Goal: Information Seeking & Learning: Learn about a topic

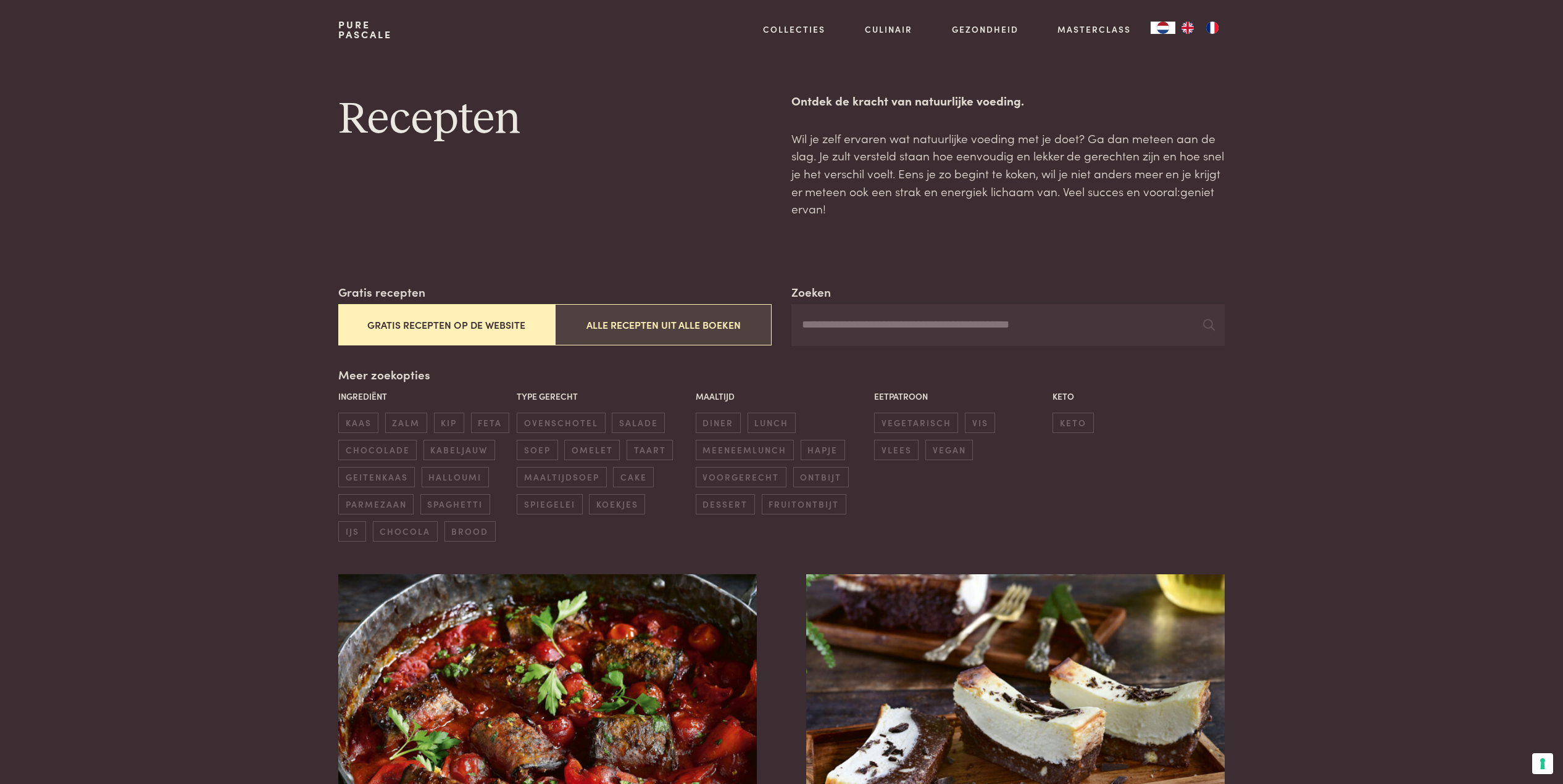
click at [662, 322] on button "Alle recepten uit alle boeken" at bounding box center [663, 325] width 216 height 41
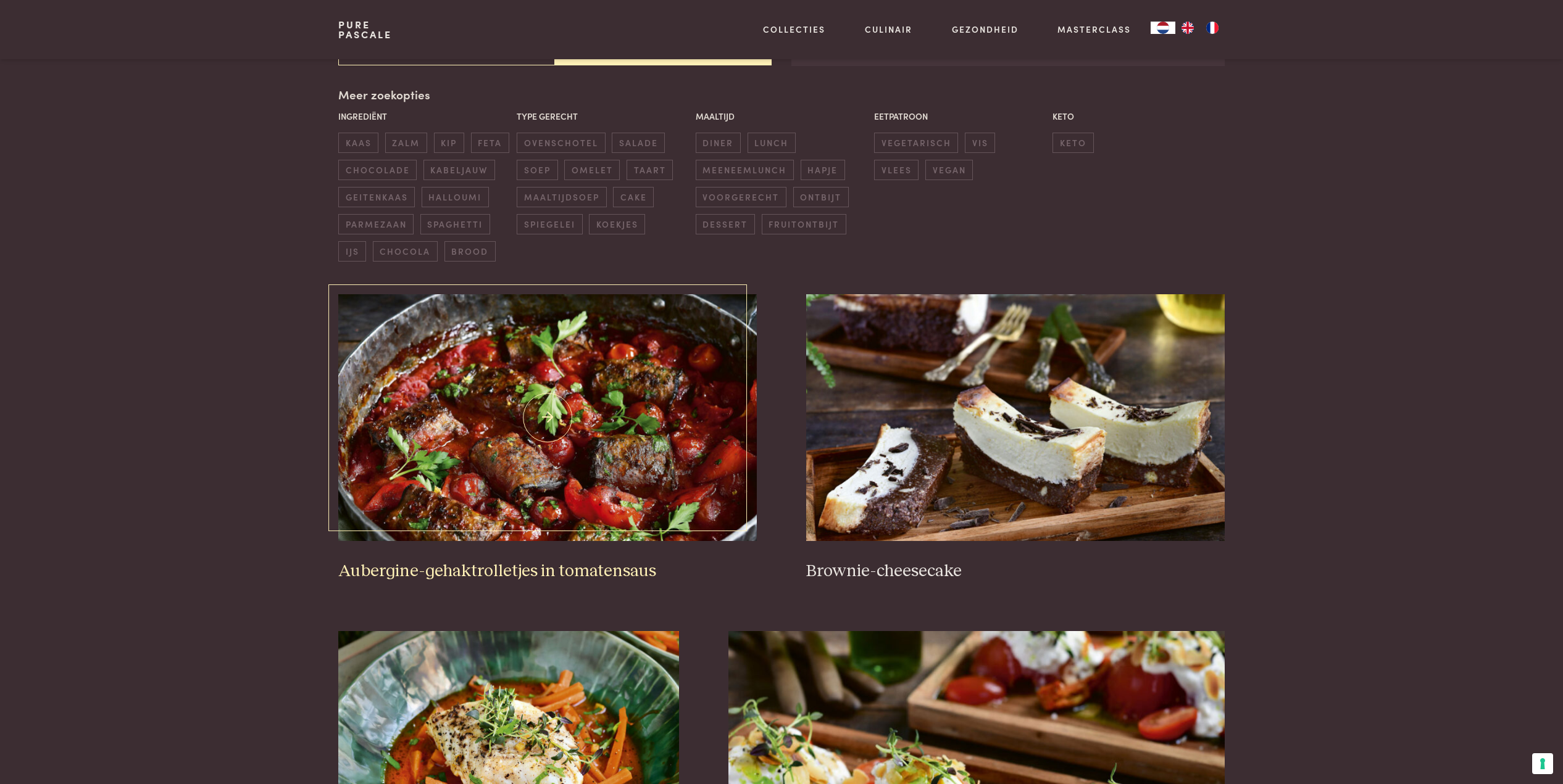
scroll to position [280, 0]
click at [978, 138] on span "vis" at bounding box center [980, 142] width 31 height 21
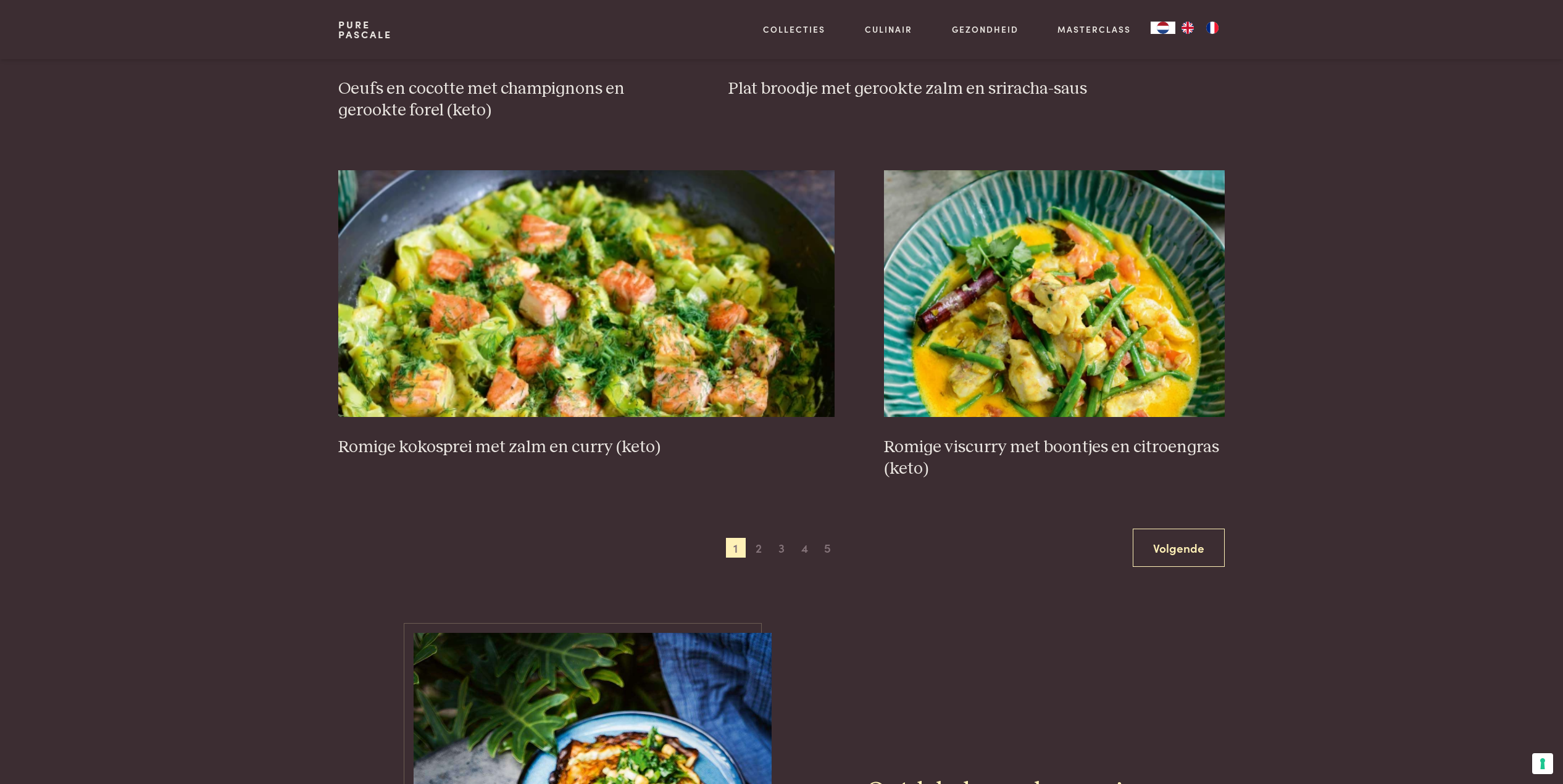
scroll to position [2213, 0]
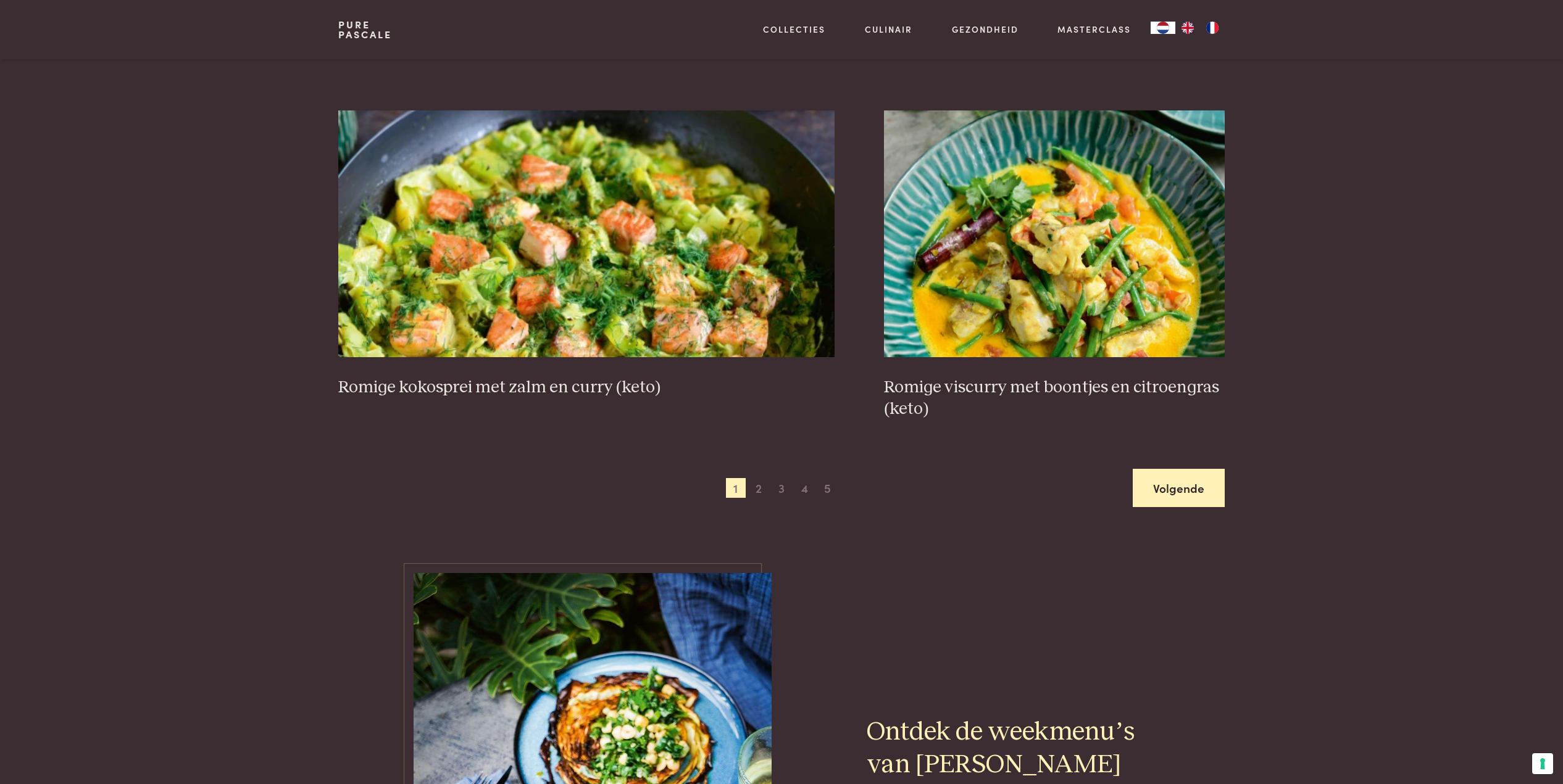
click at [1174, 469] on link "Volgende" at bounding box center [1179, 488] width 92 height 39
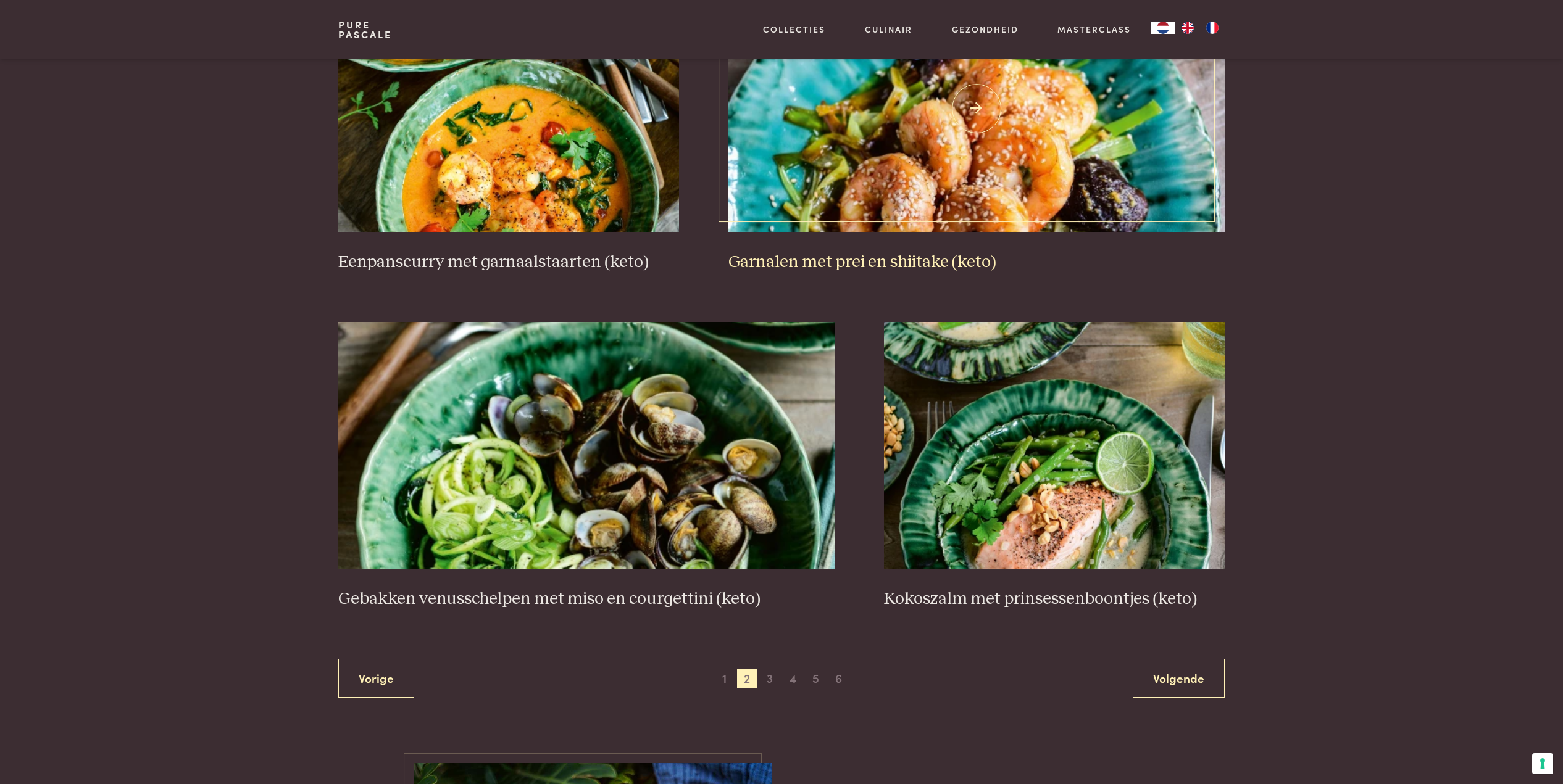
scroll to position [1960, 0]
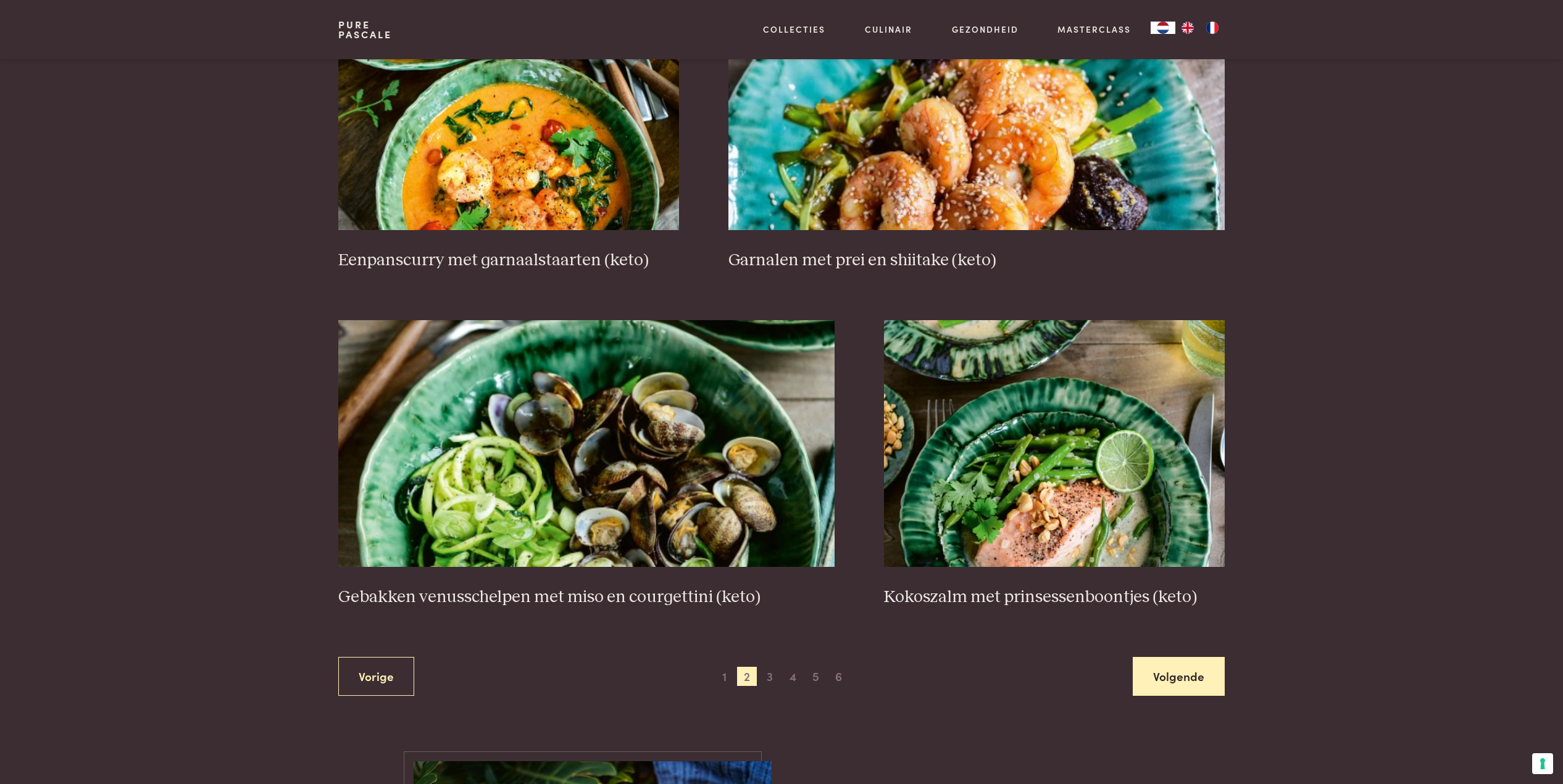
click at [1177, 663] on link "Volgende" at bounding box center [1179, 676] width 92 height 39
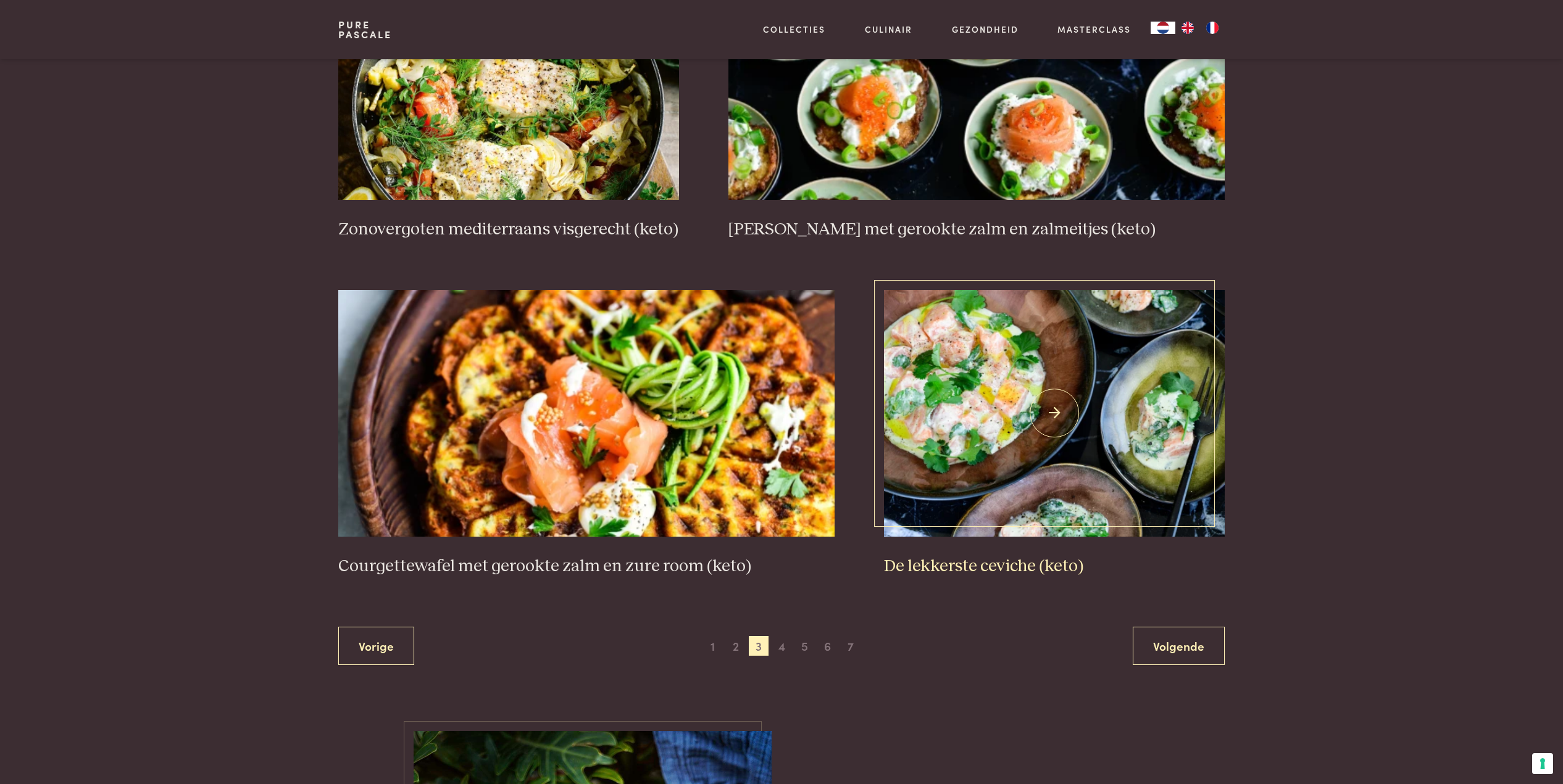
scroll to position [2018, 0]
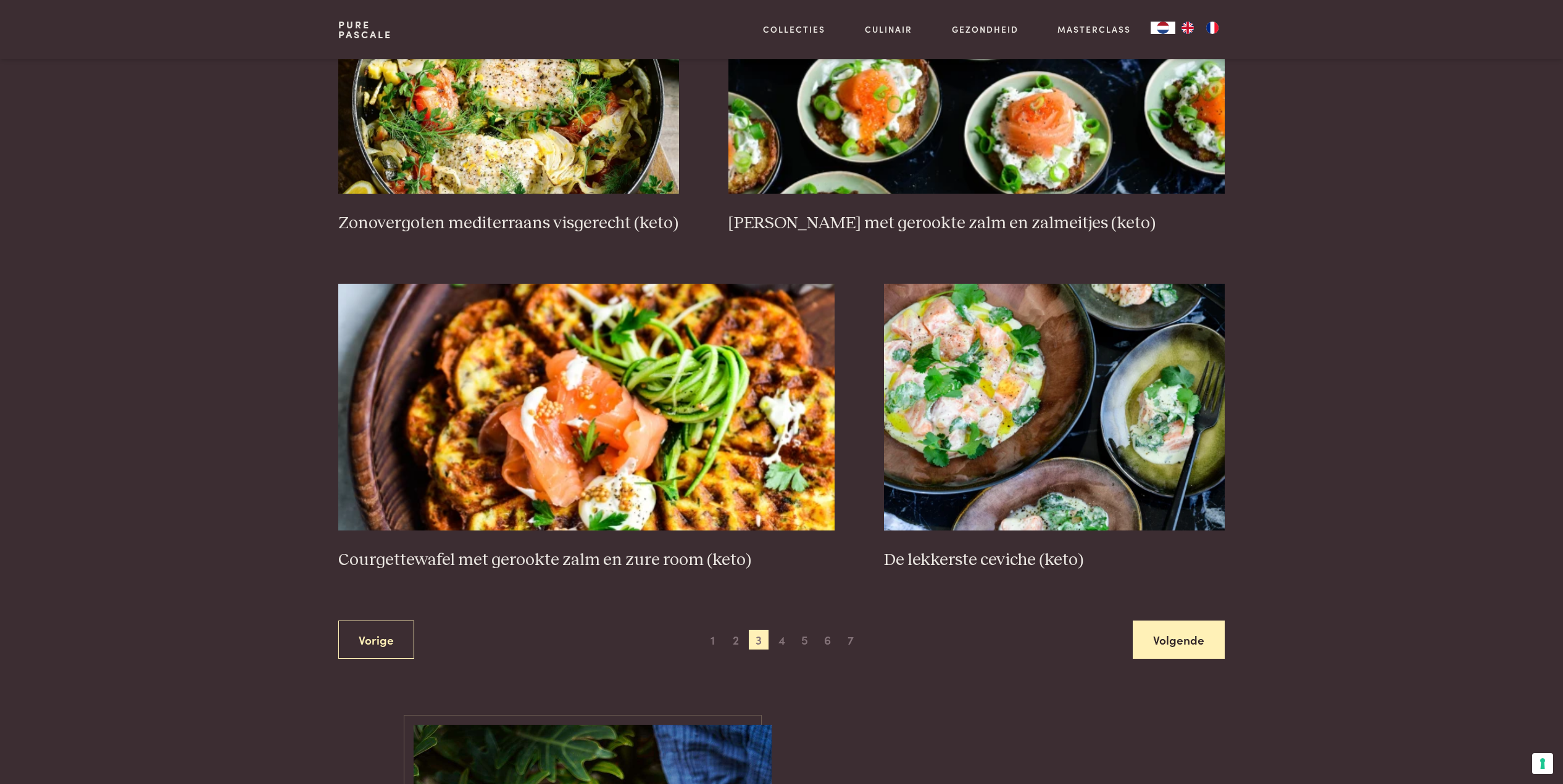
click at [1177, 630] on link "Volgende" at bounding box center [1179, 640] width 92 height 39
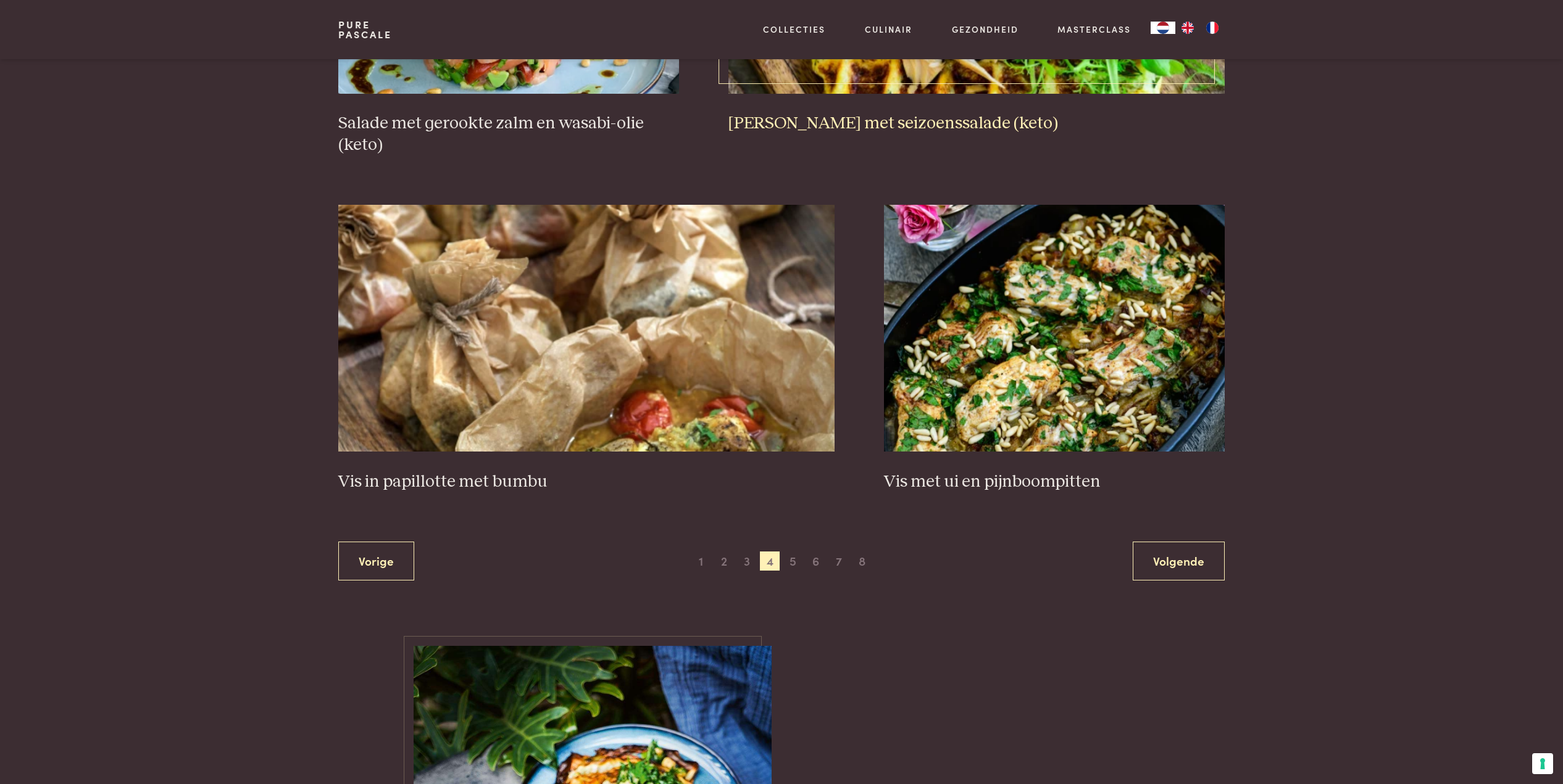
scroll to position [2202, 0]
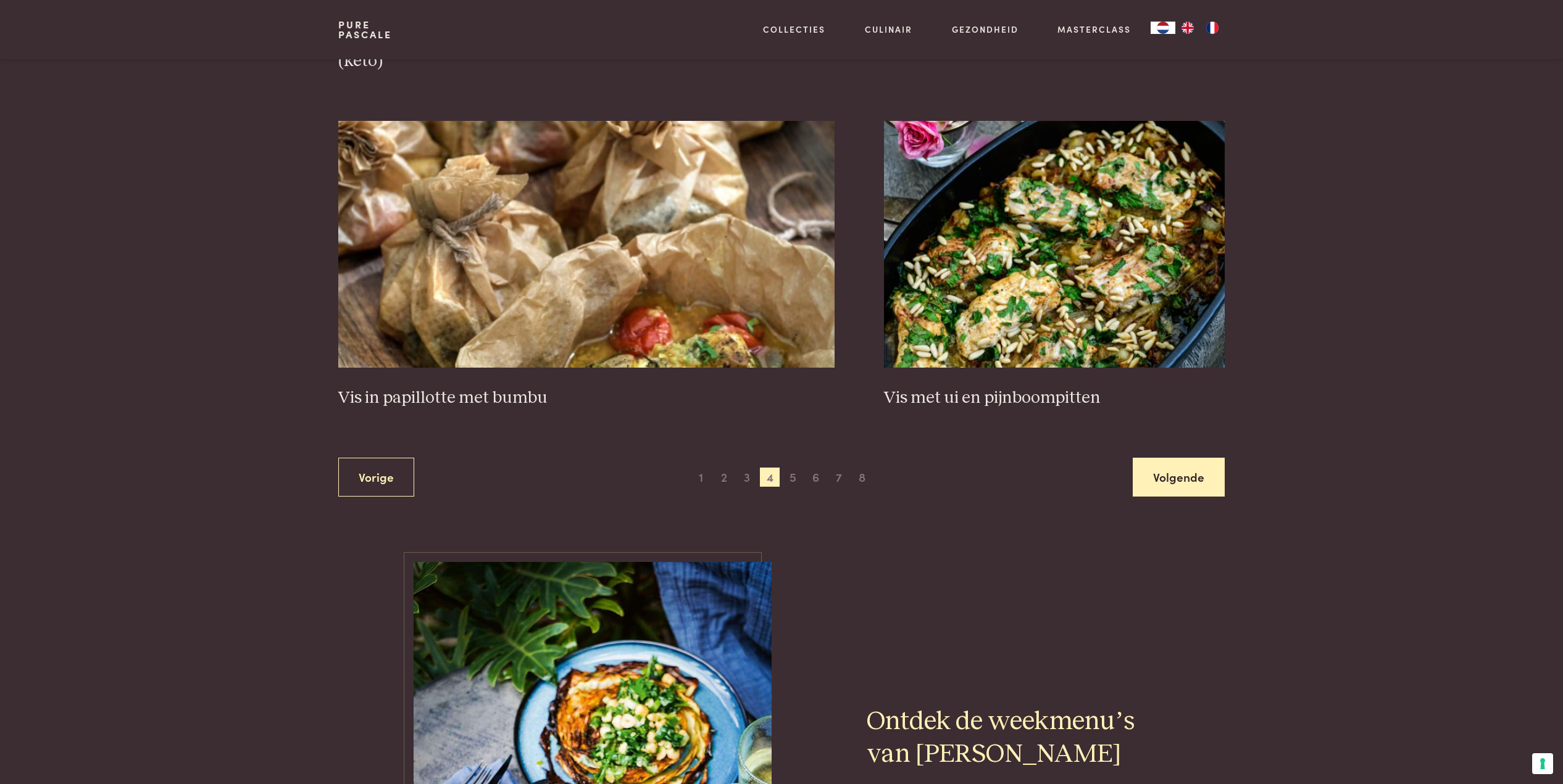
click at [1175, 466] on link "Volgende" at bounding box center [1179, 477] width 92 height 39
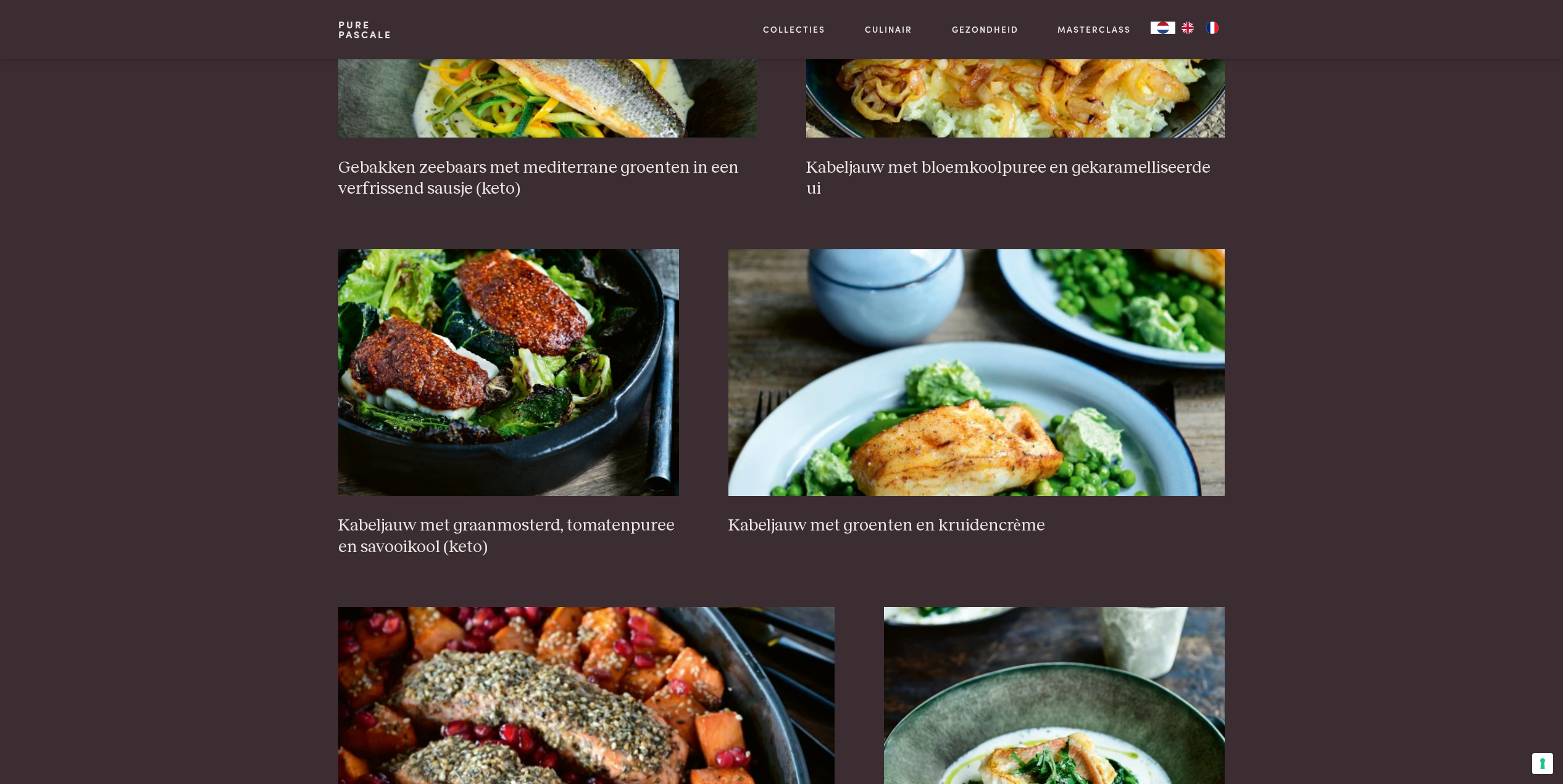
scroll to position [1592, 0]
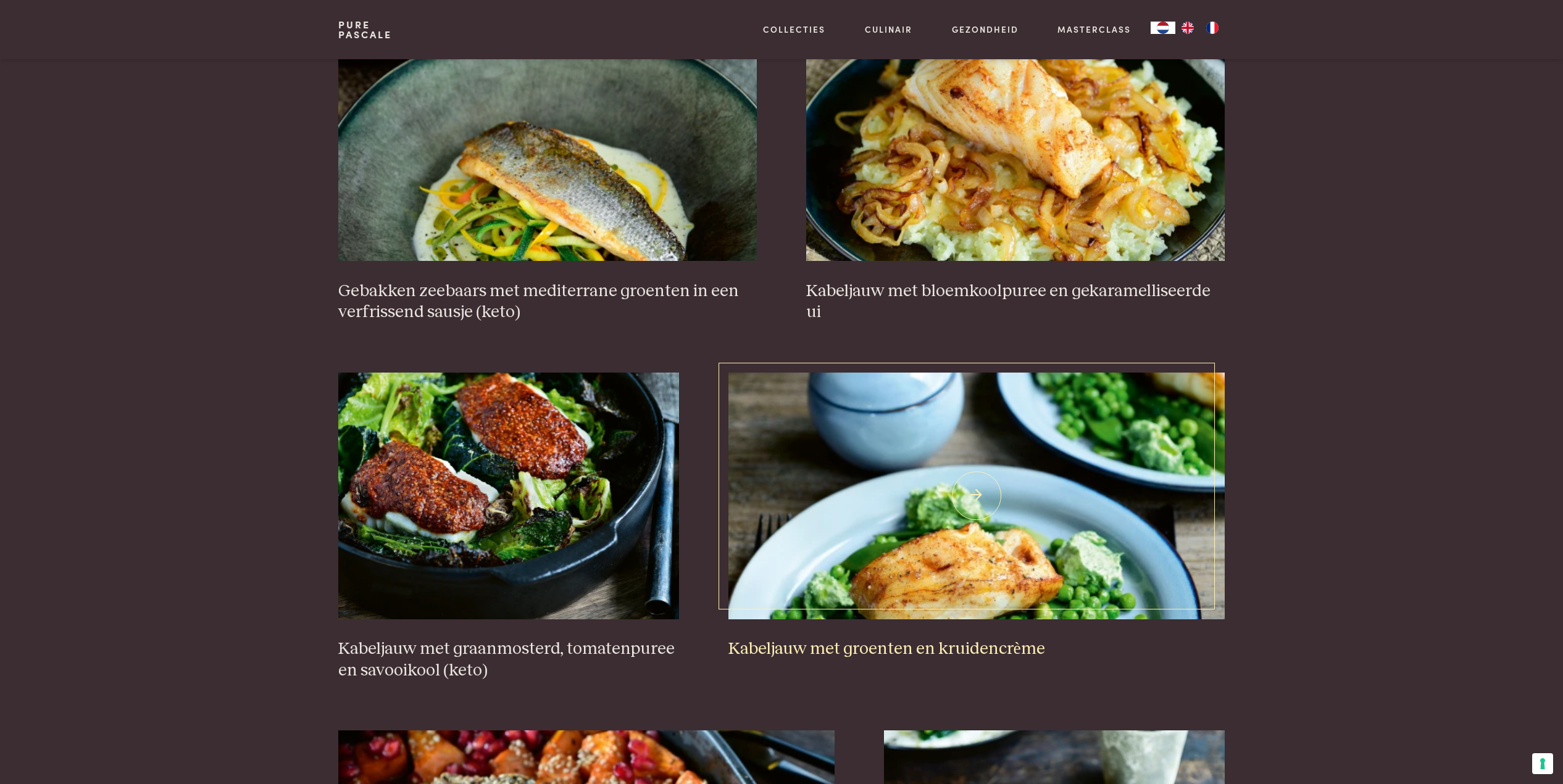
click at [1032, 504] on img at bounding box center [977, 496] width 497 height 247
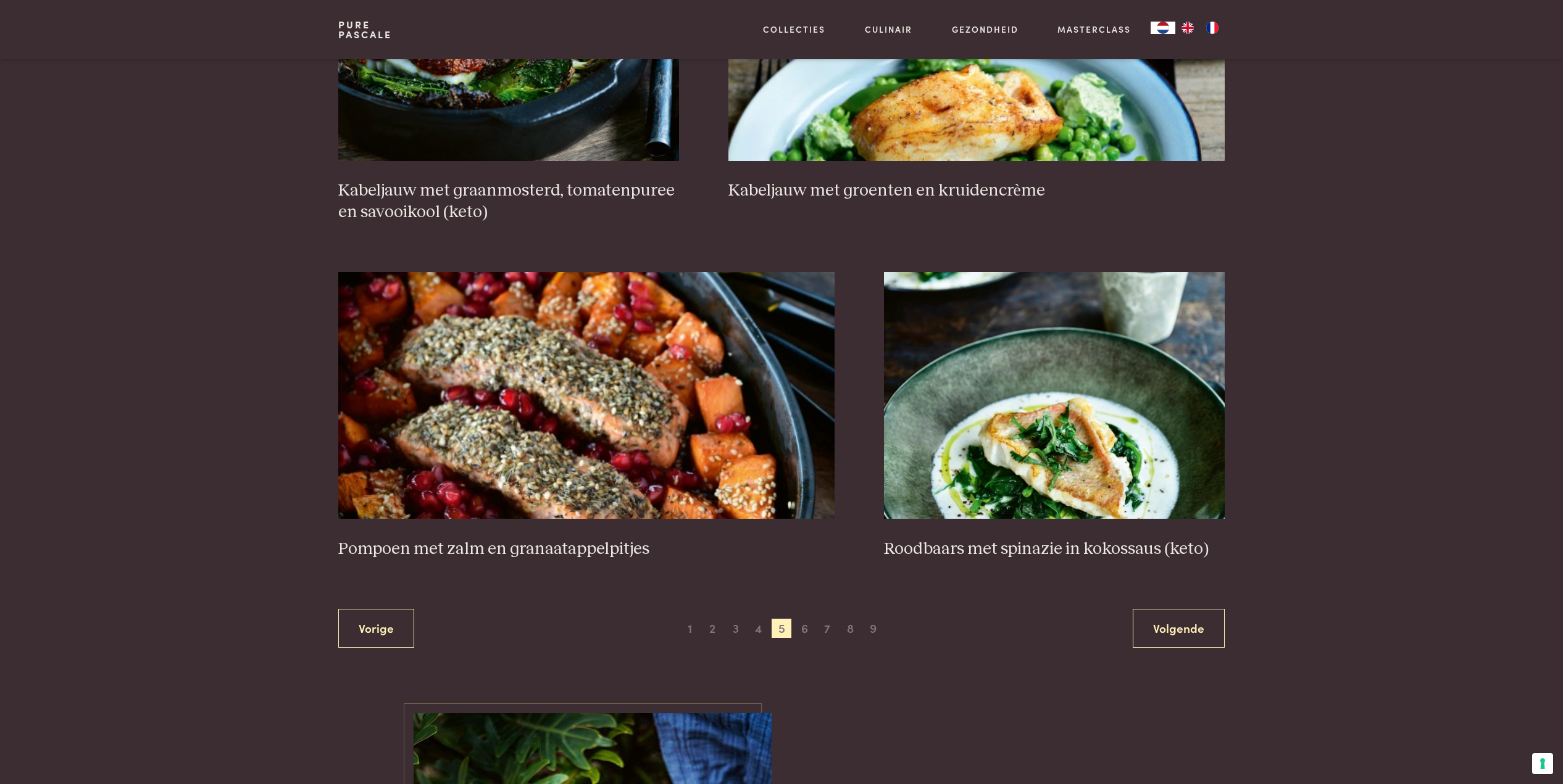
scroll to position [2054, 0]
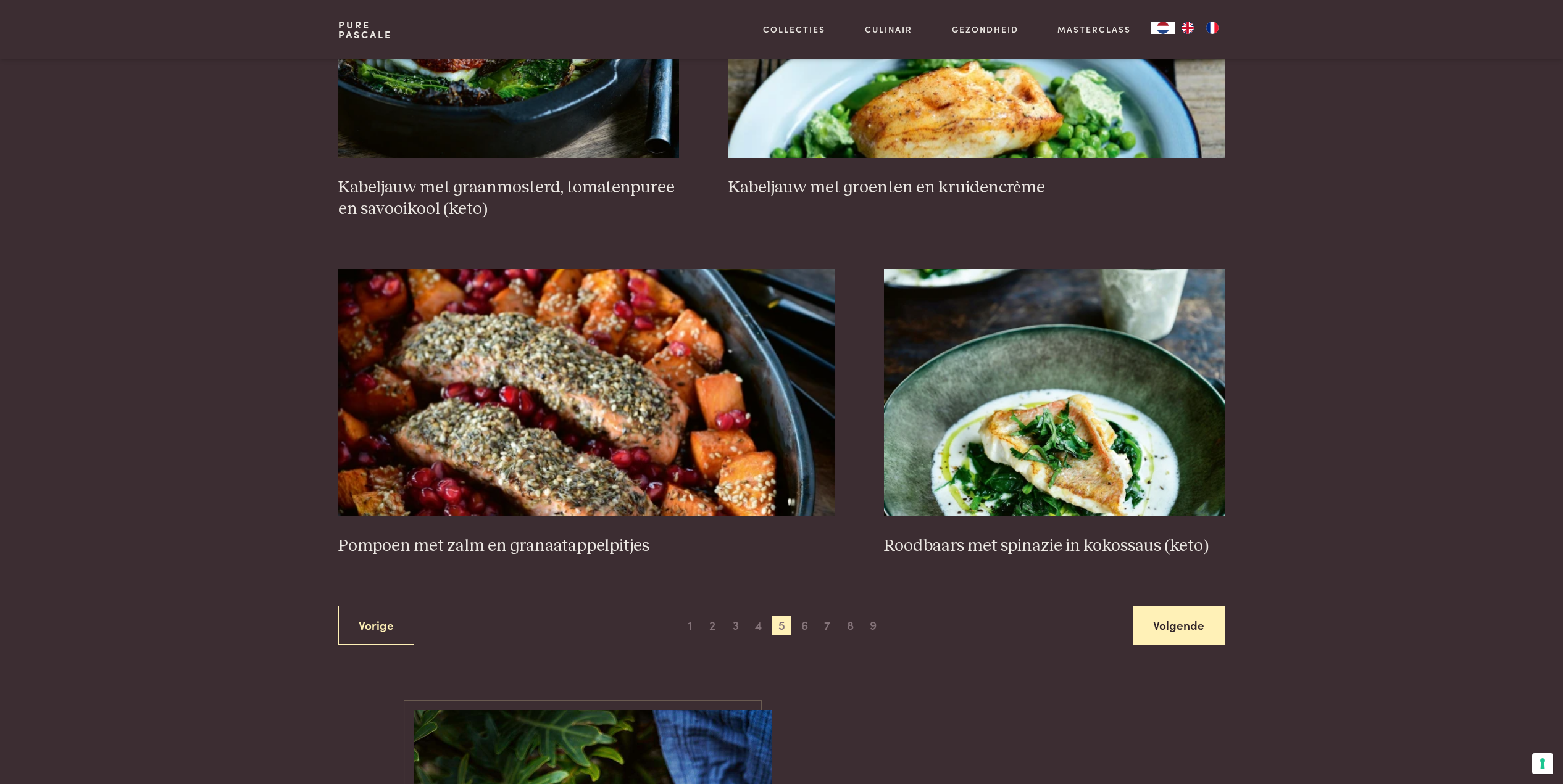
click at [1166, 624] on link "Volgende" at bounding box center [1179, 625] width 92 height 39
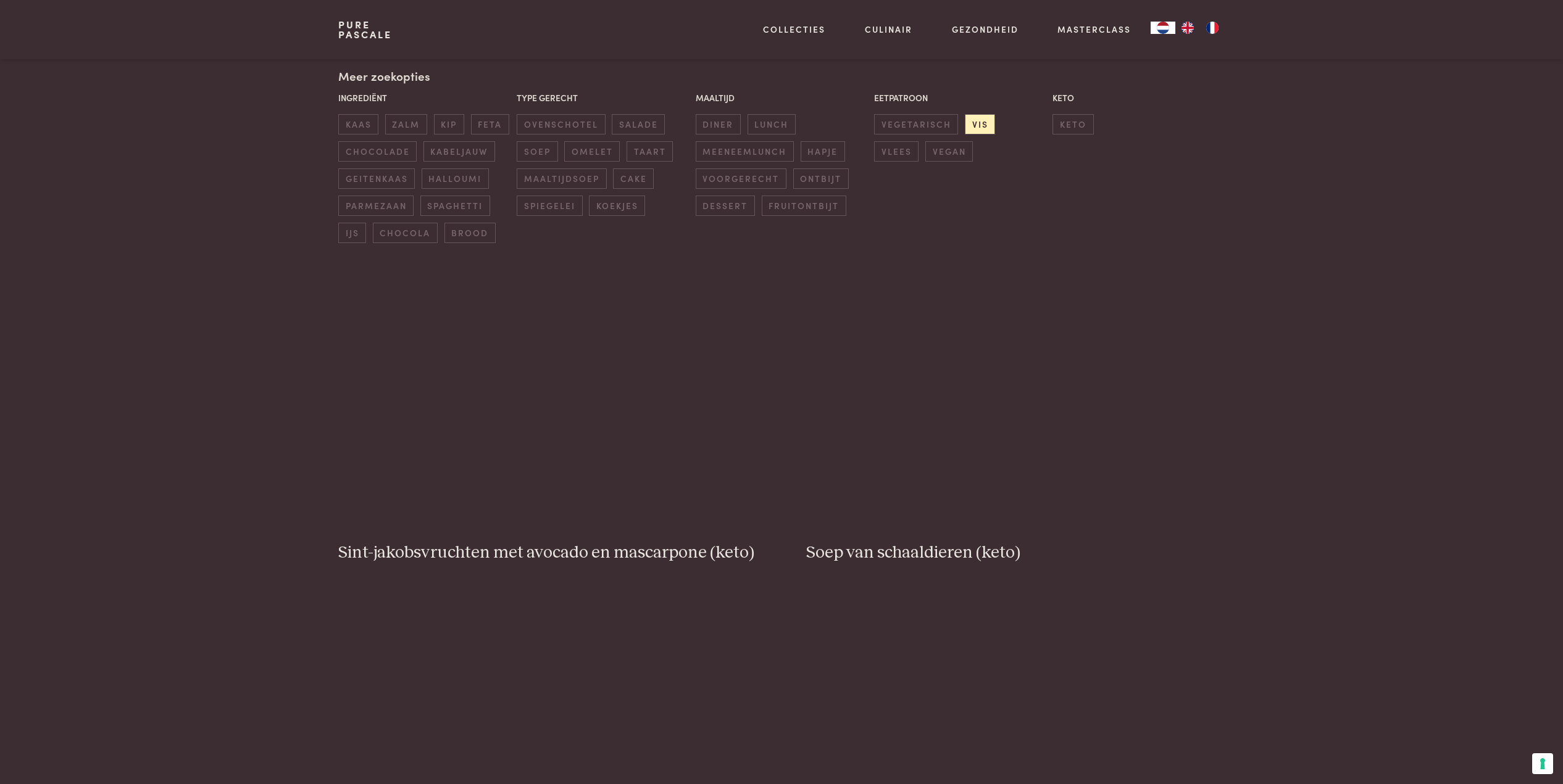
scroll to position [280, 0]
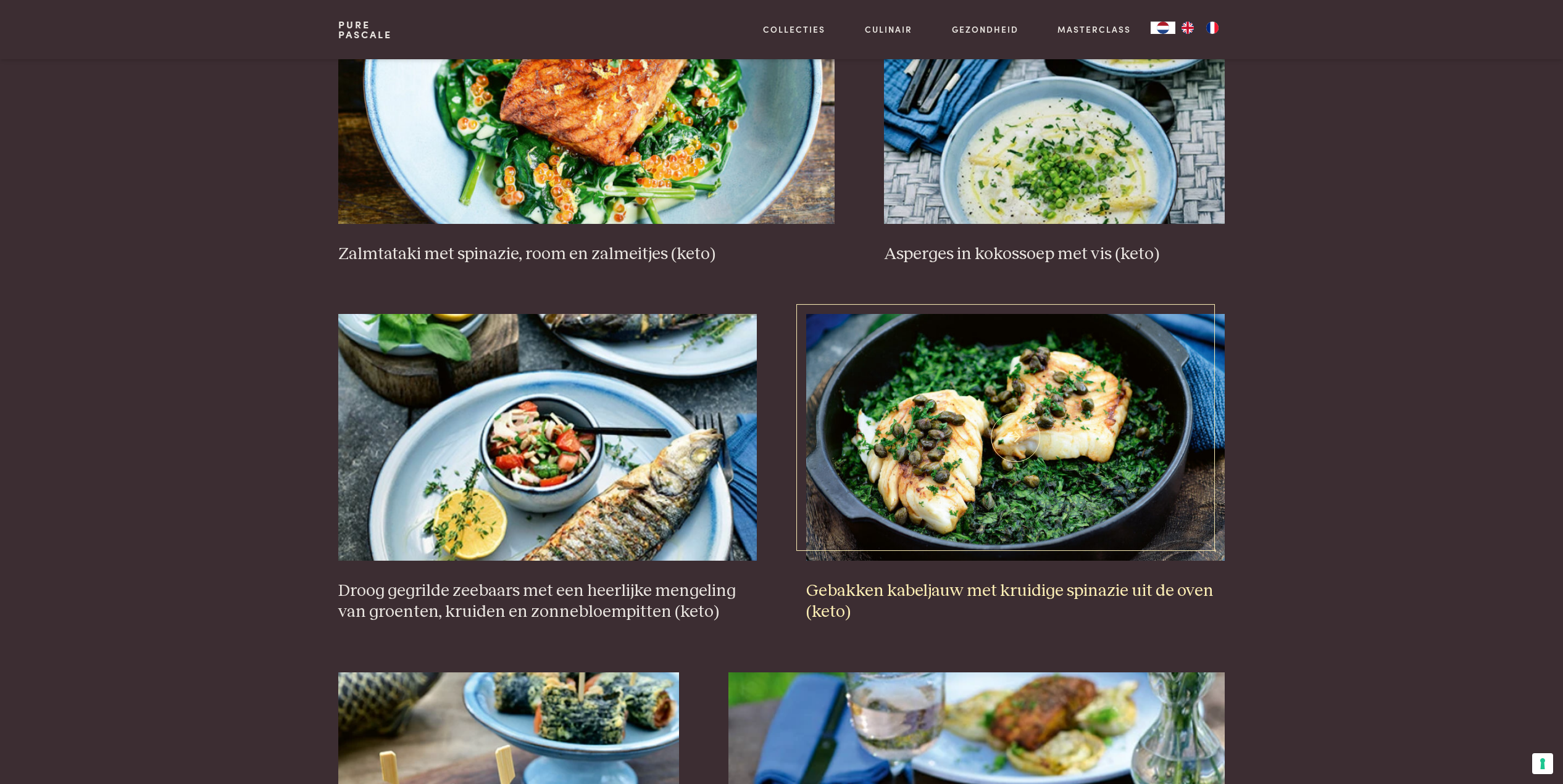
scroll to position [1296, 0]
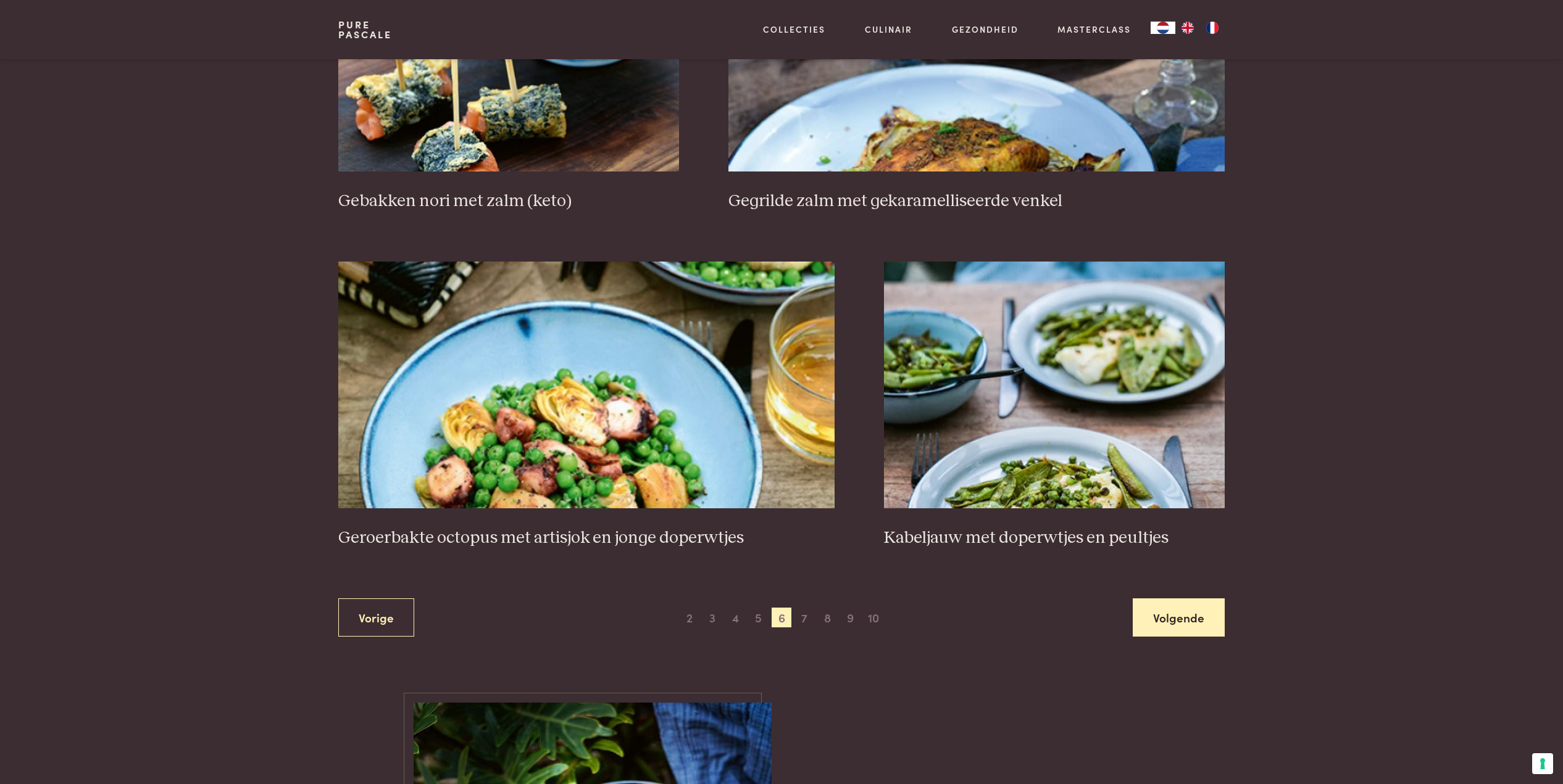
click at [1175, 613] on link "Volgende" at bounding box center [1179, 617] width 92 height 39
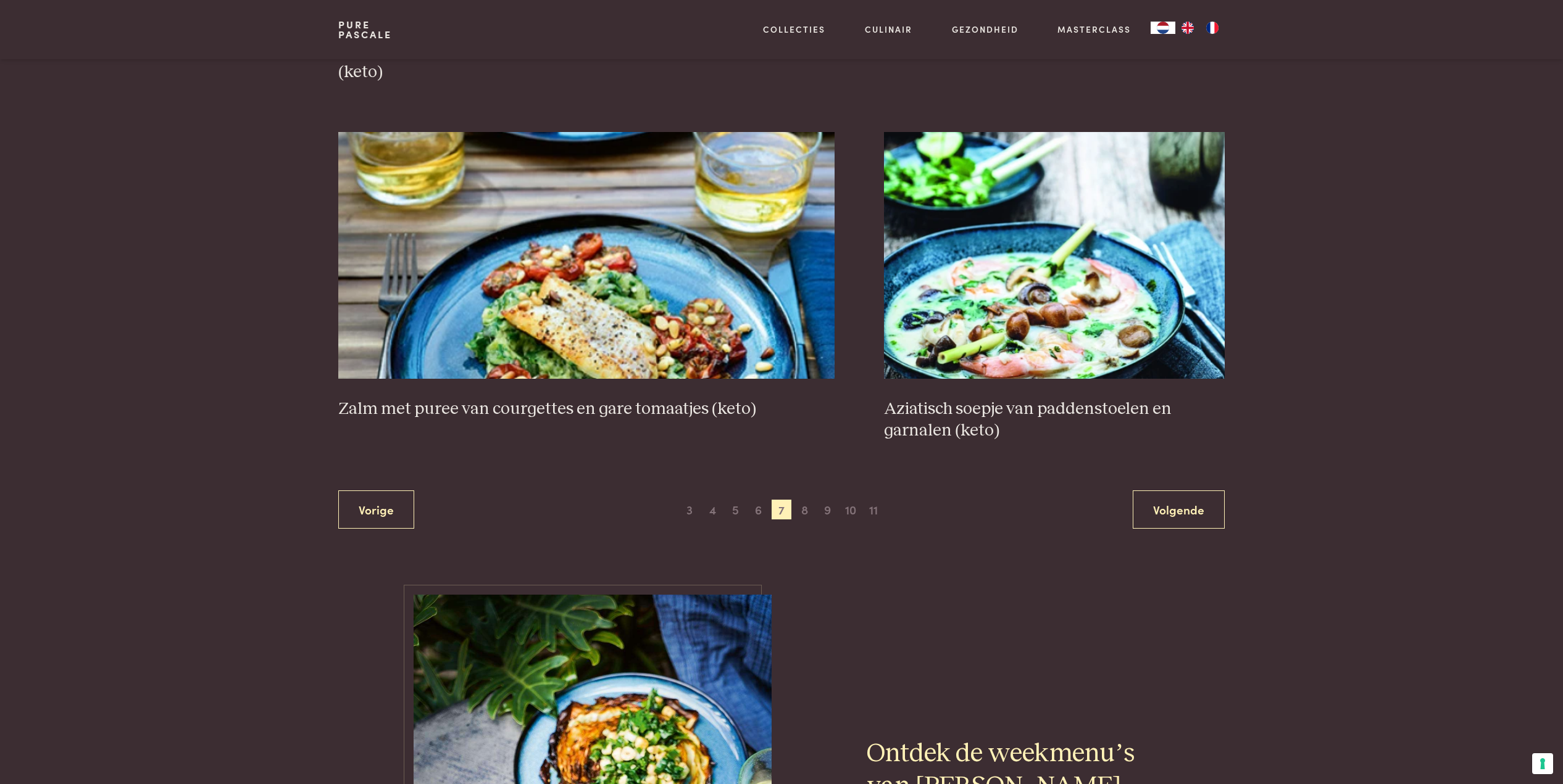
scroll to position [2234, 0]
click at [585, 290] on img at bounding box center [586, 254] width 497 height 247
click at [1169, 507] on link "Volgende" at bounding box center [1179, 509] width 92 height 39
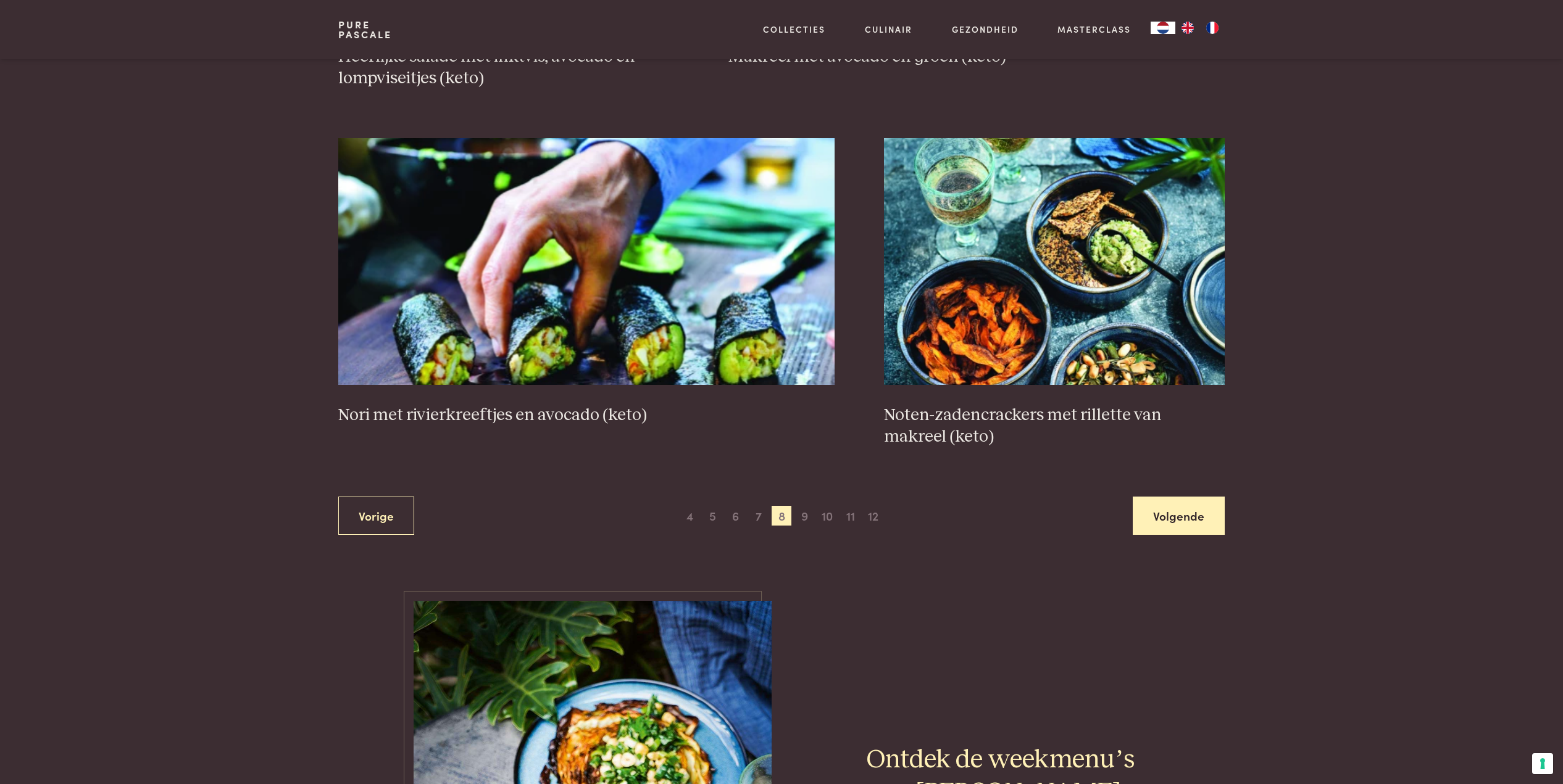
click at [1169, 506] on link "Volgende" at bounding box center [1179, 516] width 92 height 39
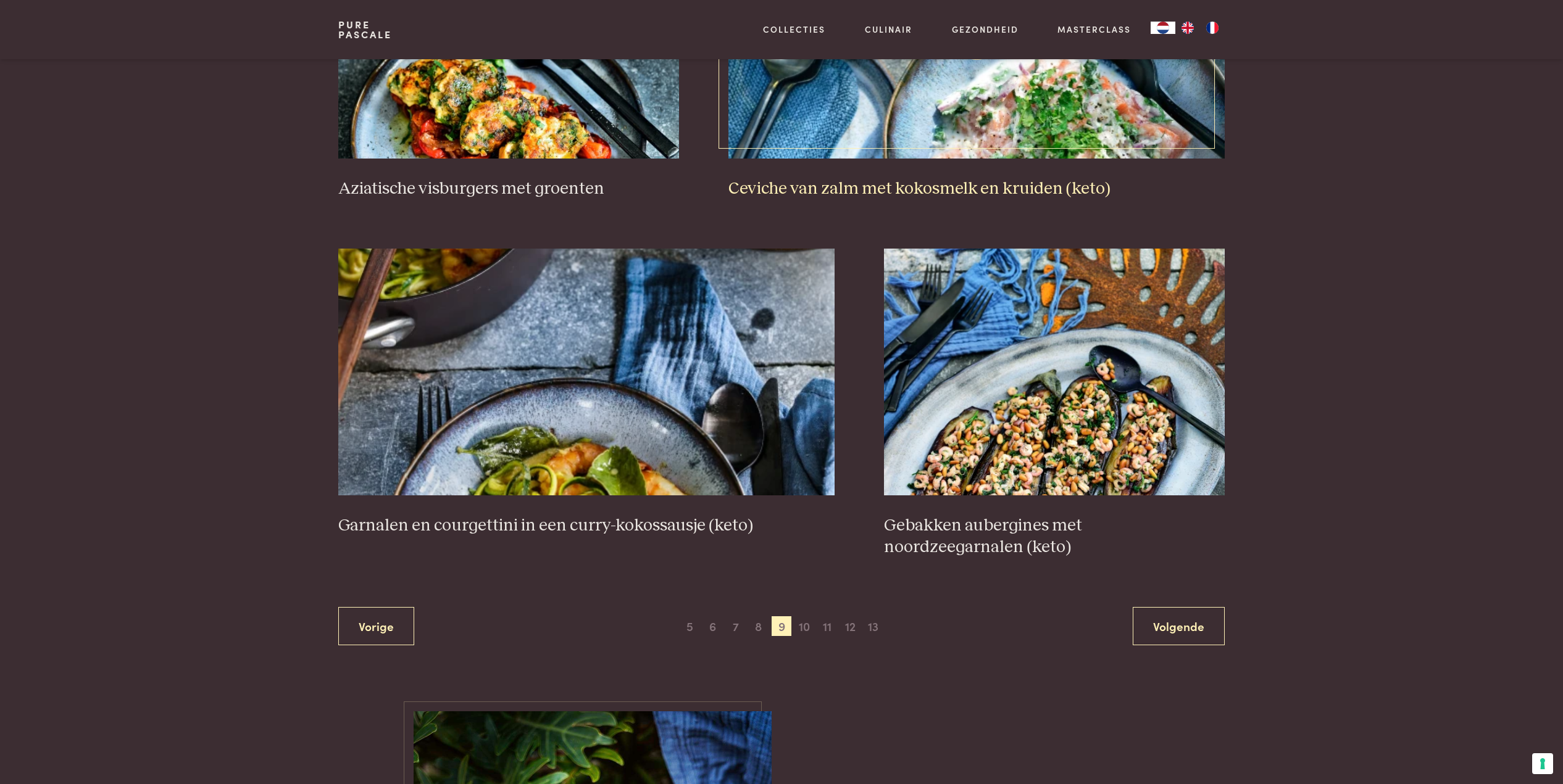
scroll to position [2081, 0]
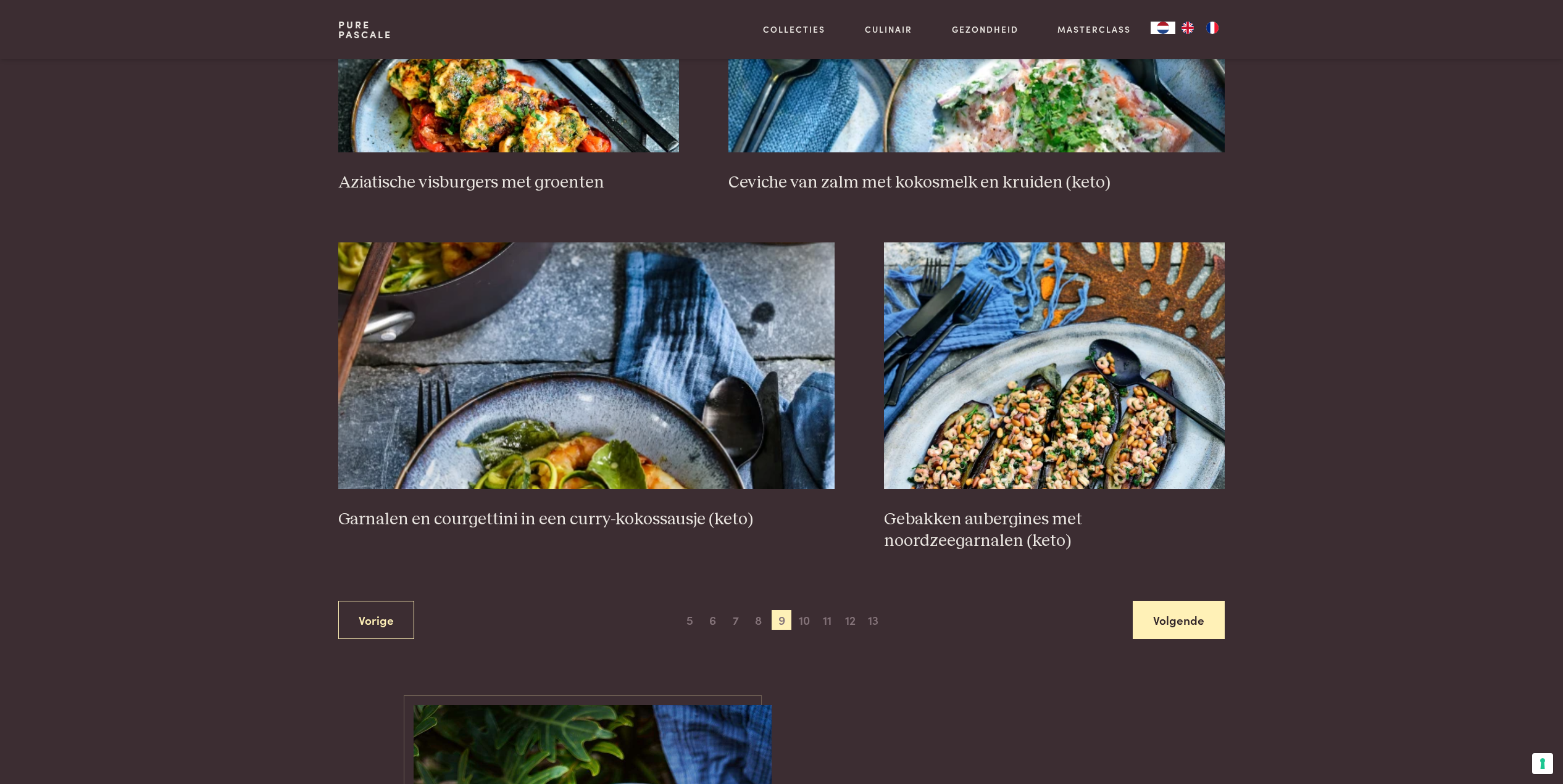
click at [1174, 613] on link "Volgende" at bounding box center [1179, 620] width 92 height 39
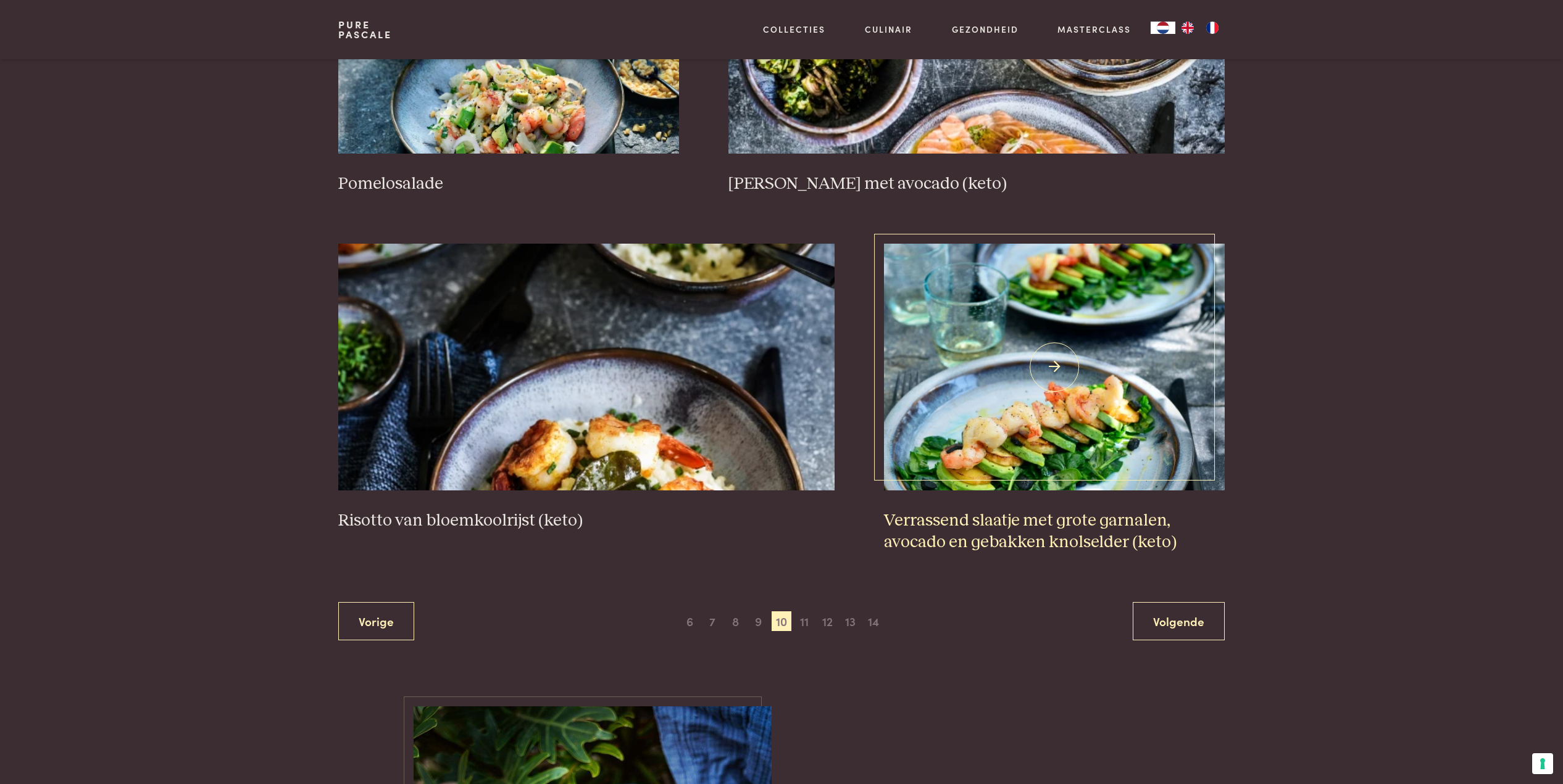
scroll to position [2120, 0]
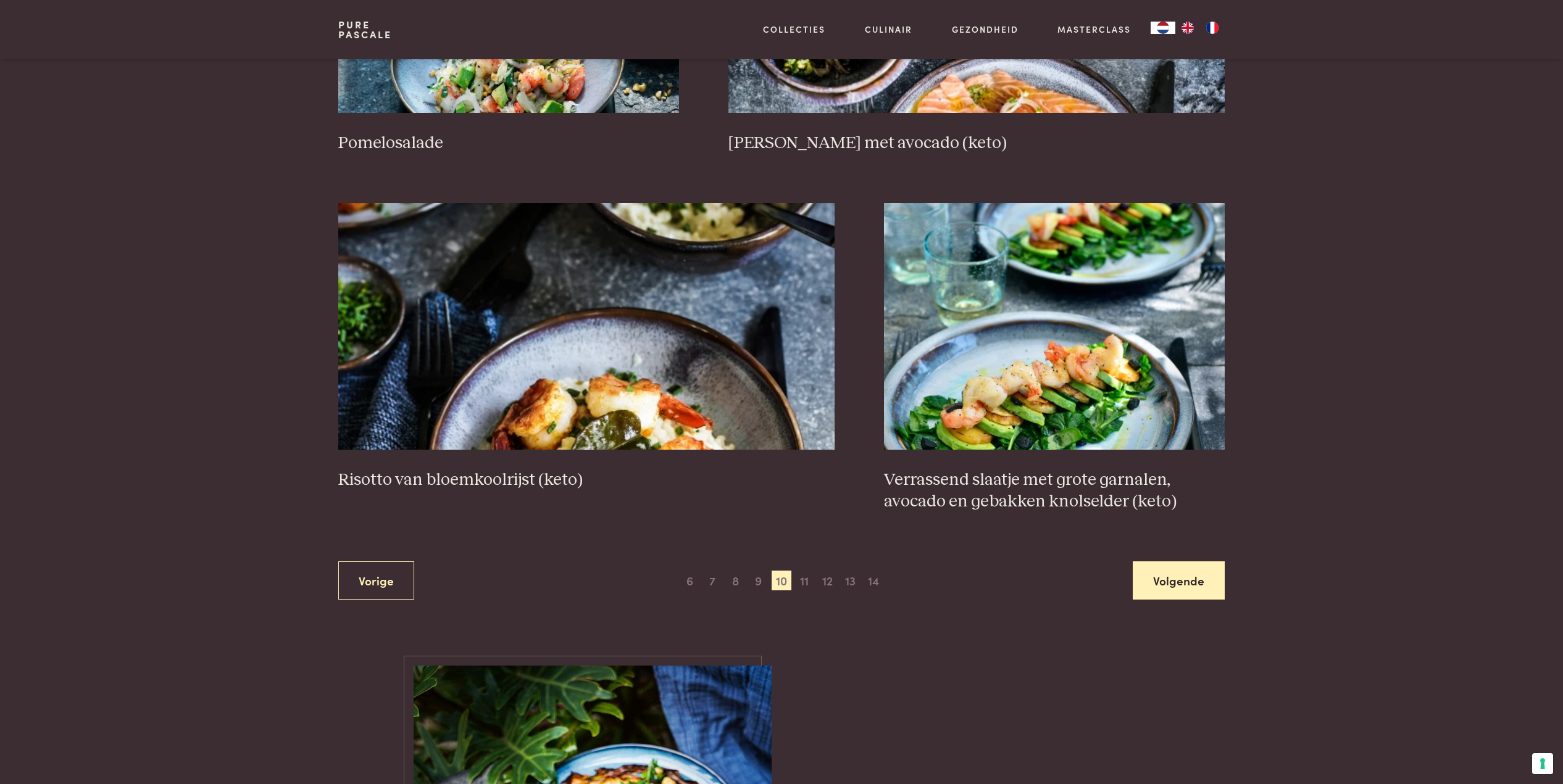
click at [1191, 578] on link "Volgende" at bounding box center [1179, 581] width 92 height 39
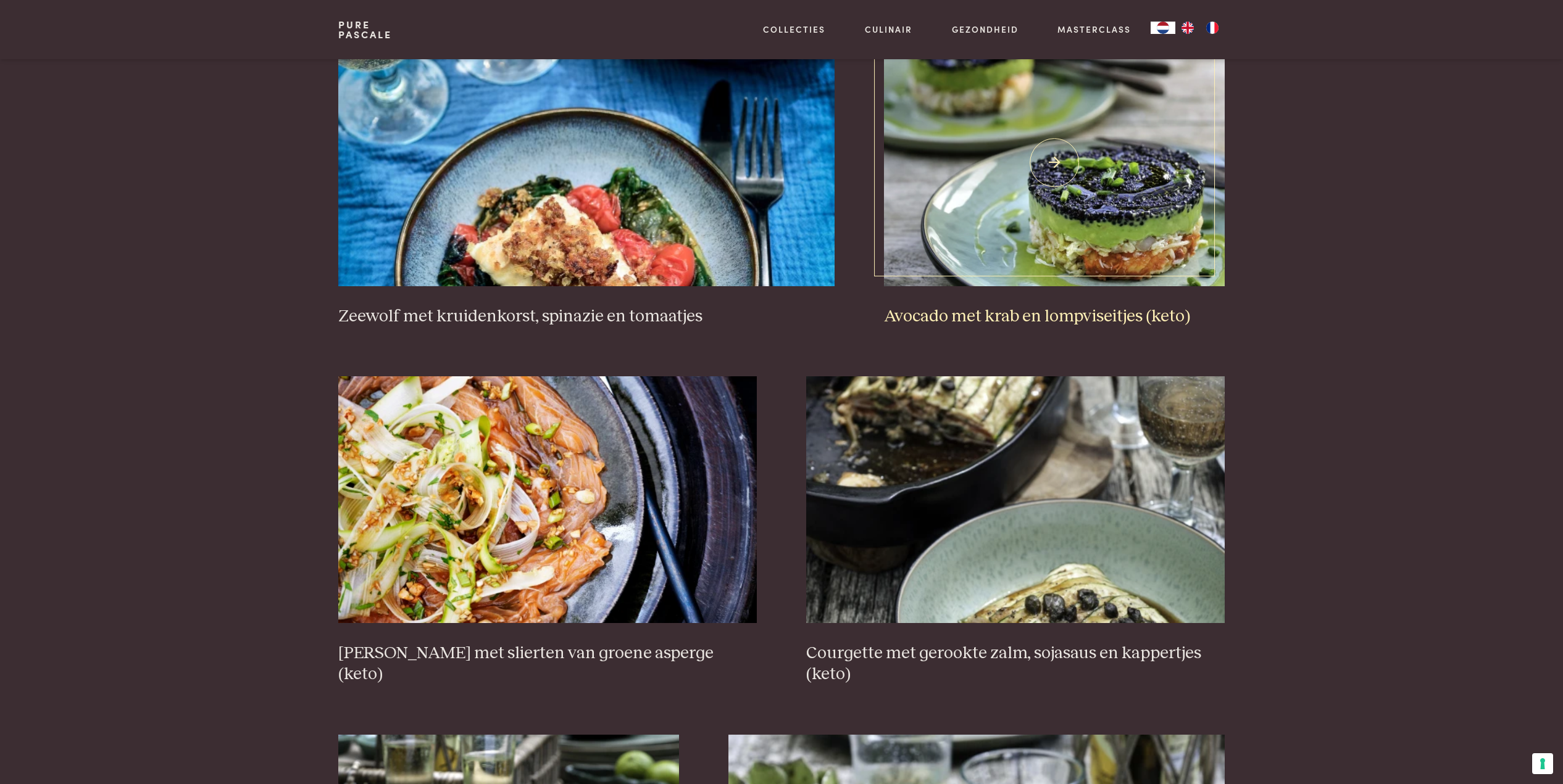
scroll to position [1252, 0]
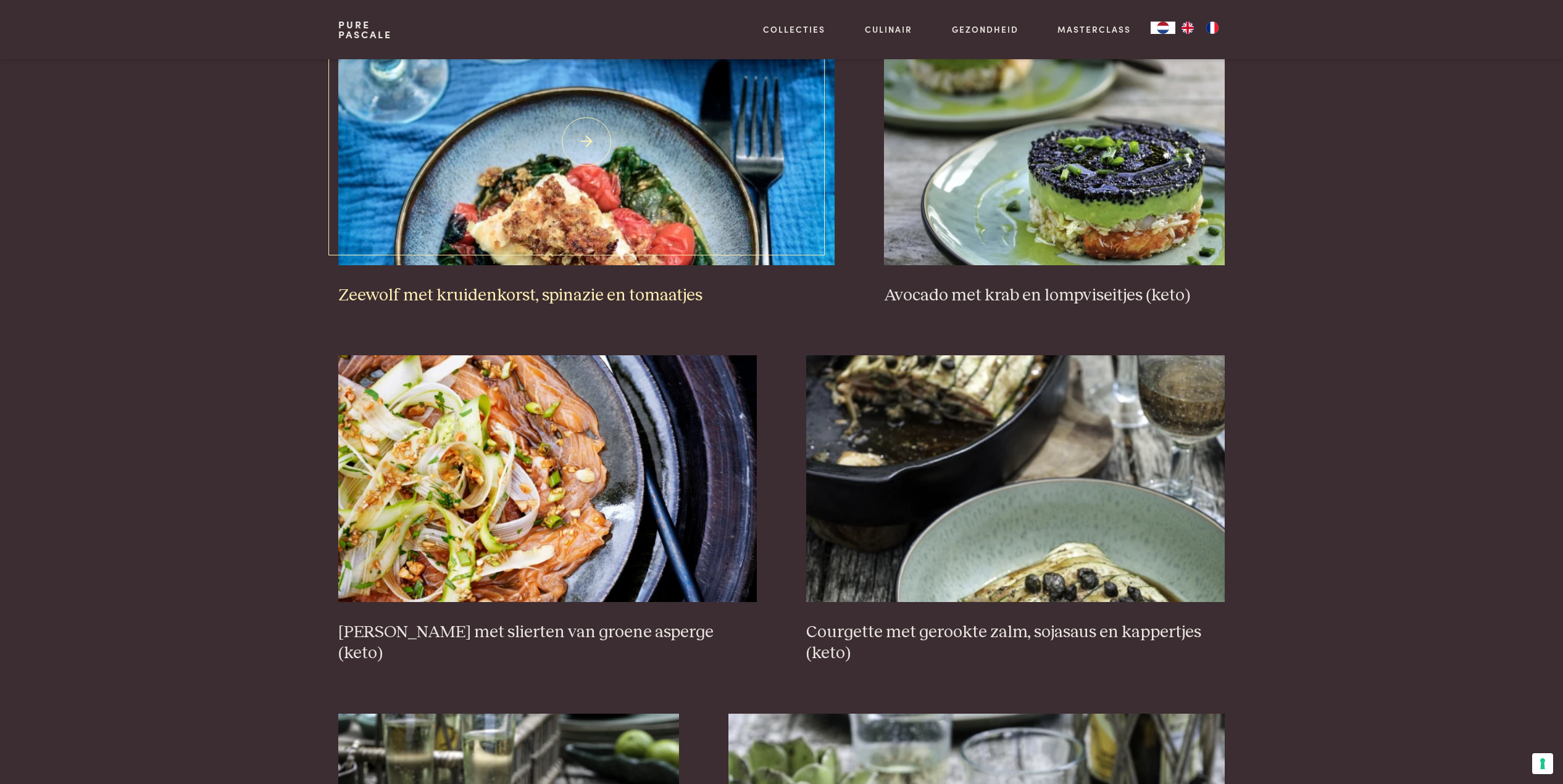
click at [619, 190] on img at bounding box center [586, 141] width 497 height 247
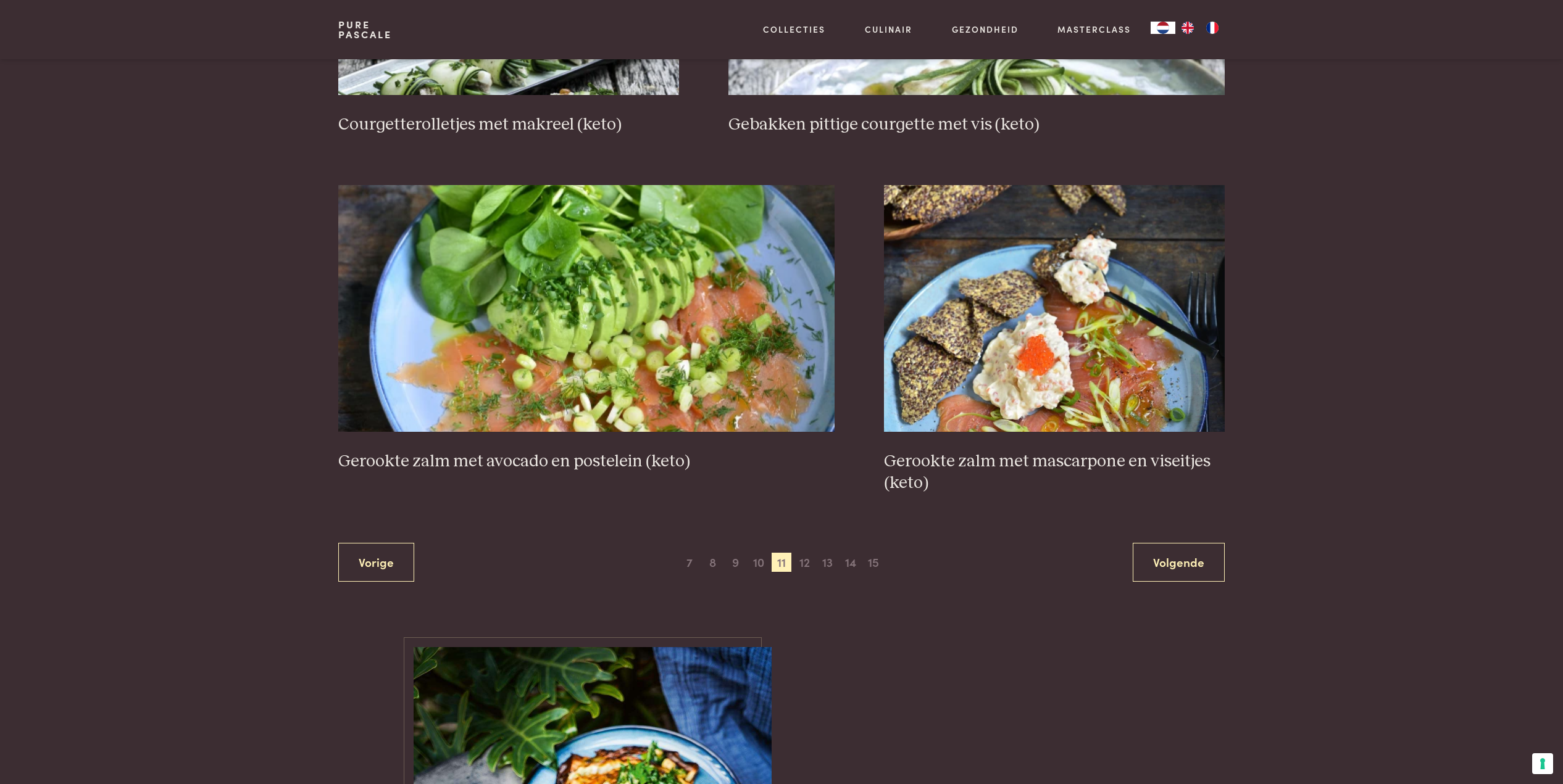
scroll to position [2157, 0]
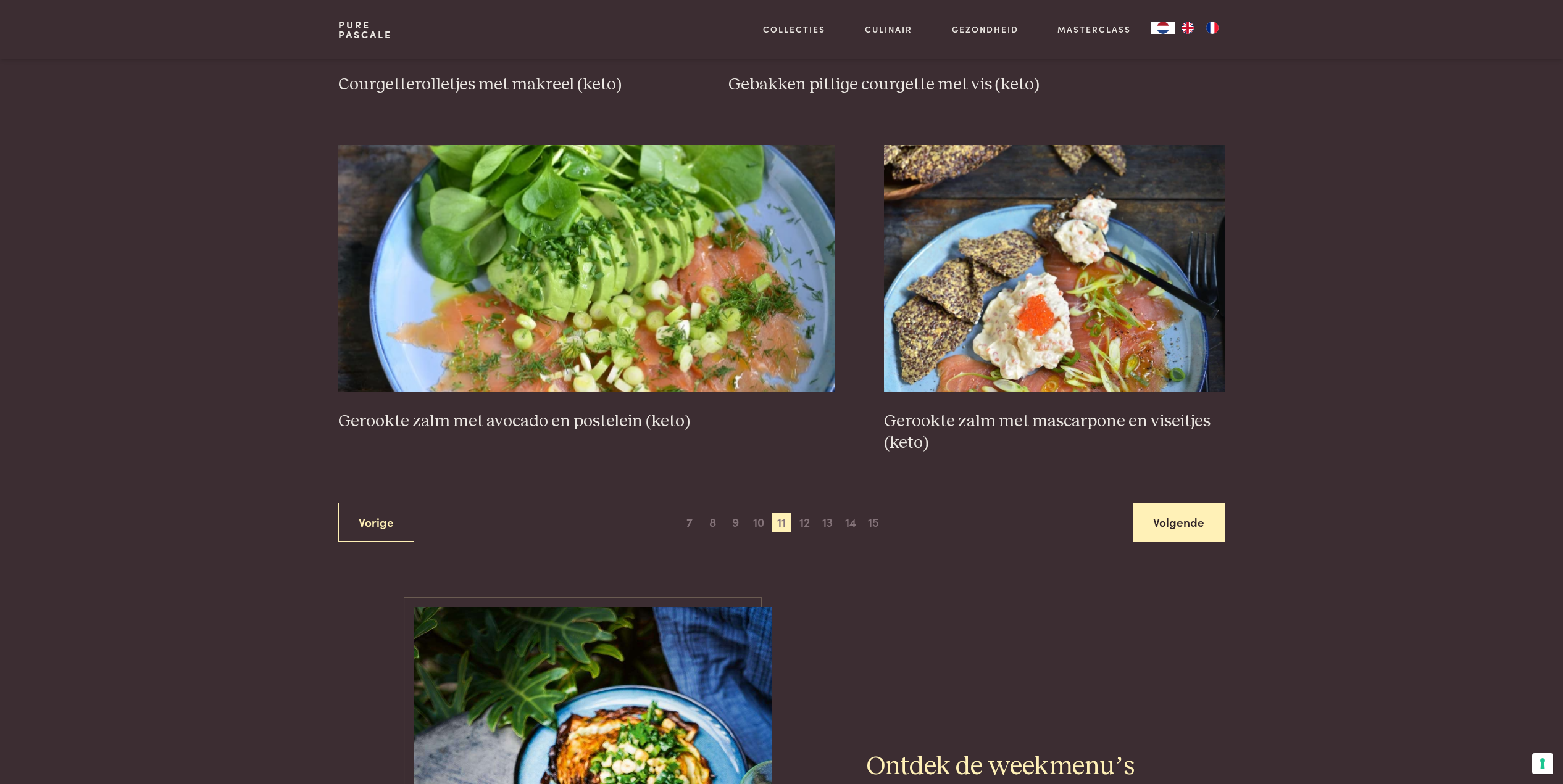
click at [1165, 509] on link "Volgende" at bounding box center [1179, 522] width 92 height 39
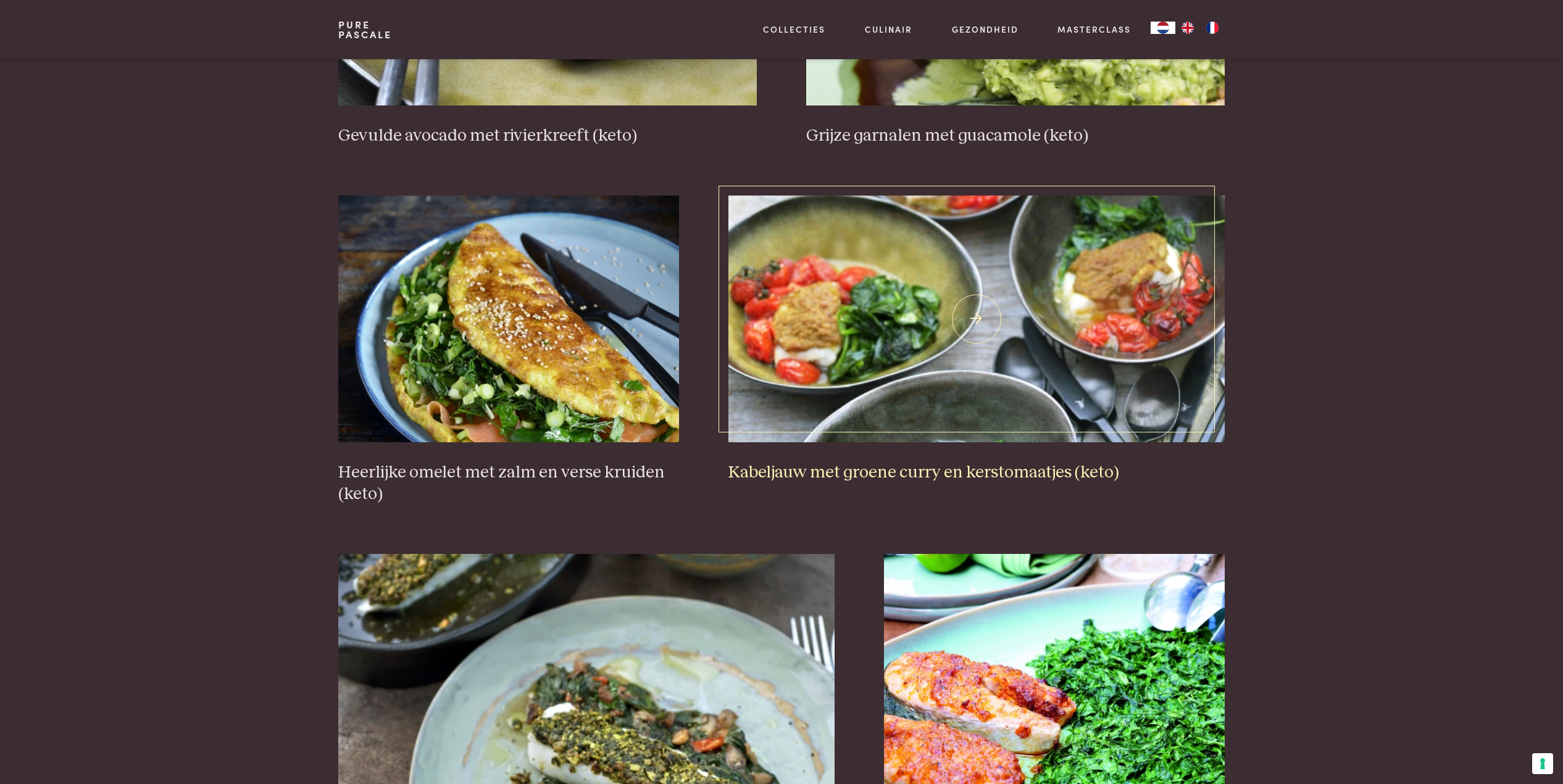
scroll to position [716, 0]
click at [997, 272] on img at bounding box center [977, 319] width 497 height 247
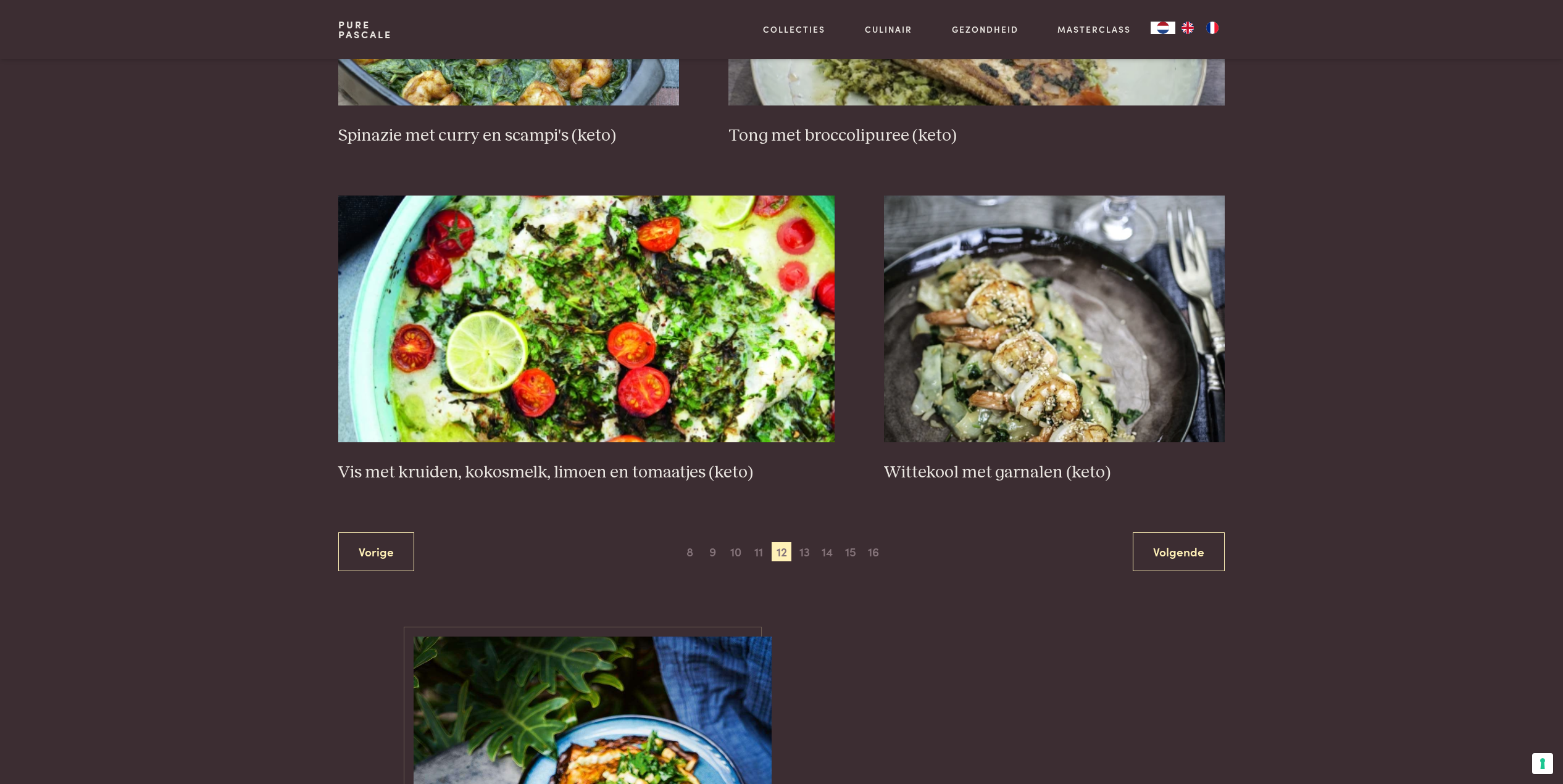
scroll to position [2151, 0]
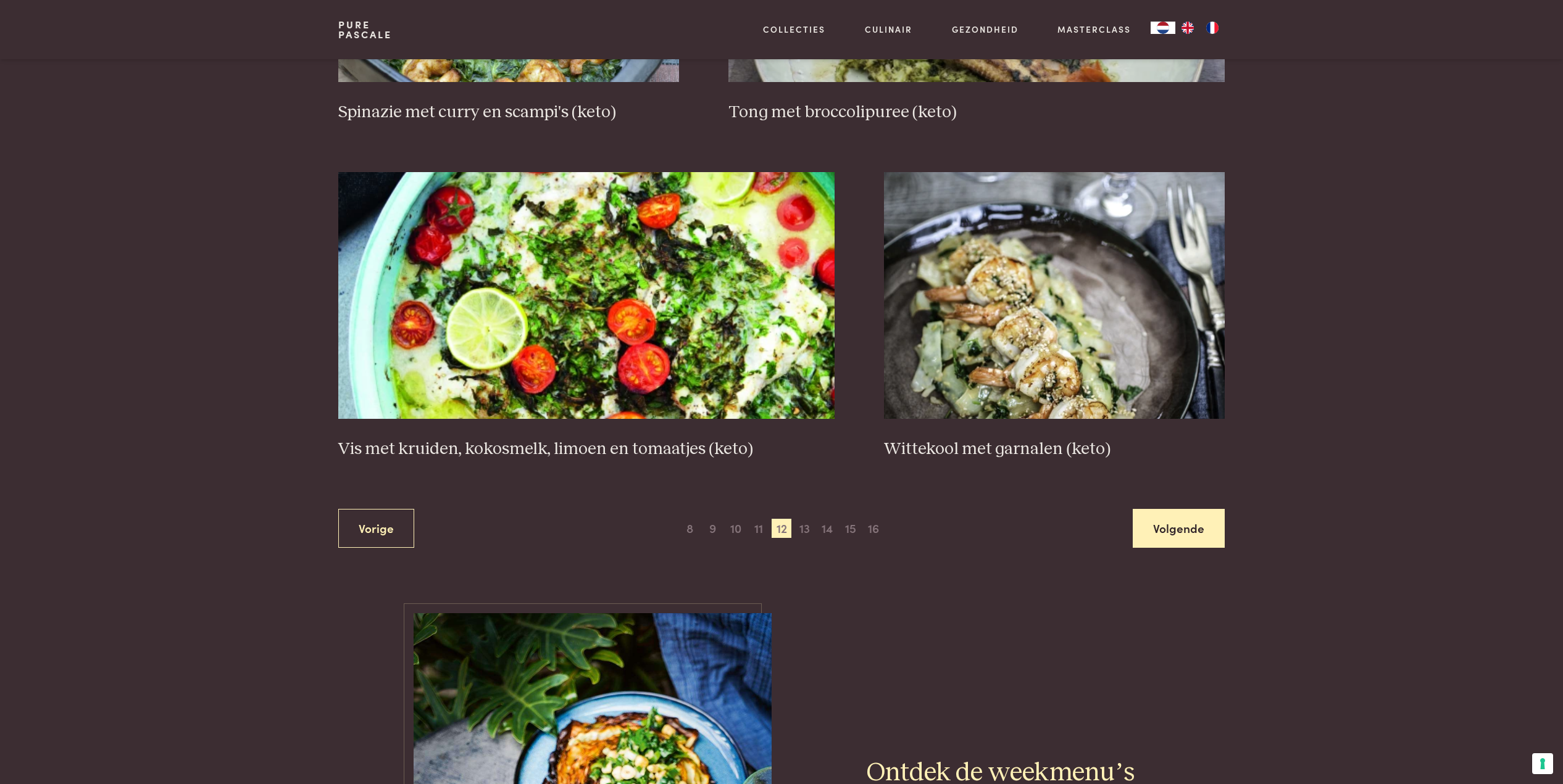
click at [1183, 521] on link "Volgende" at bounding box center [1179, 528] width 92 height 39
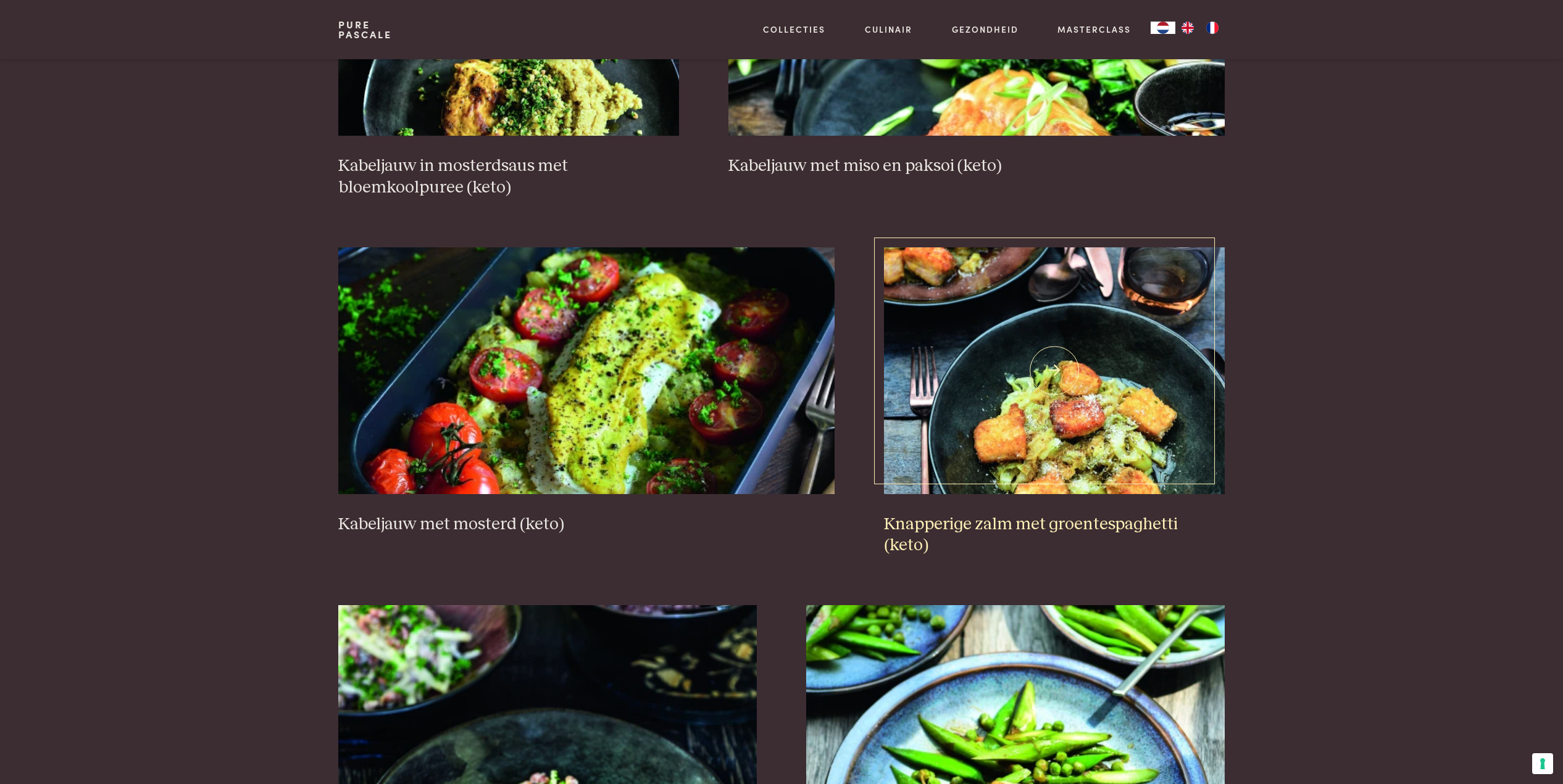
scroll to position [1024, 0]
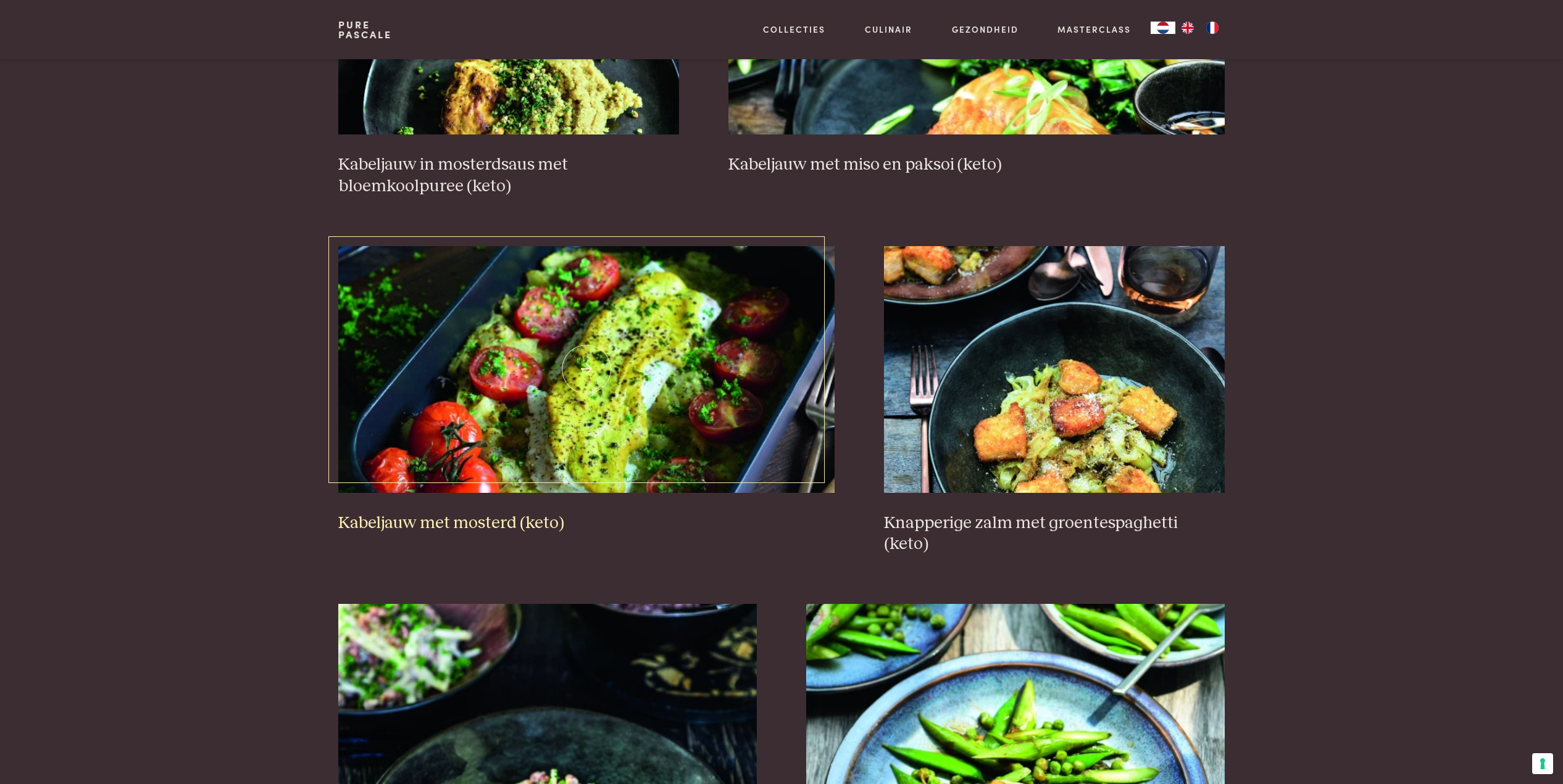
click at [618, 364] on img at bounding box center [586, 369] width 497 height 247
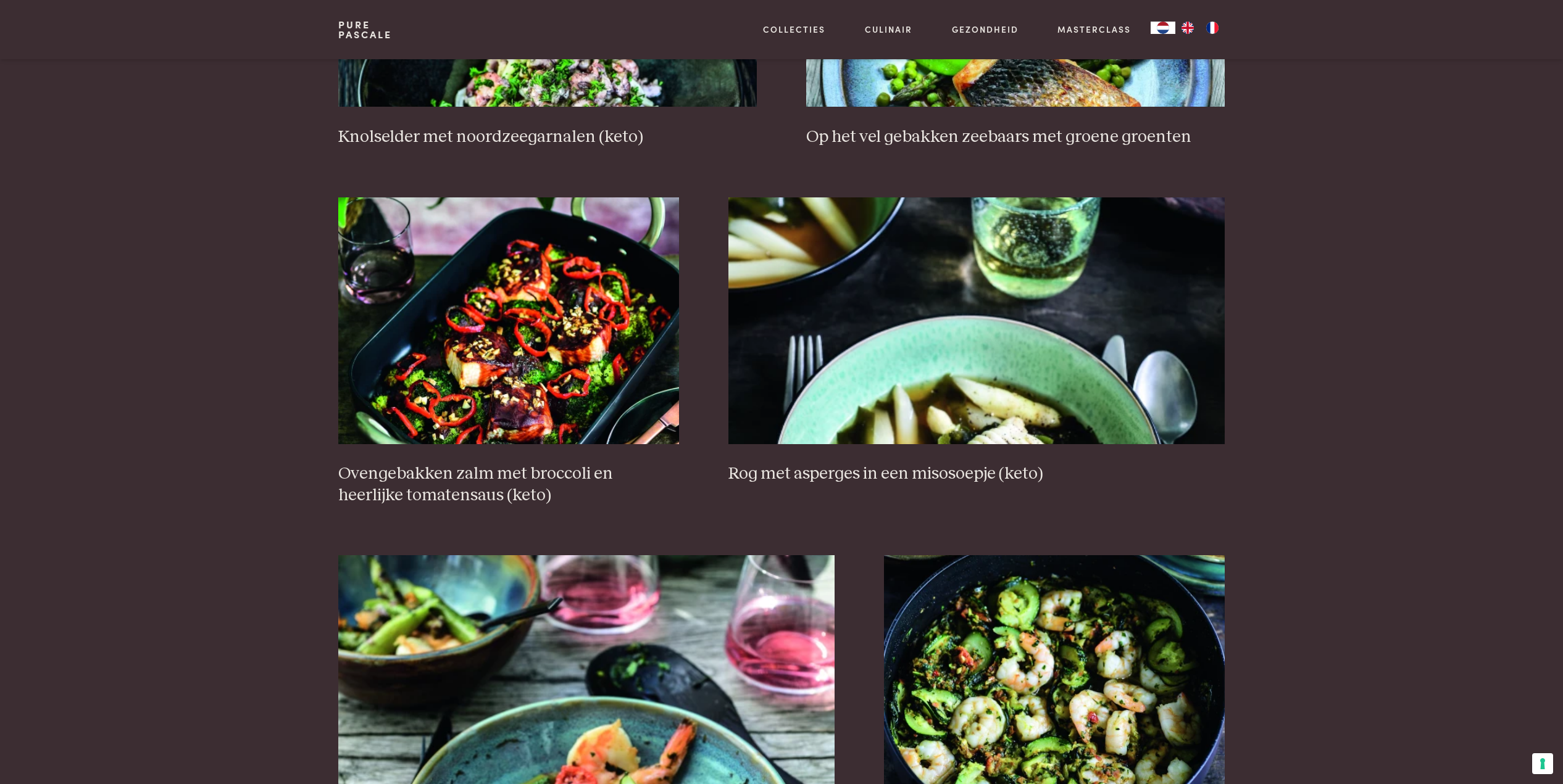
scroll to position [1823, 0]
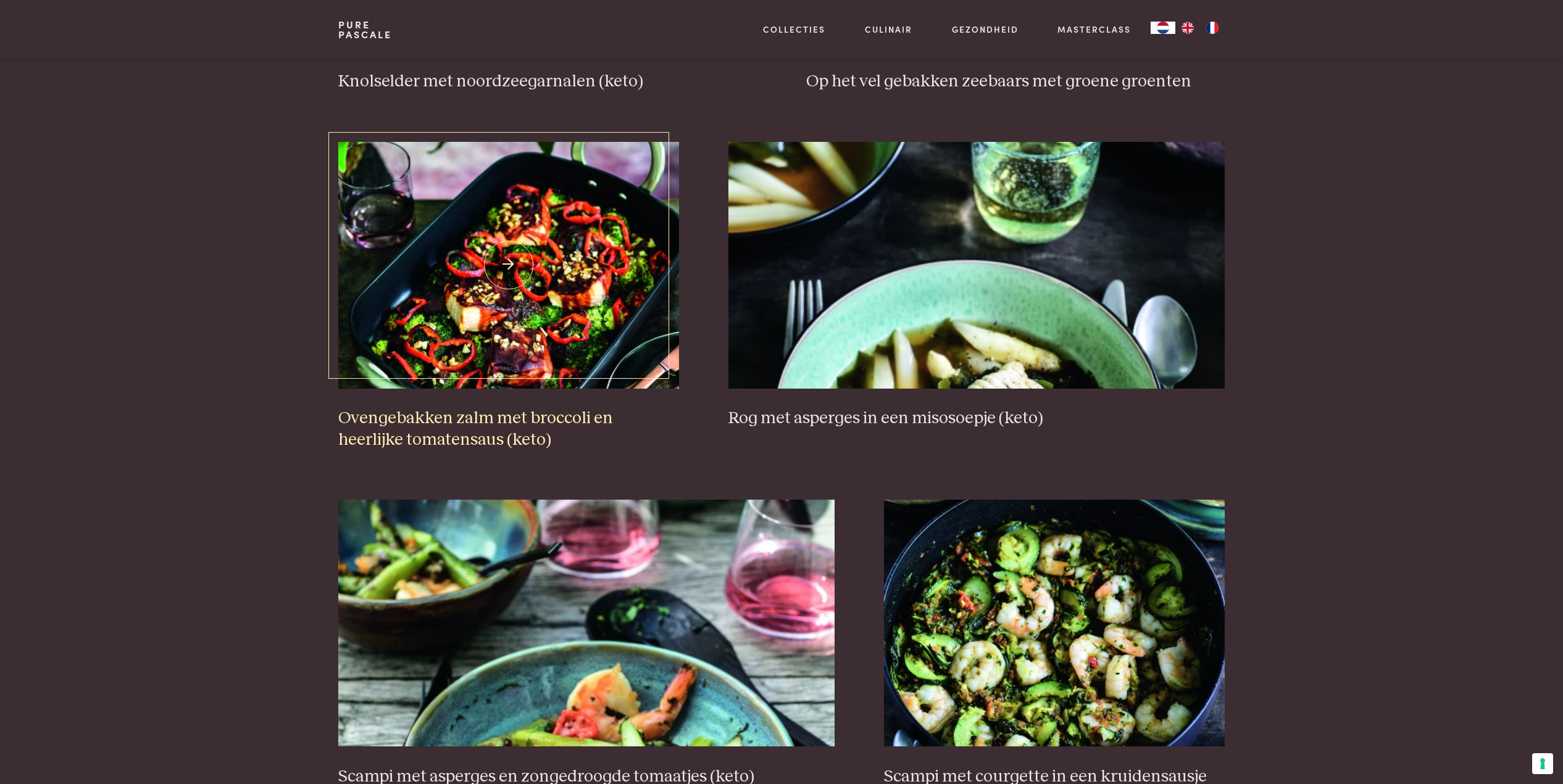
click at [485, 251] on img at bounding box center [508, 265] width 341 height 247
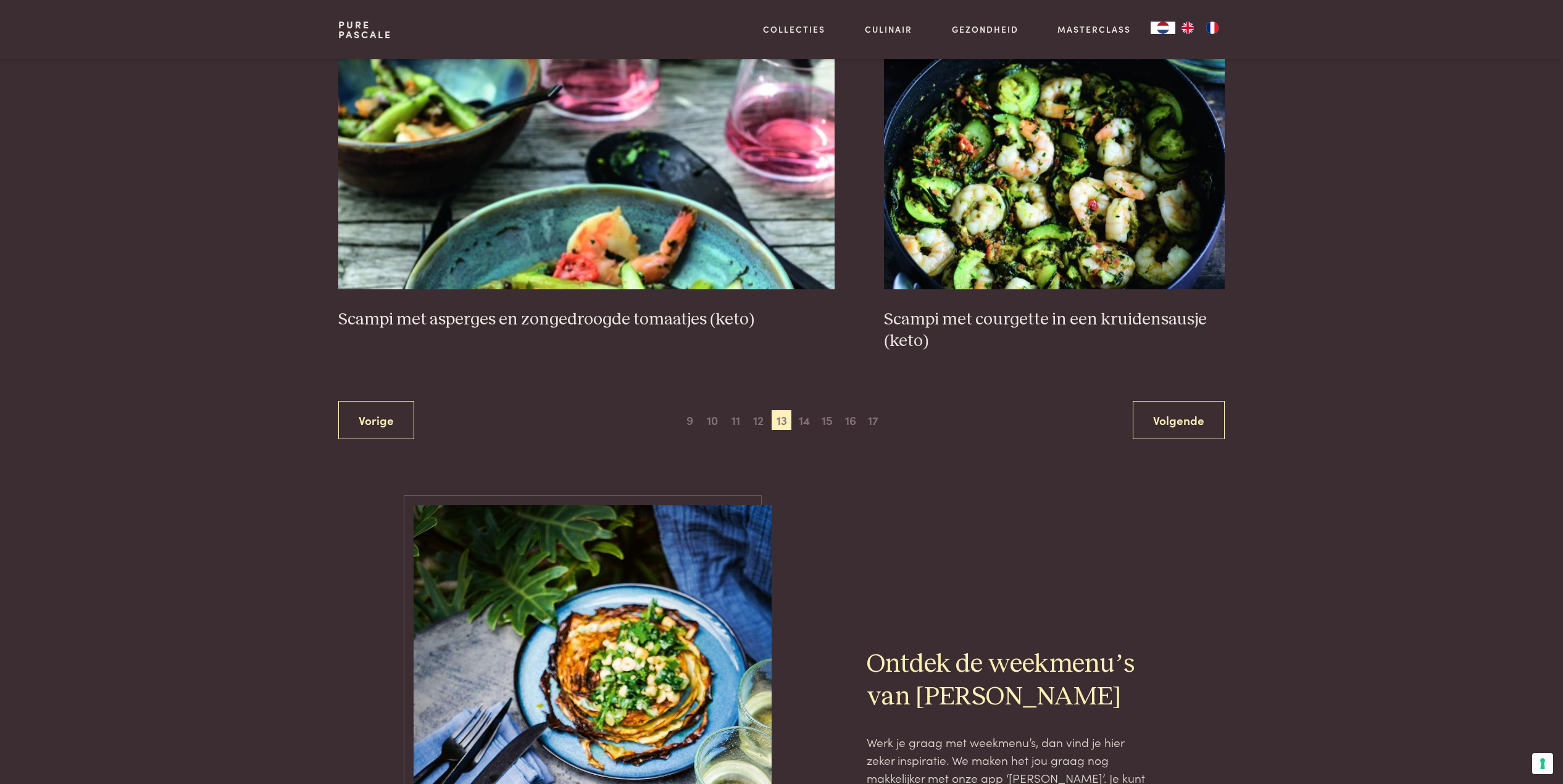
scroll to position [2302, 0]
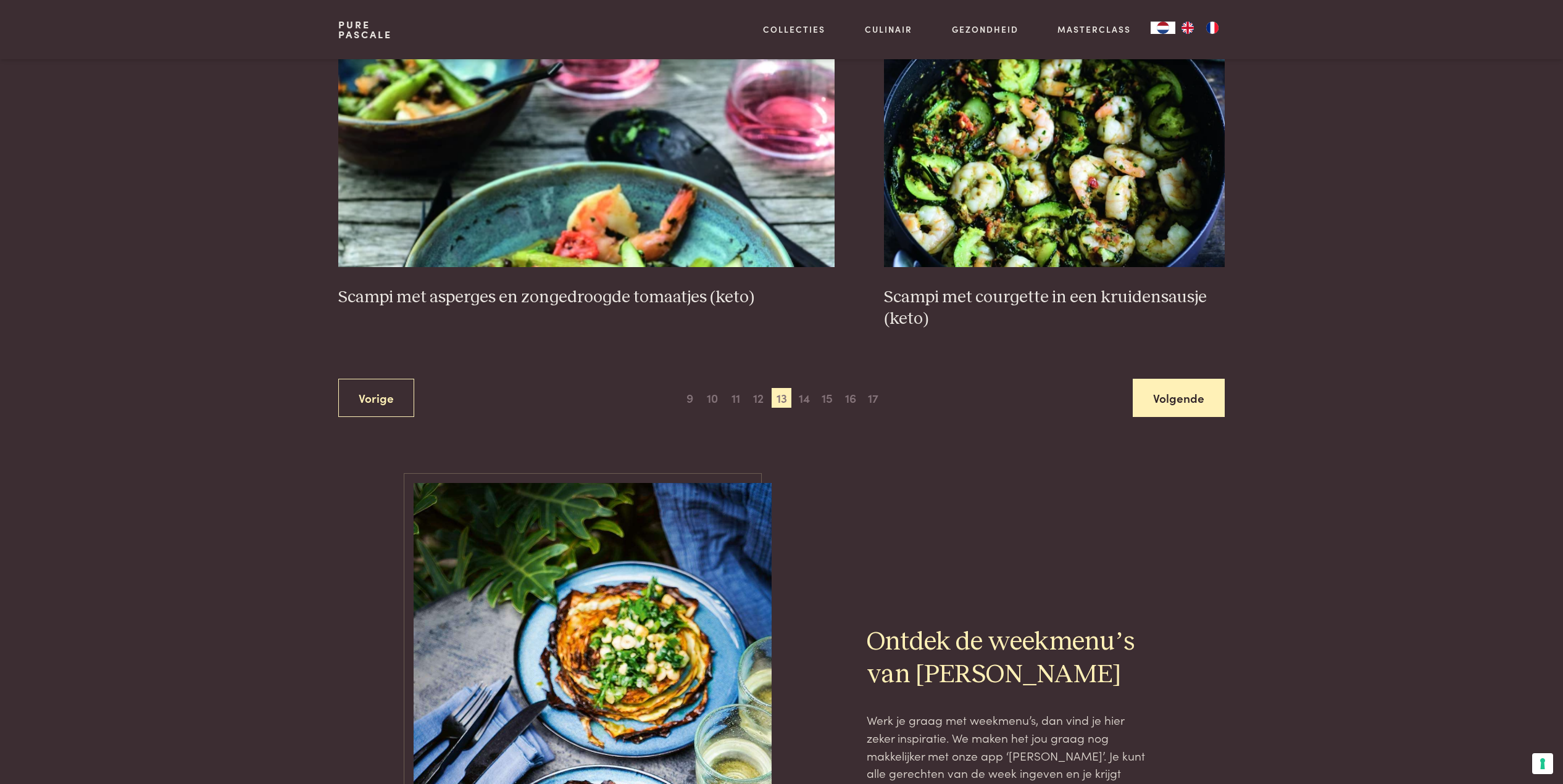
click at [1165, 379] on link "Volgende" at bounding box center [1179, 398] width 92 height 39
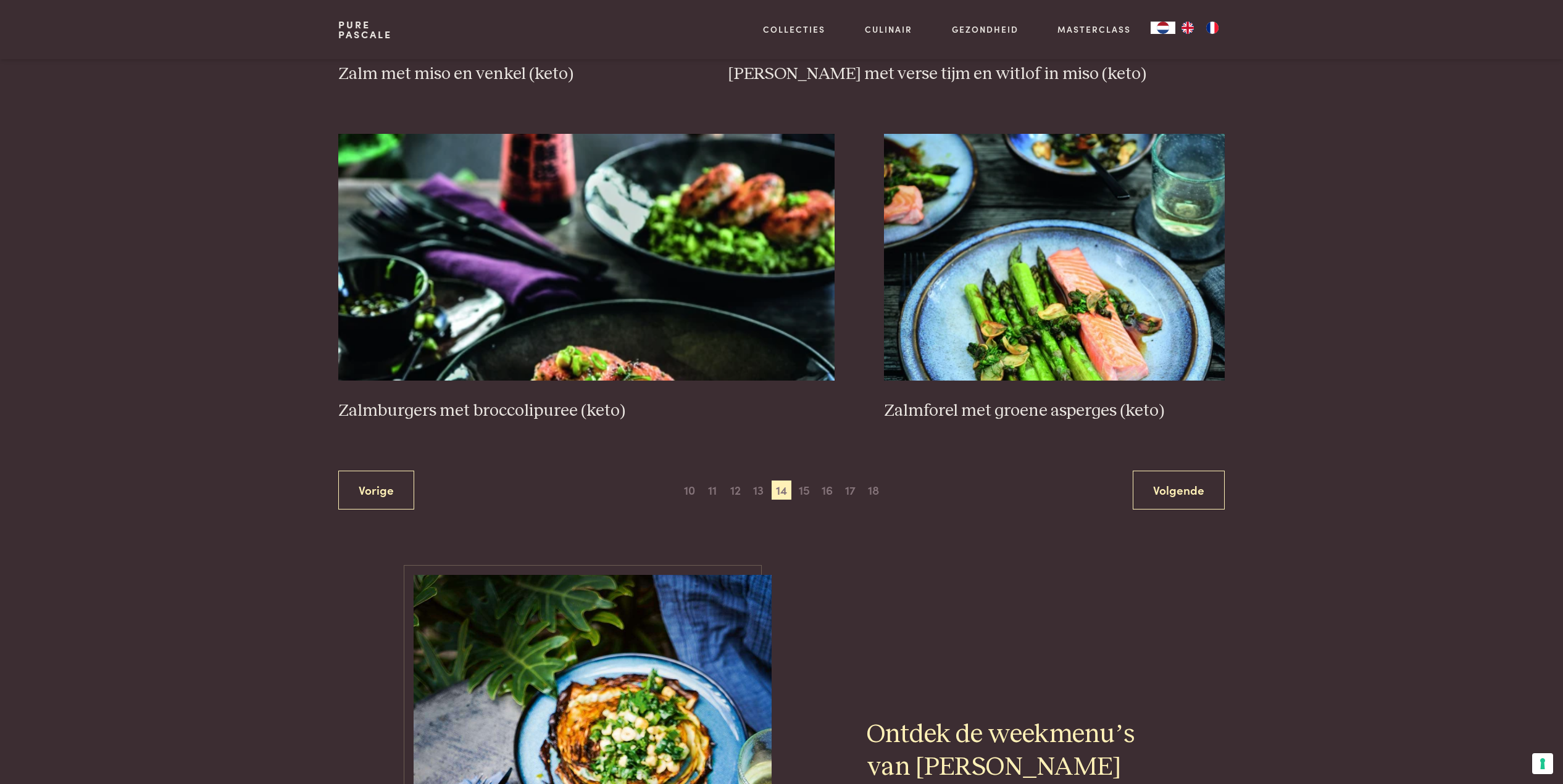
scroll to position [2194, 0]
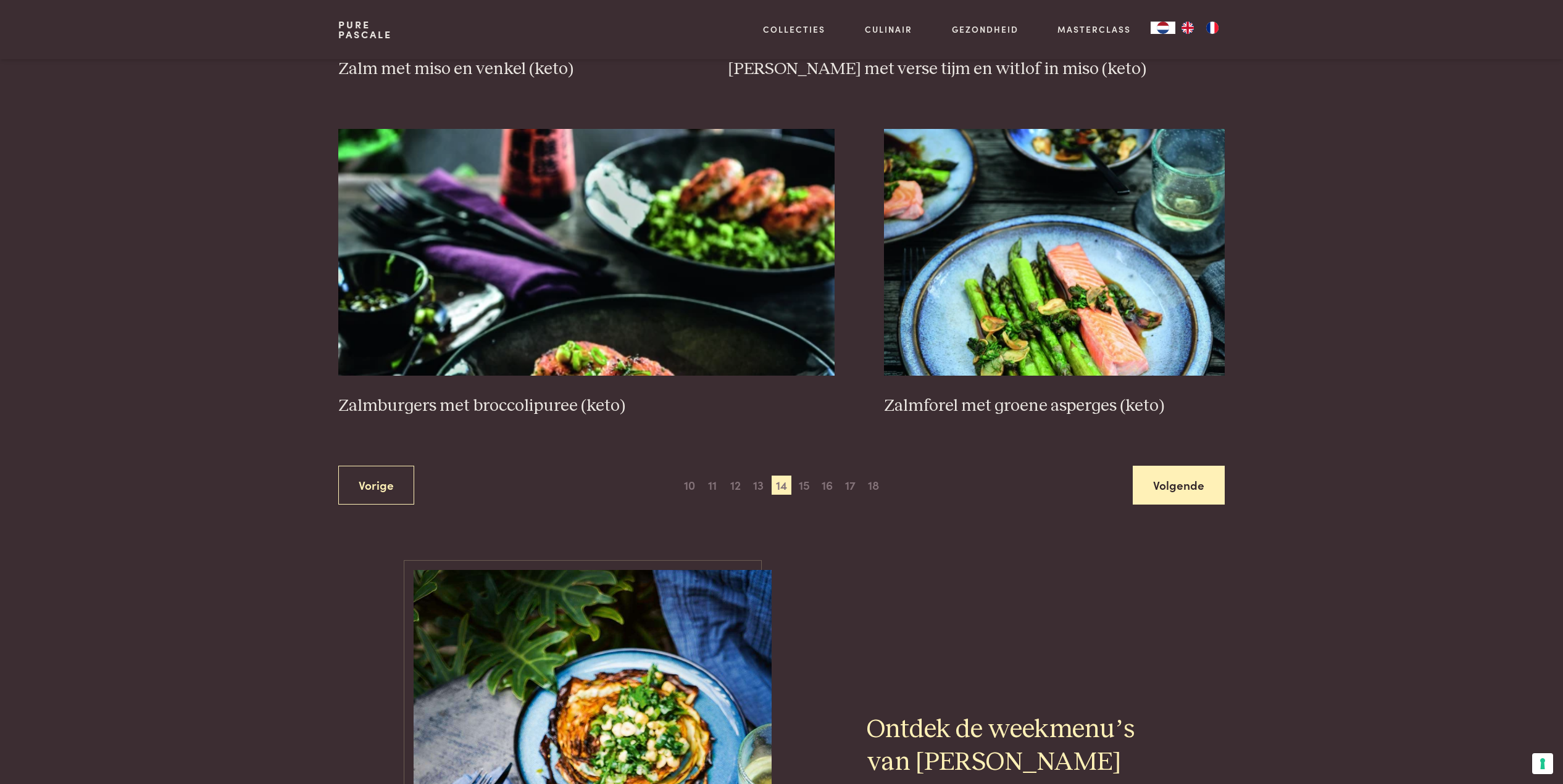
click at [1172, 466] on link "Volgende" at bounding box center [1179, 485] width 92 height 39
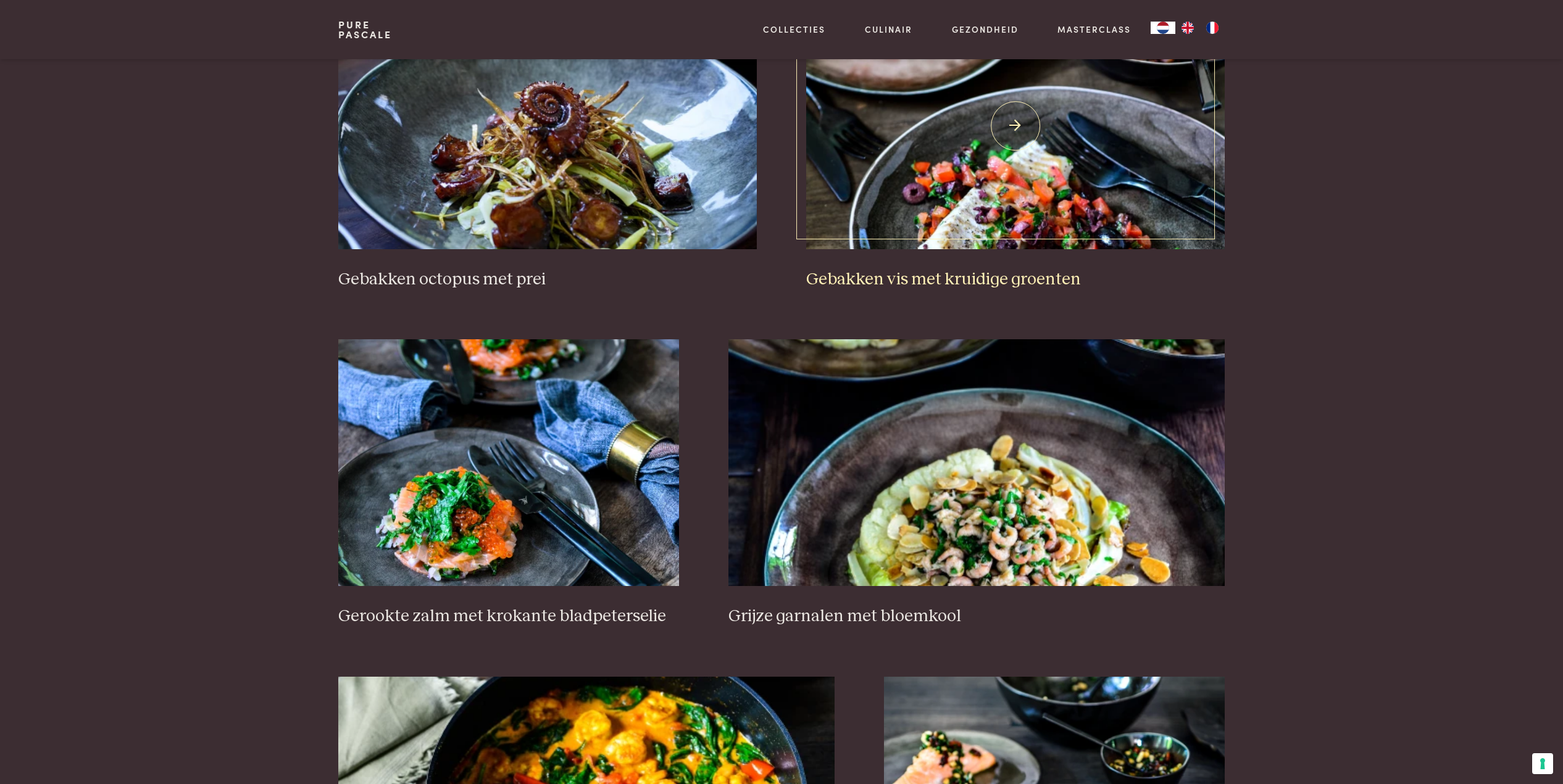
scroll to position [1589, 0]
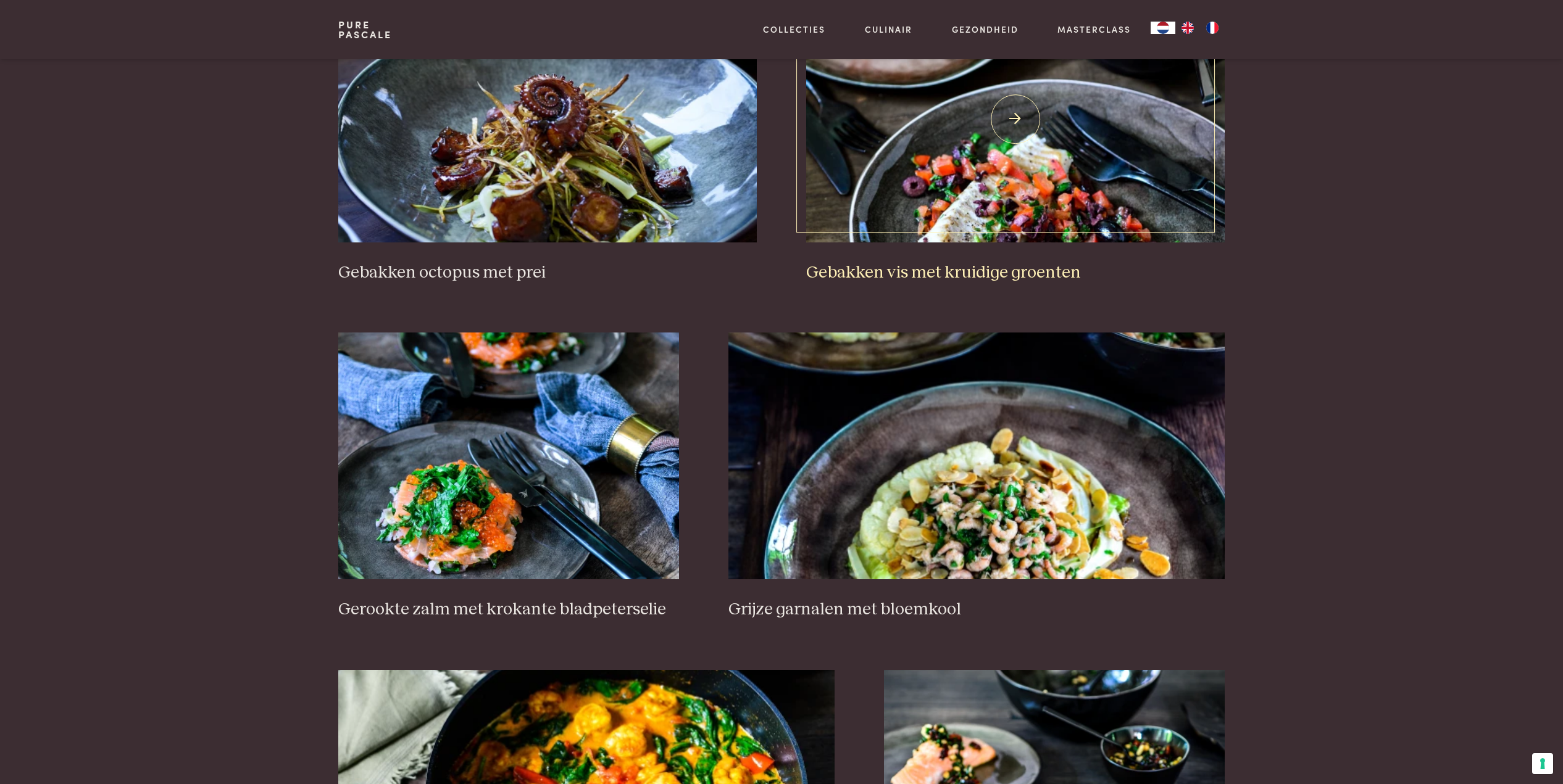
click at [1051, 181] on img at bounding box center [1015, 118] width 418 height 247
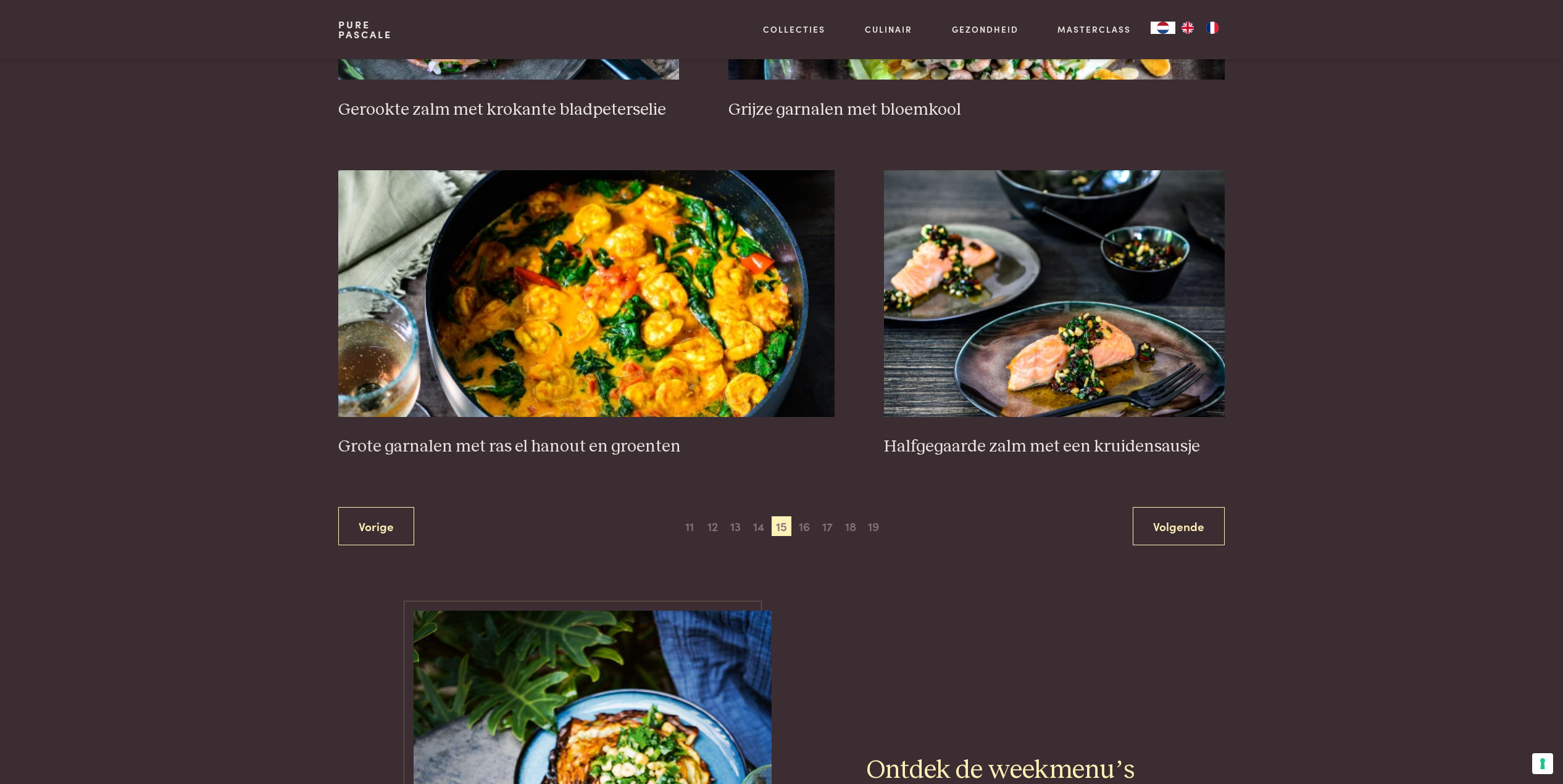
scroll to position [2107, 0]
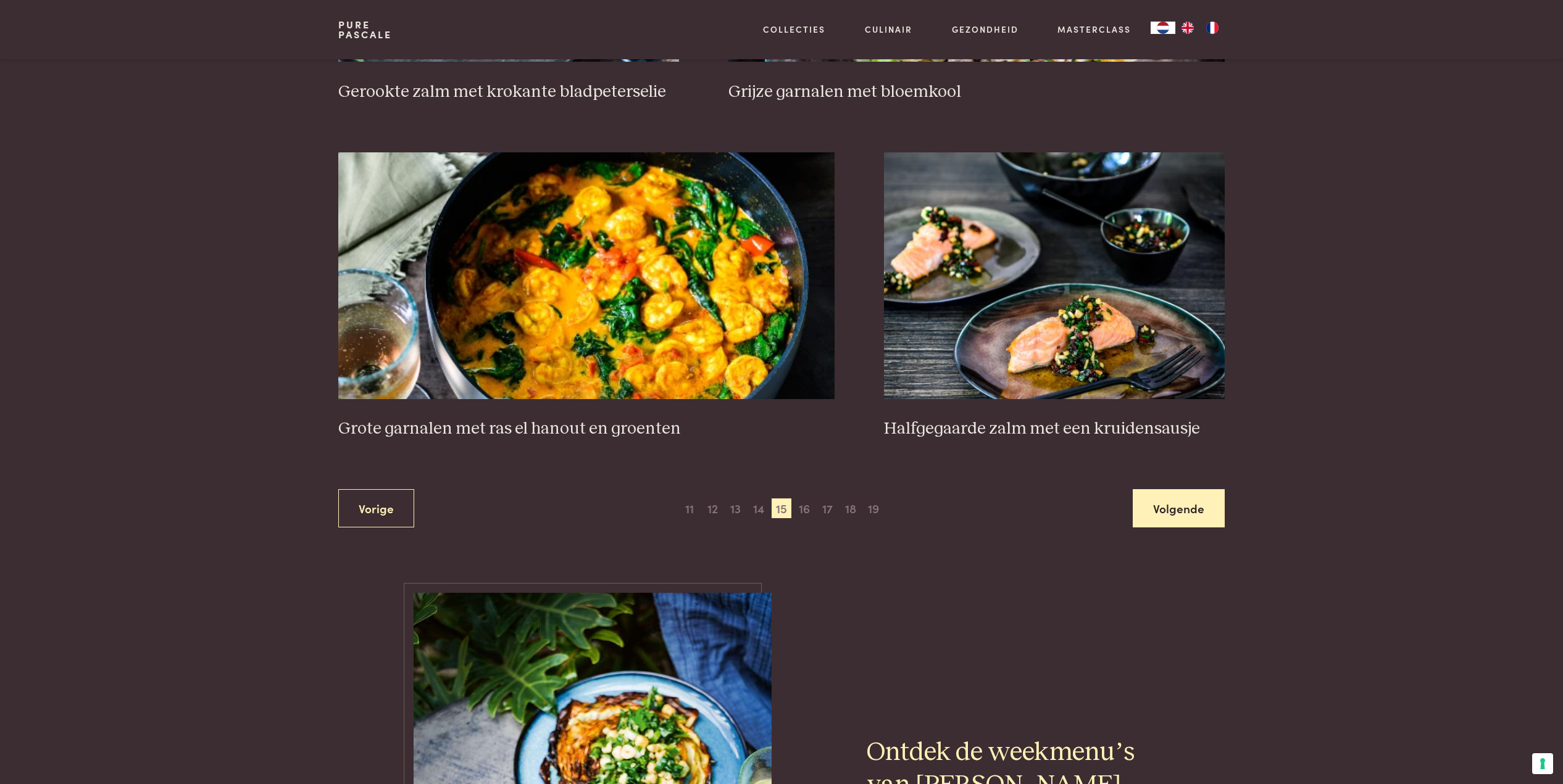
click at [1165, 497] on link "Volgende" at bounding box center [1179, 508] width 92 height 39
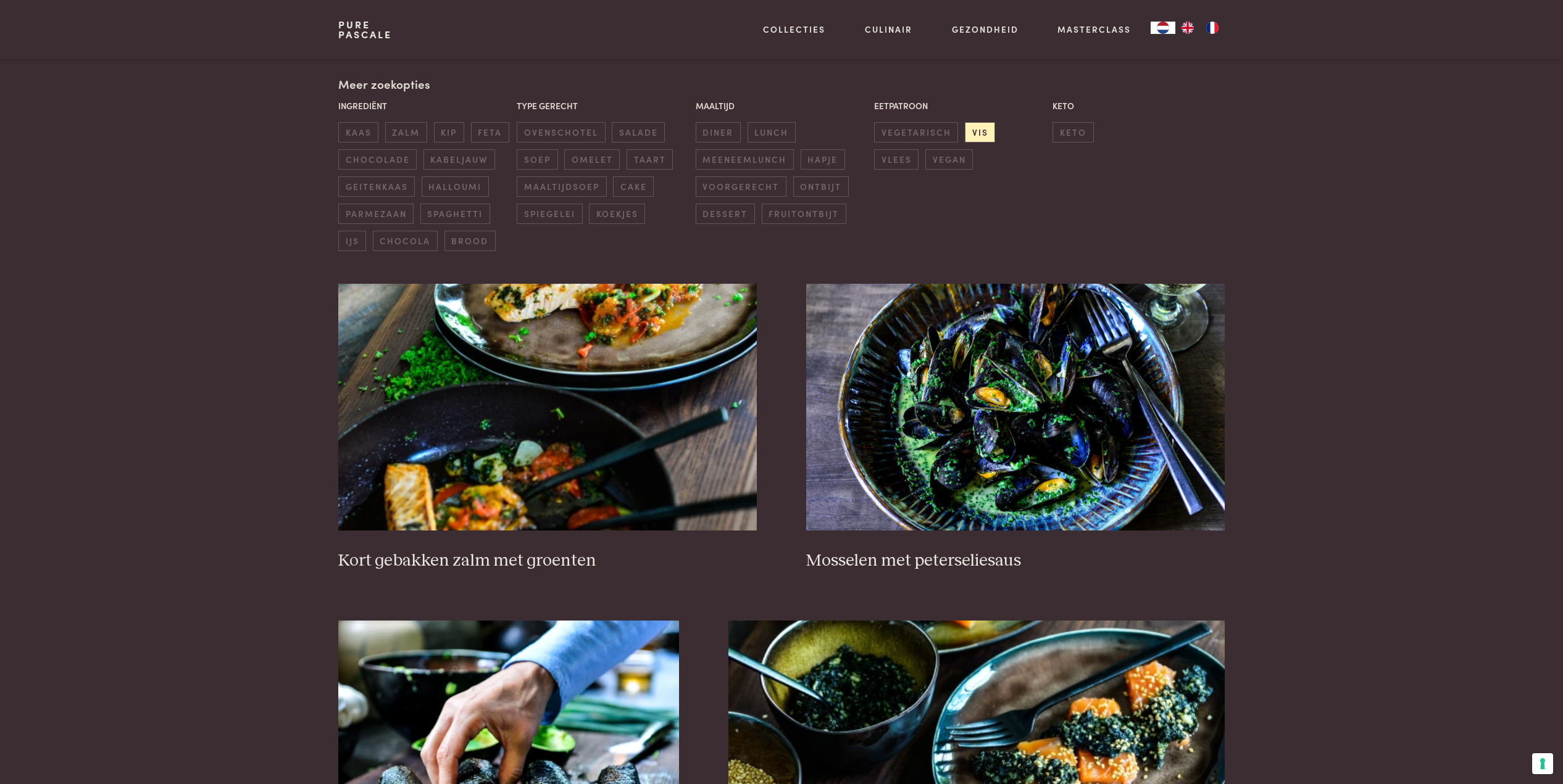
scroll to position [280, 0]
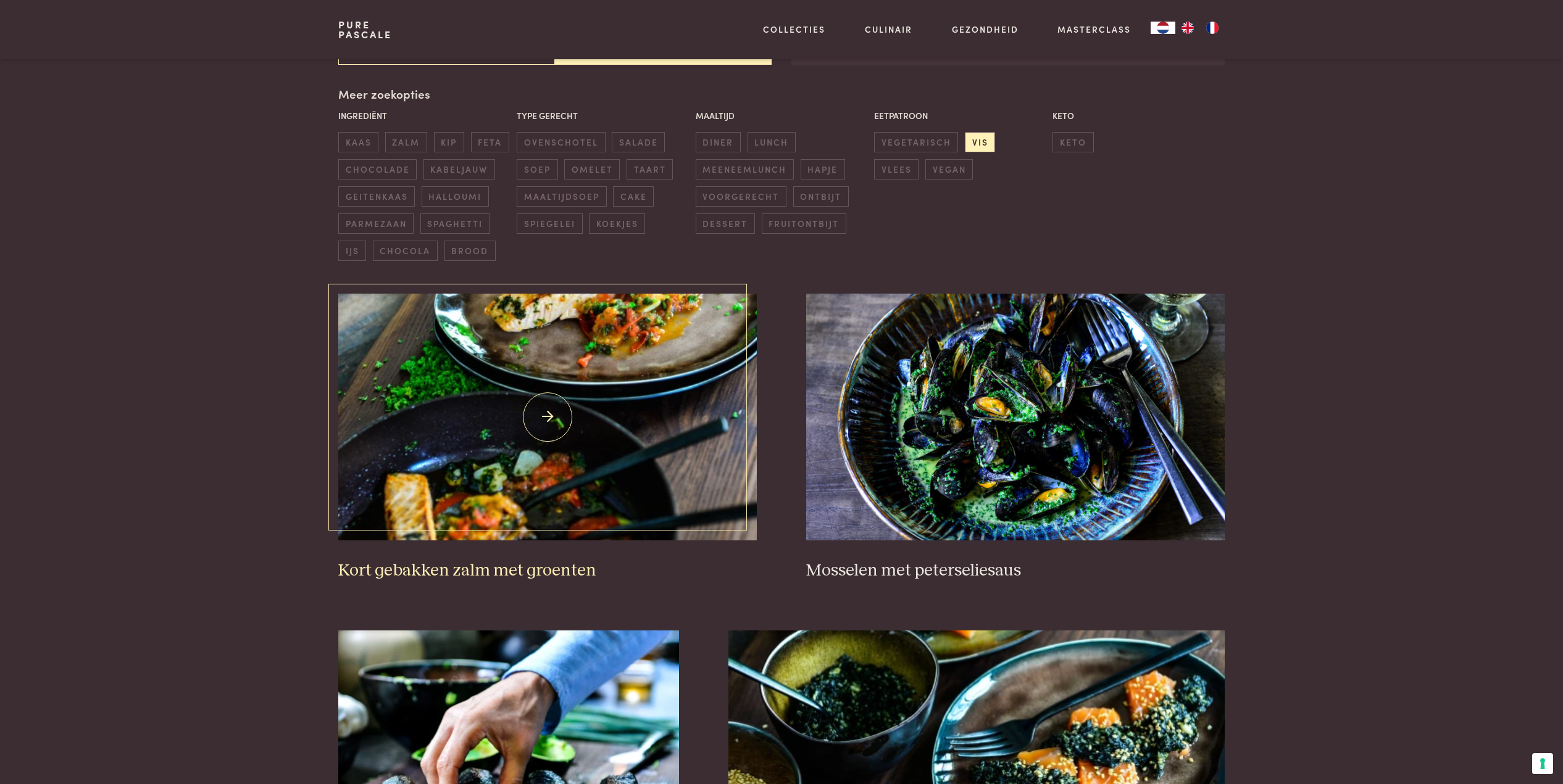
click at [527, 402] on img at bounding box center [546, 416] width 418 height 247
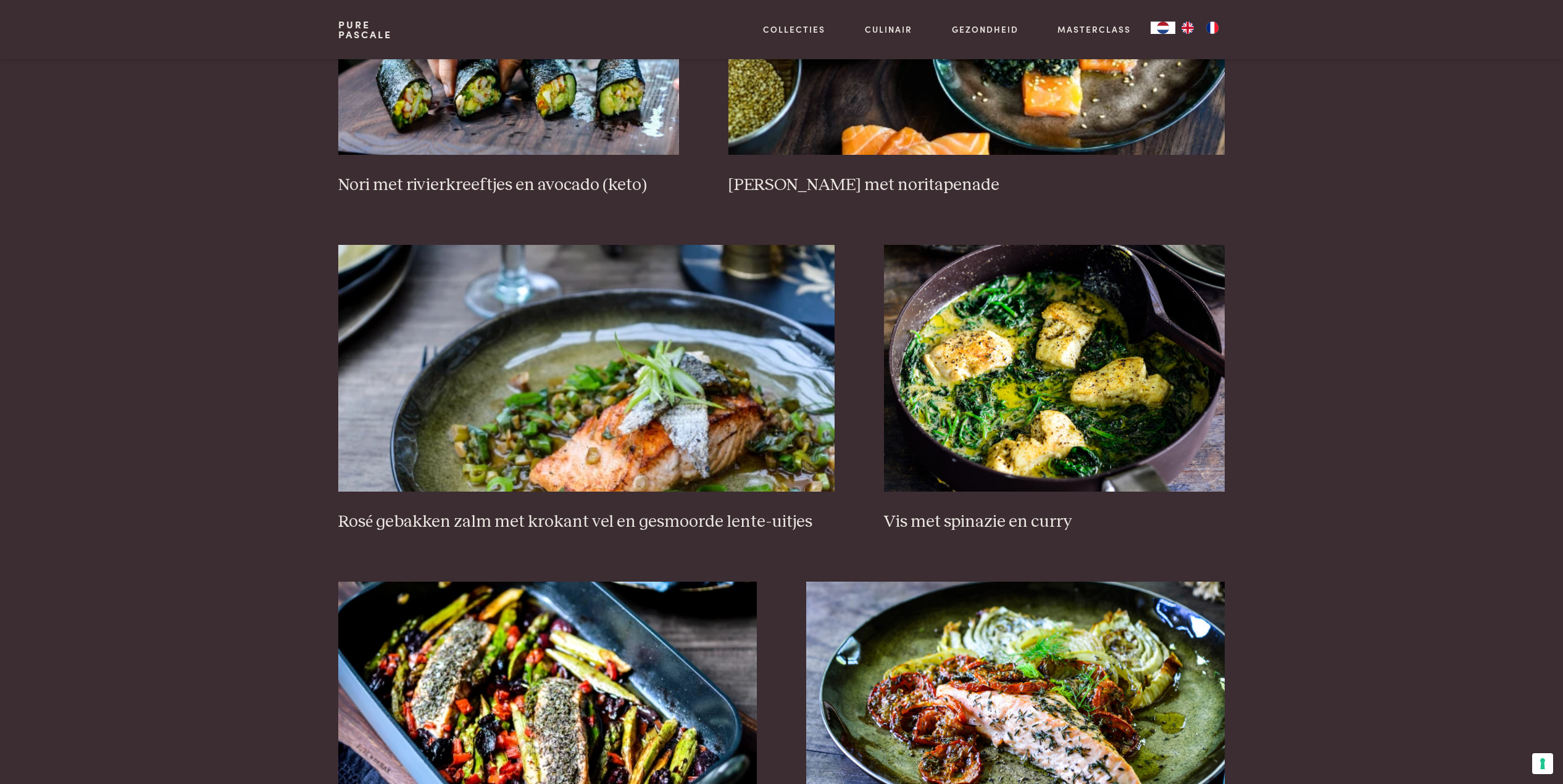
scroll to position [1028, 0]
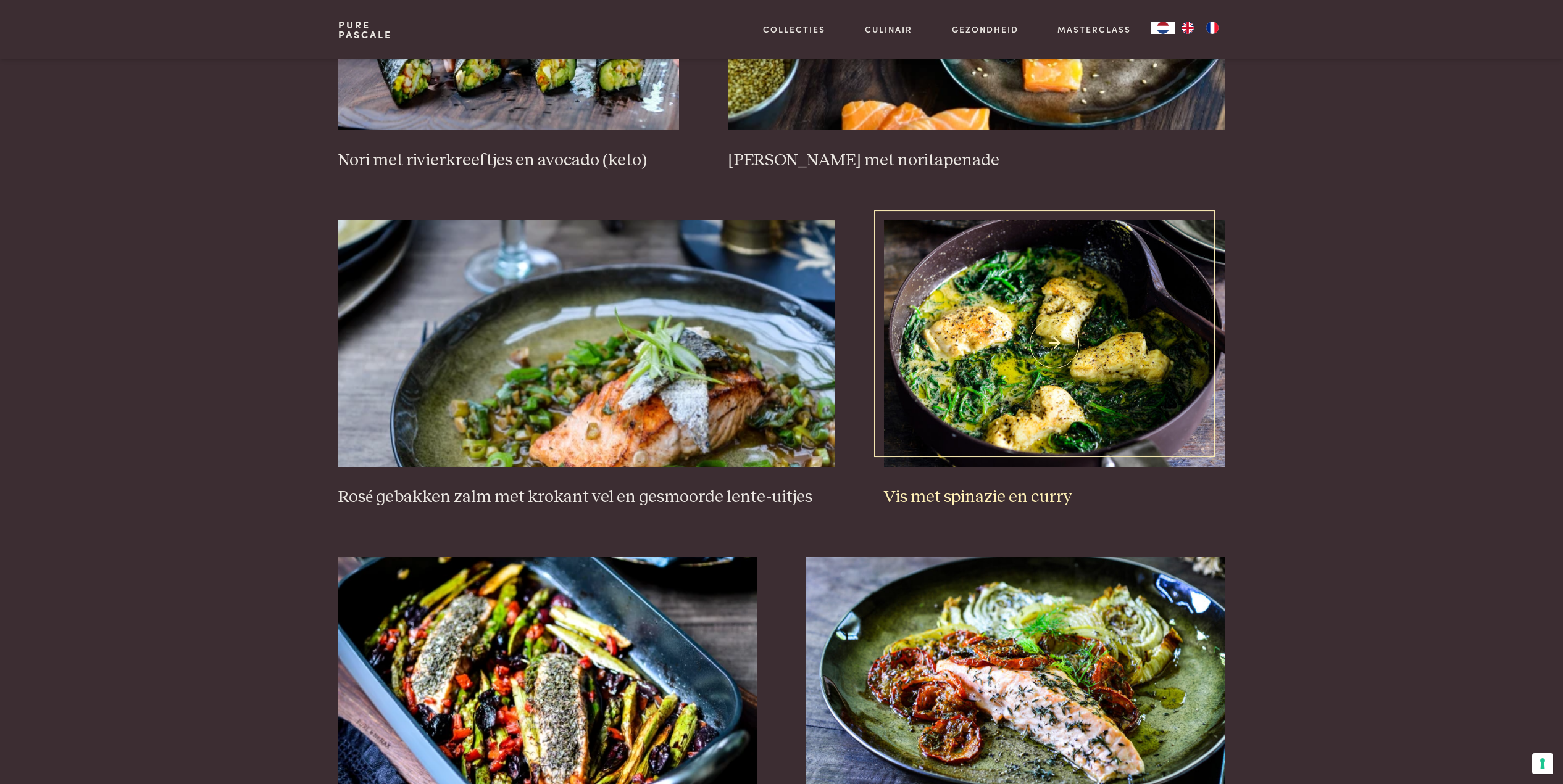
click at [1047, 337] on img at bounding box center [1054, 343] width 341 height 247
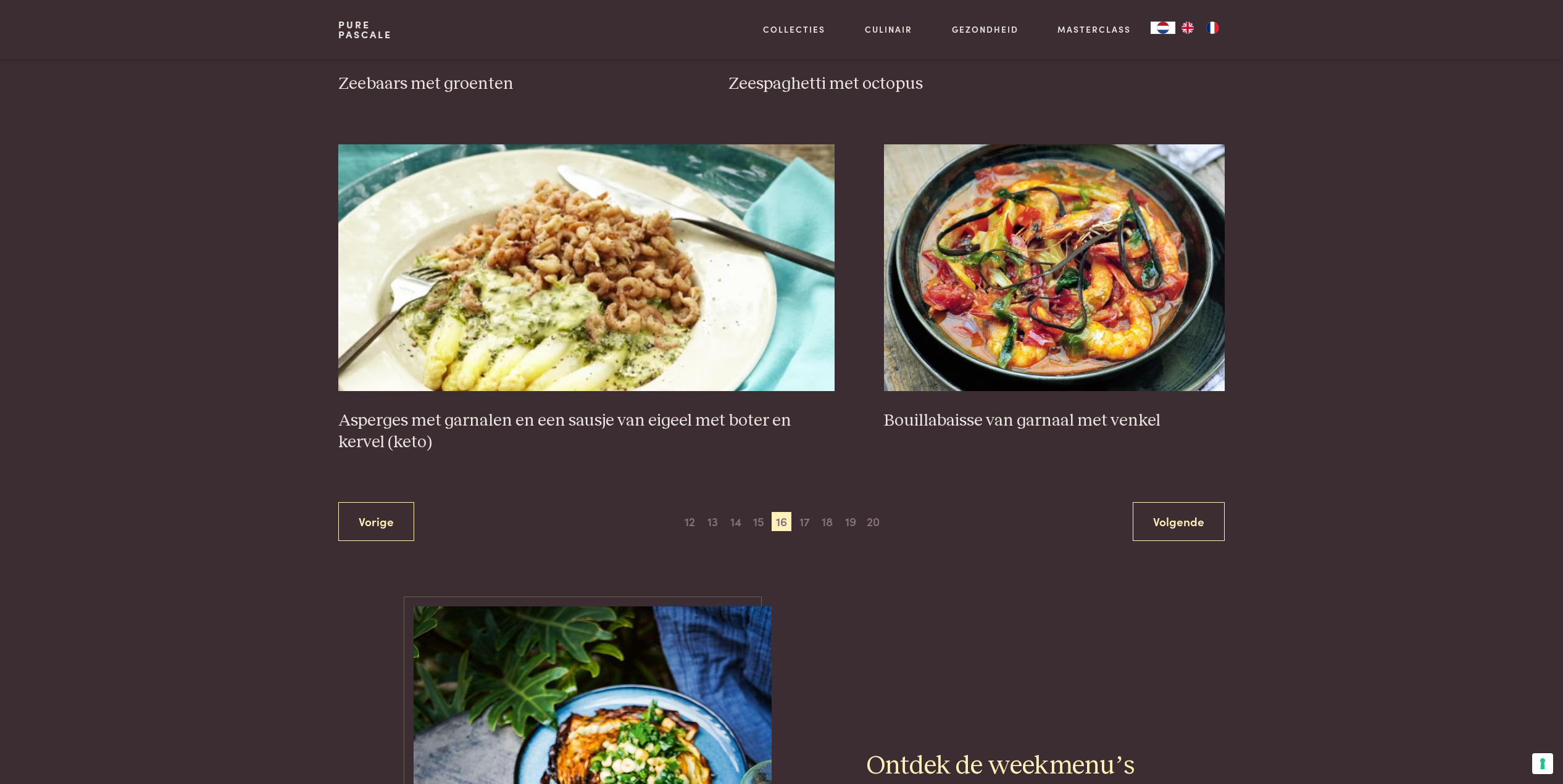
scroll to position [2137, 0]
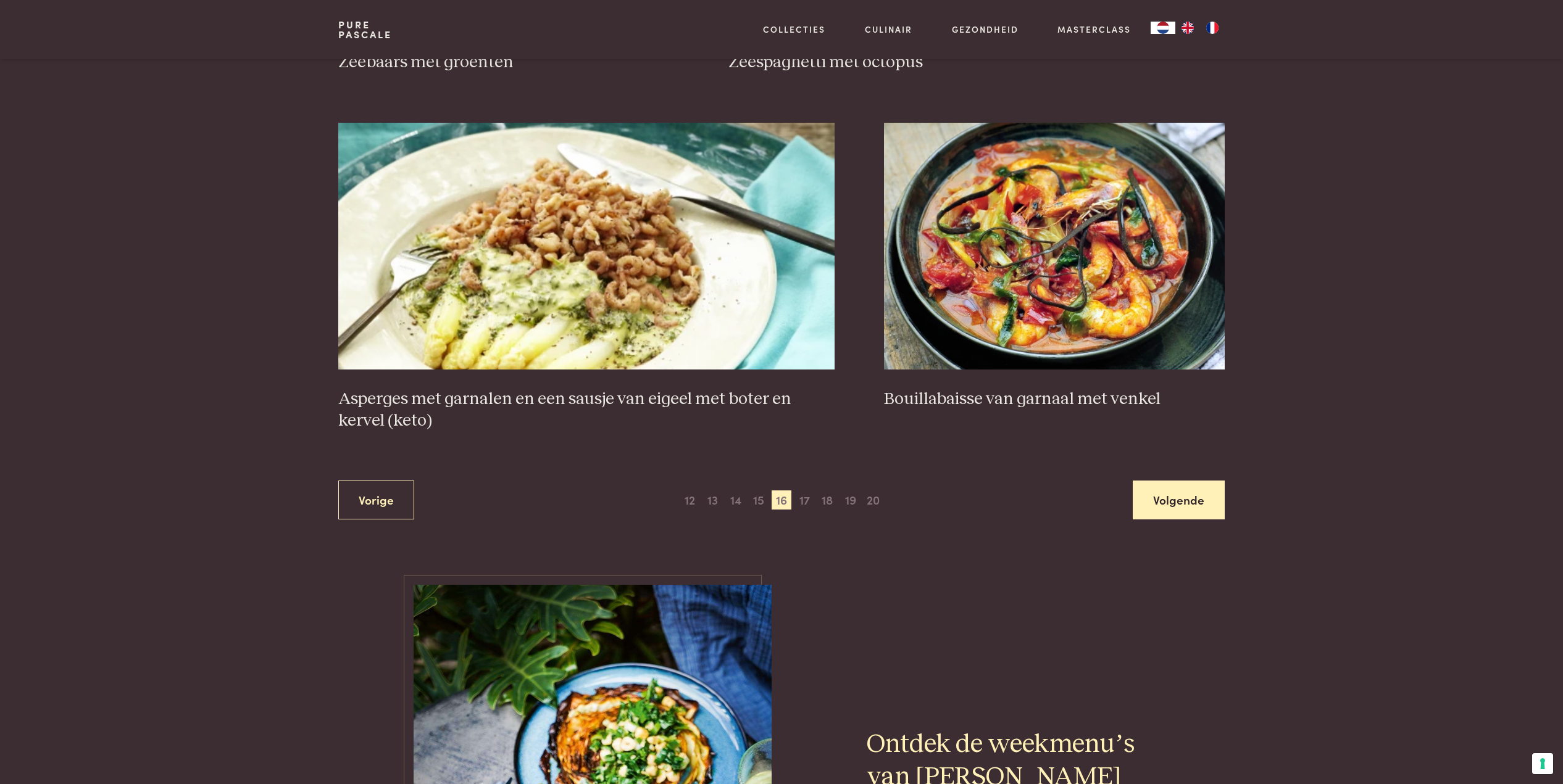
click at [1169, 491] on link "Volgende" at bounding box center [1179, 500] width 92 height 39
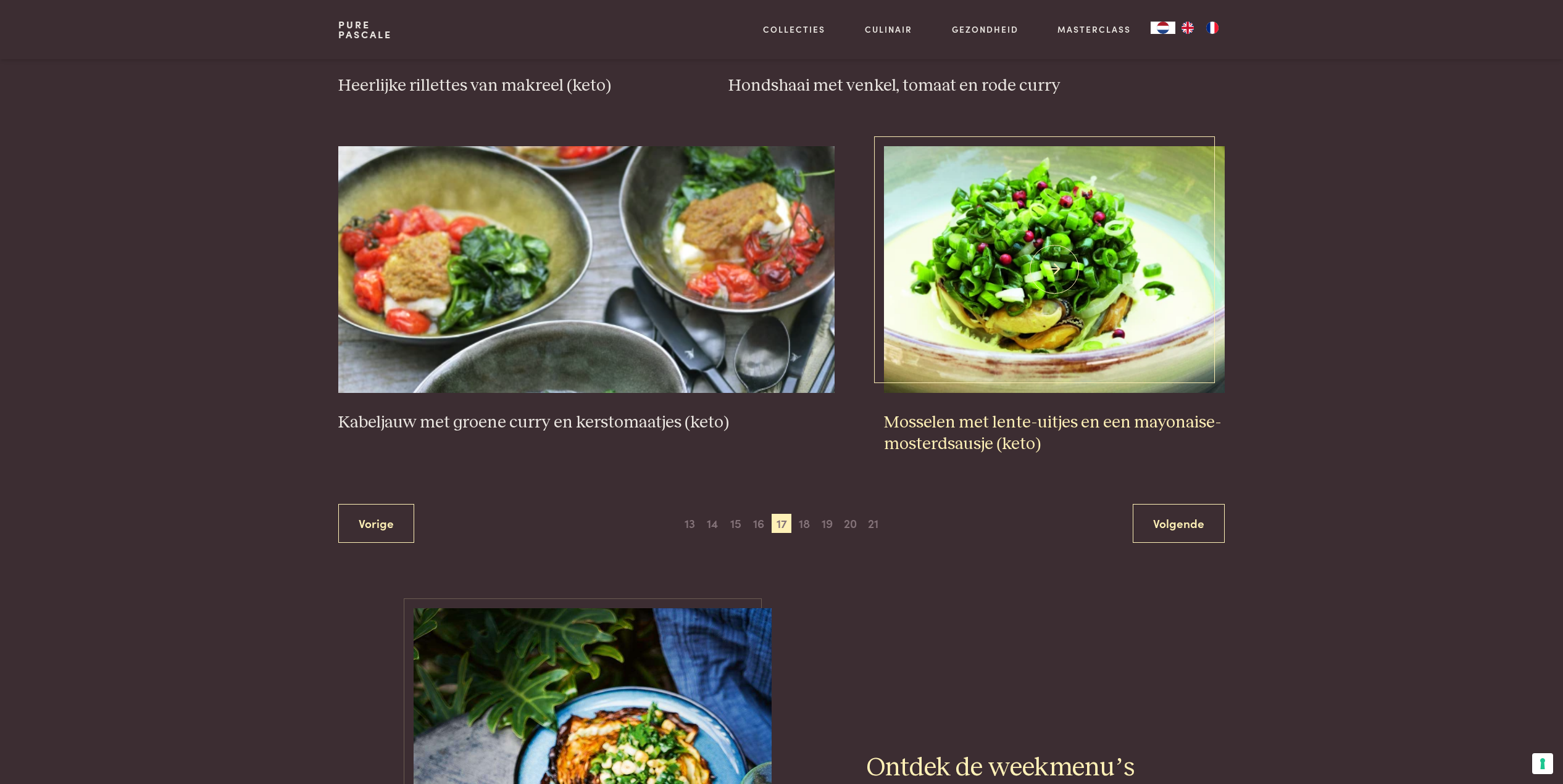
scroll to position [2160, 0]
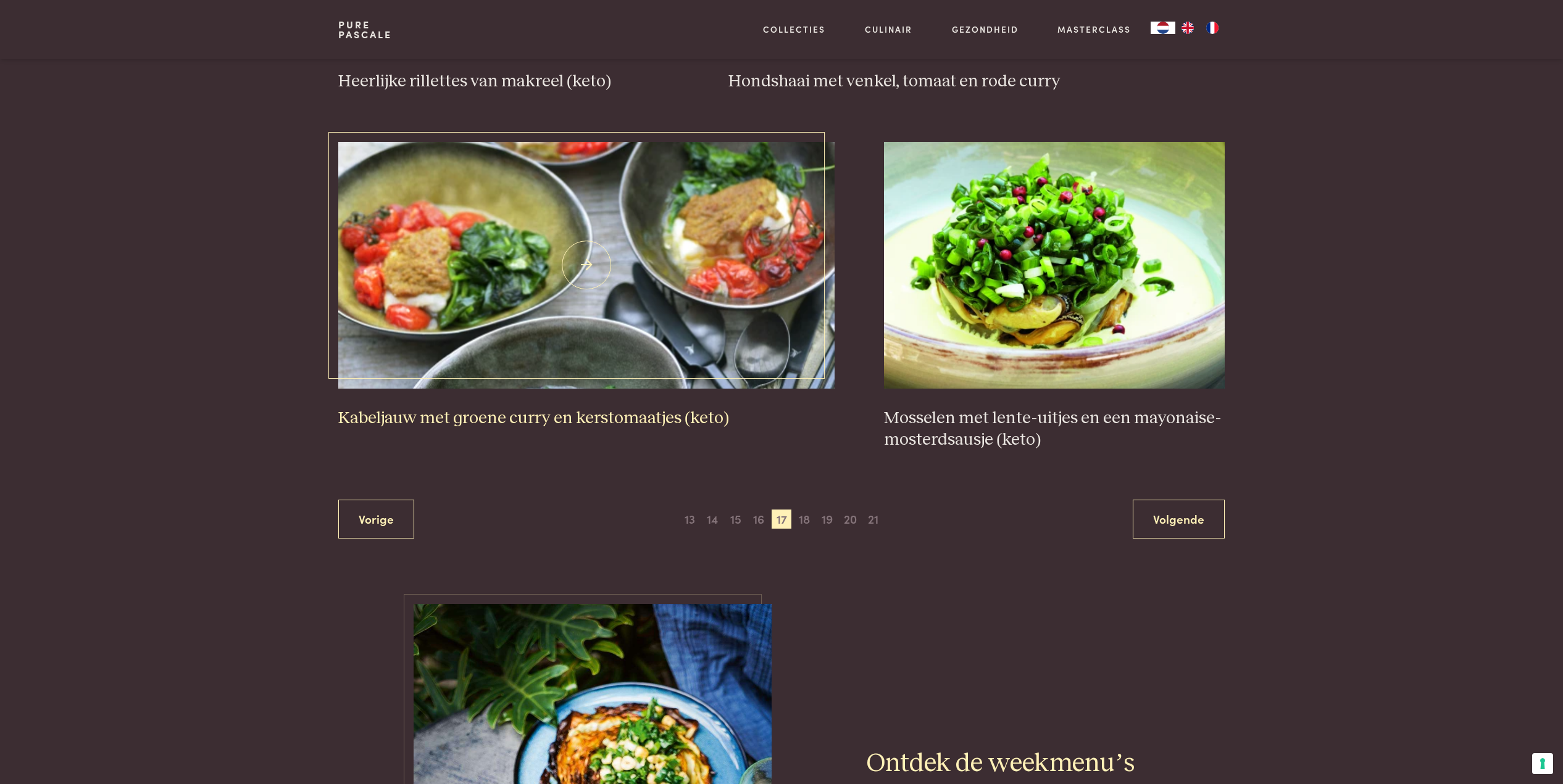
click at [594, 264] on img at bounding box center [586, 265] width 497 height 247
click at [1163, 509] on link "Volgende" at bounding box center [1179, 519] width 92 height 39
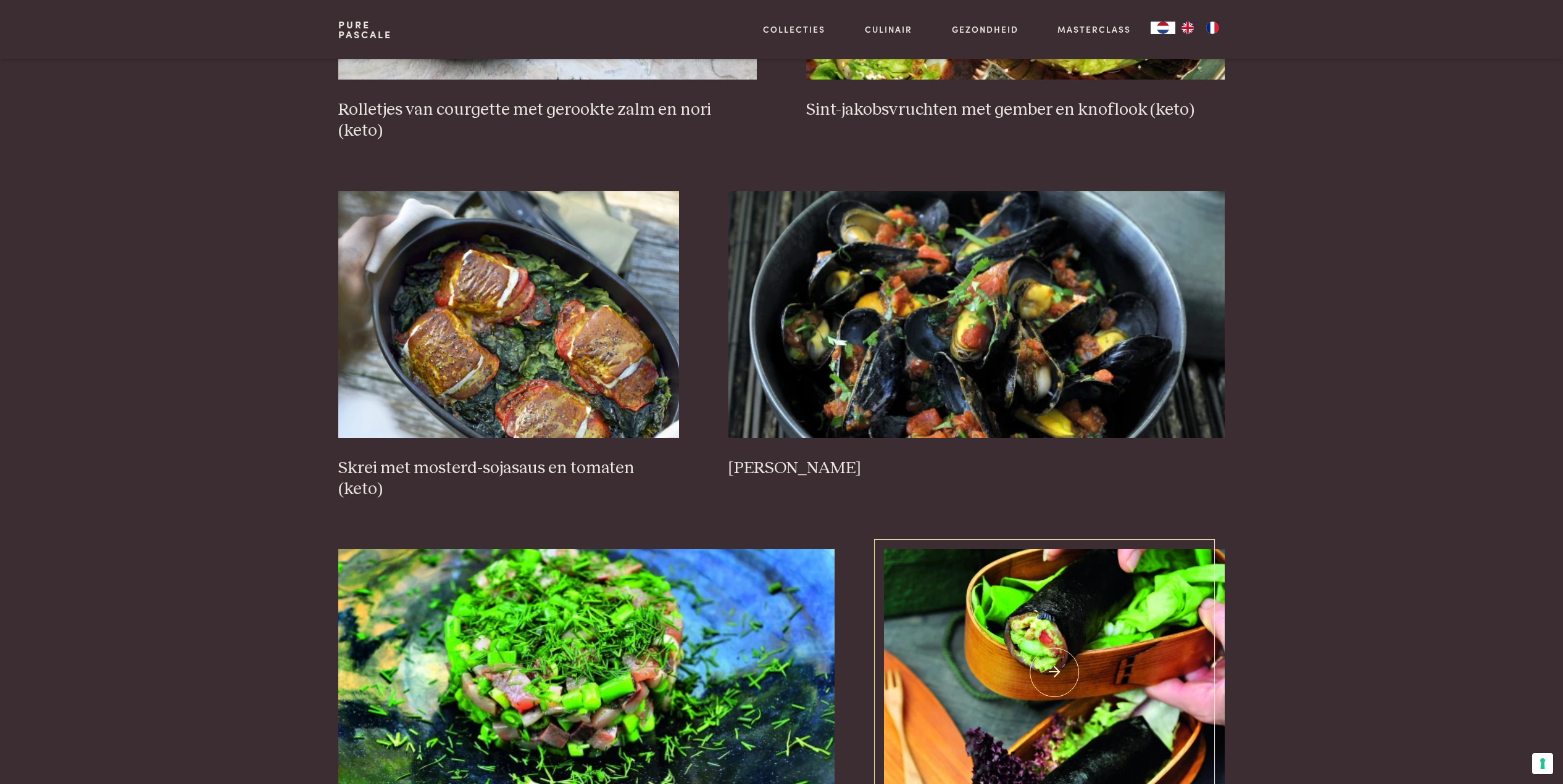
scroll to position [743, 0]
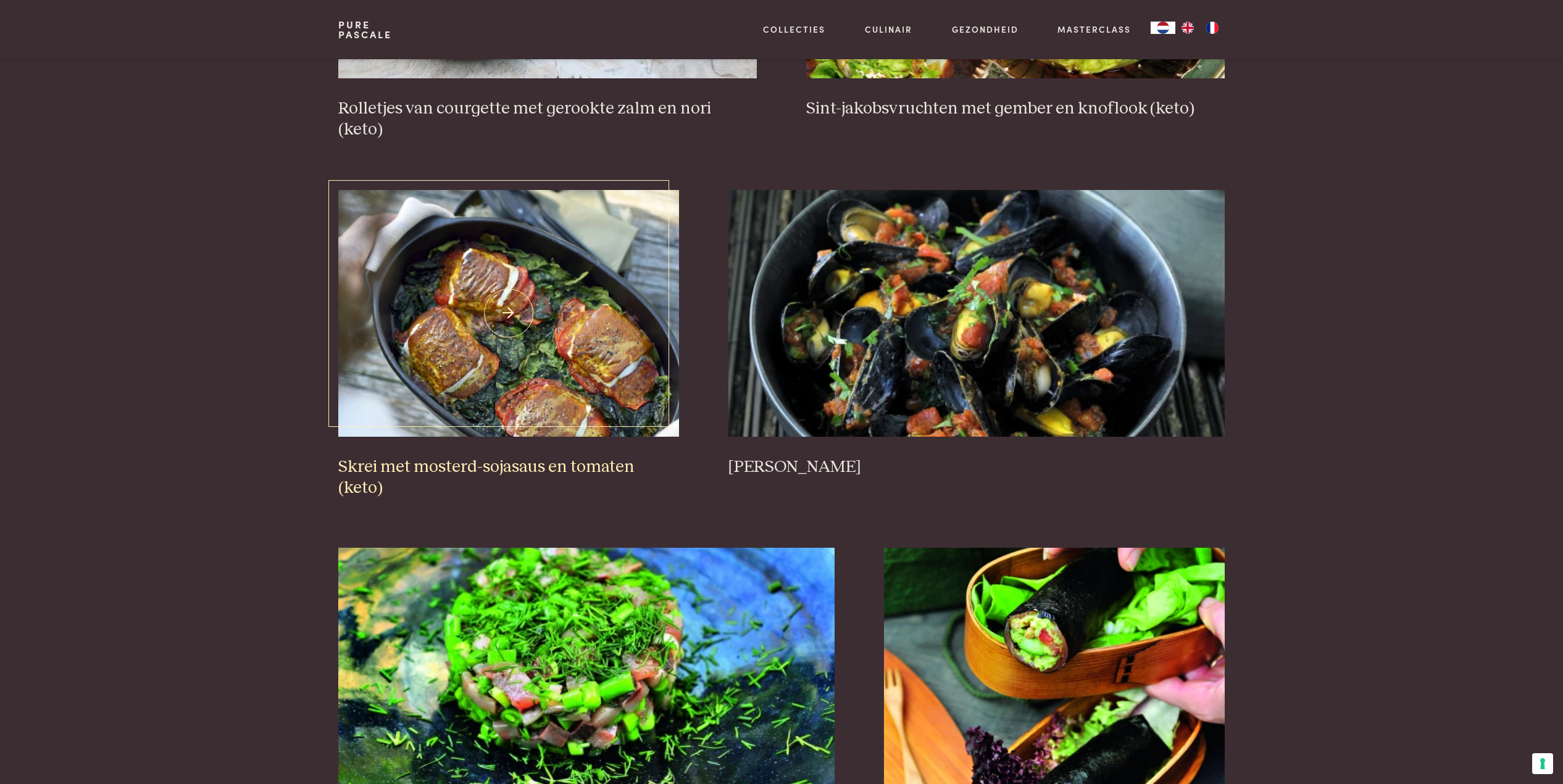
click at [553, 290] on img at bounding box center [508, 313] width 341 height 247
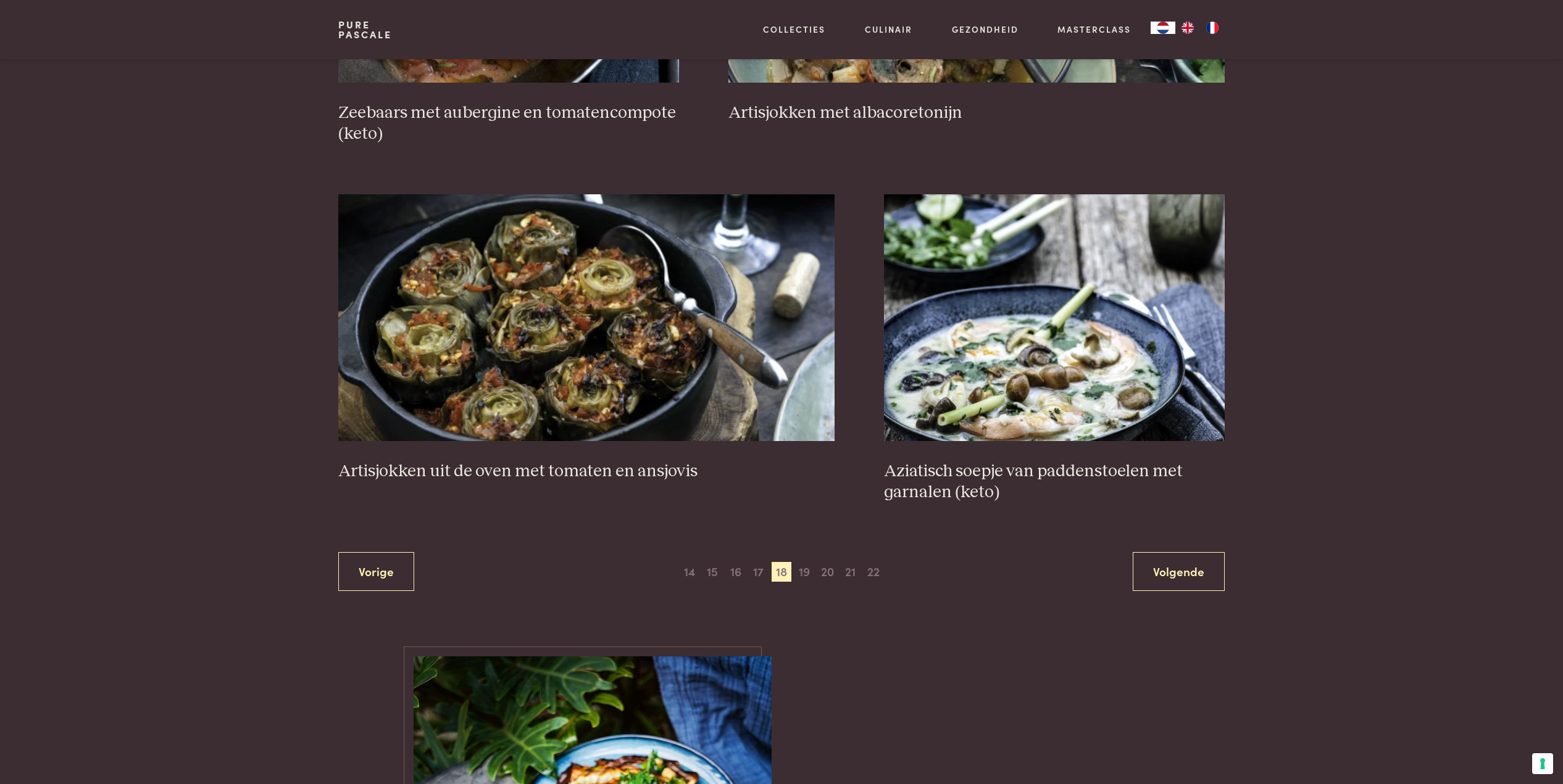
scroll to position [2172, 0]
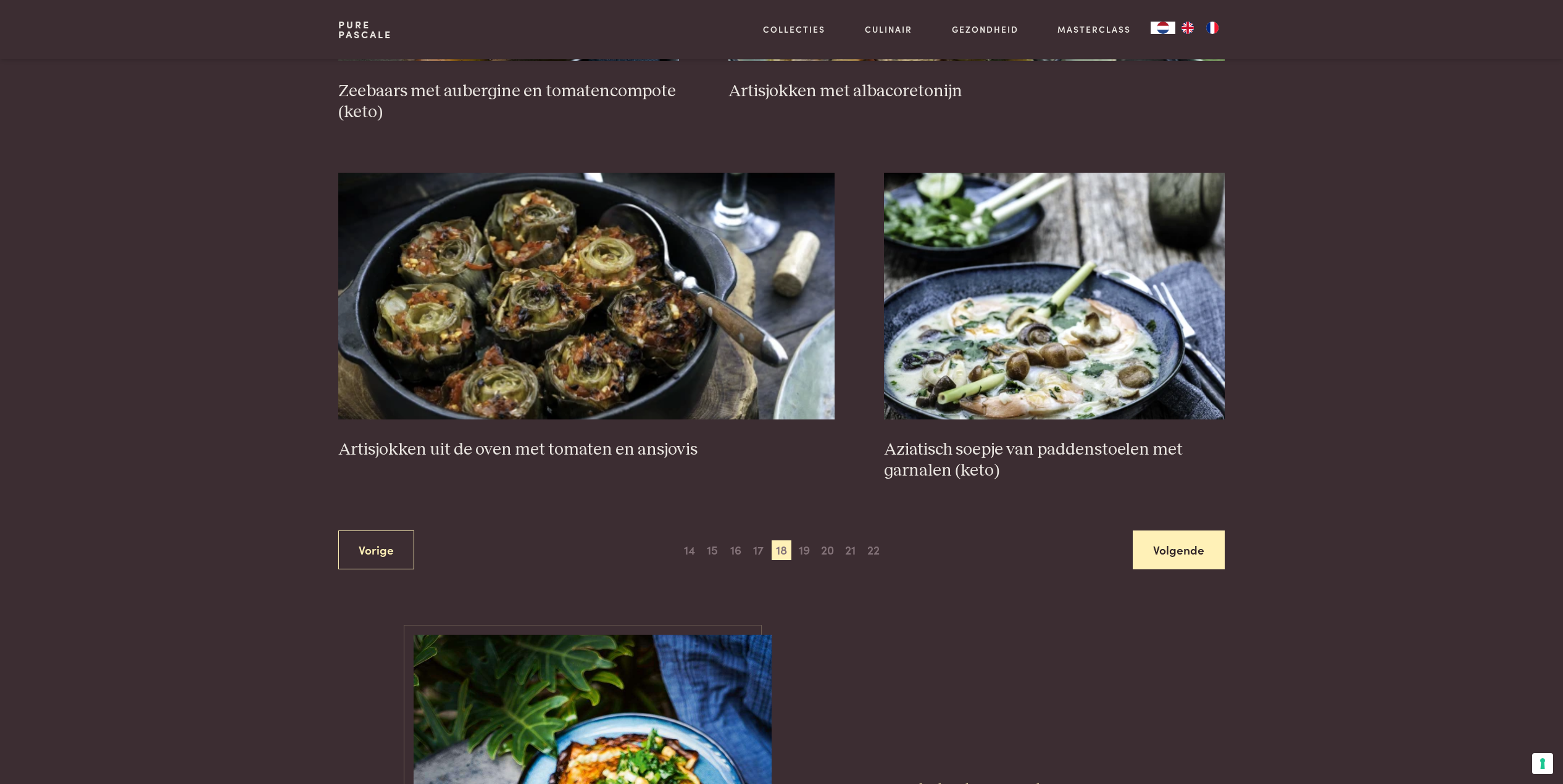
click at [1175, 530] on link "Volgende" at bounding box center [1179, 549] width 92 height 39
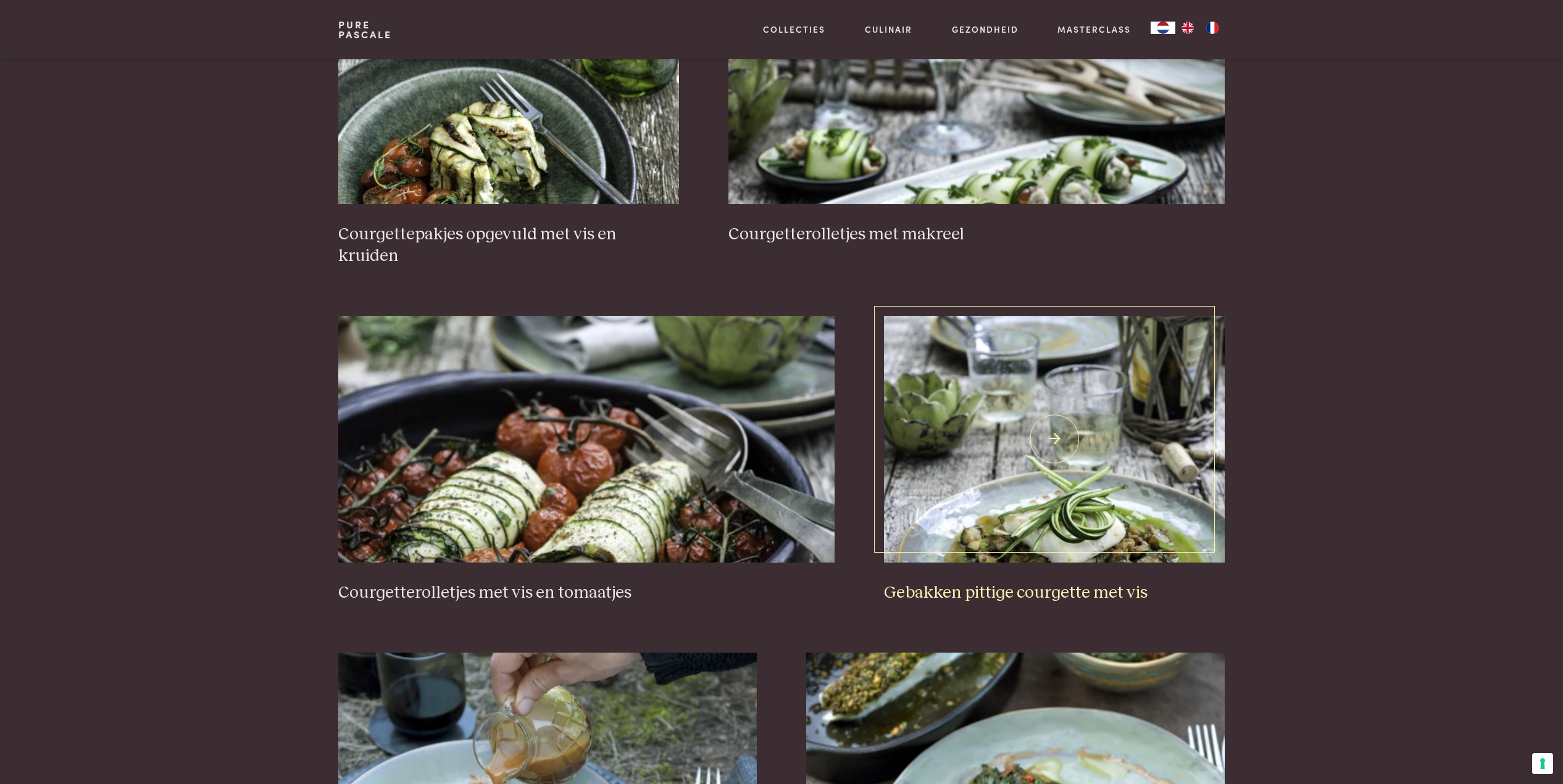
scroll to position [961, 0]
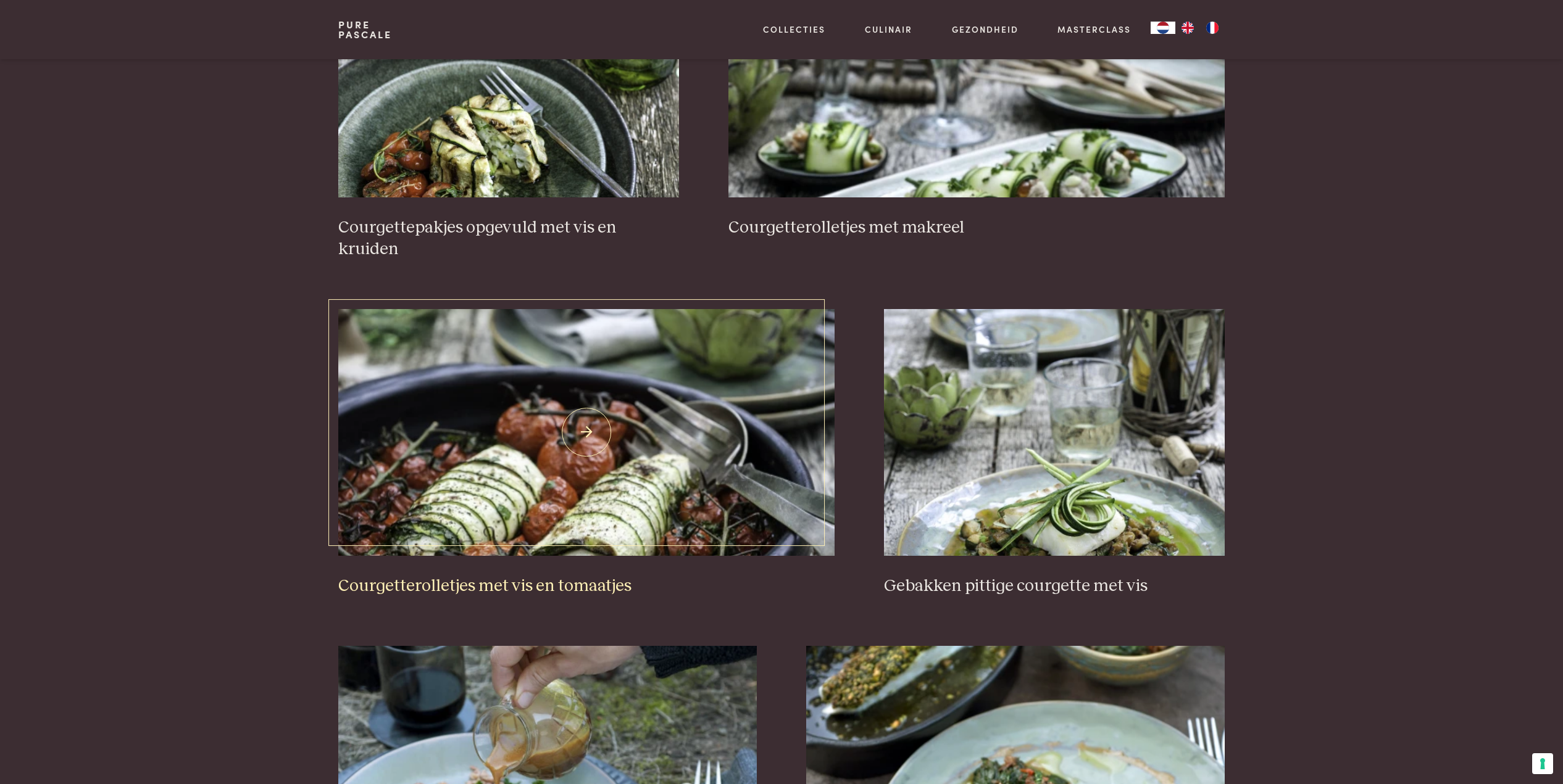
click at [566, 424] on img at bounding box center [586, 432] width 497 height 247
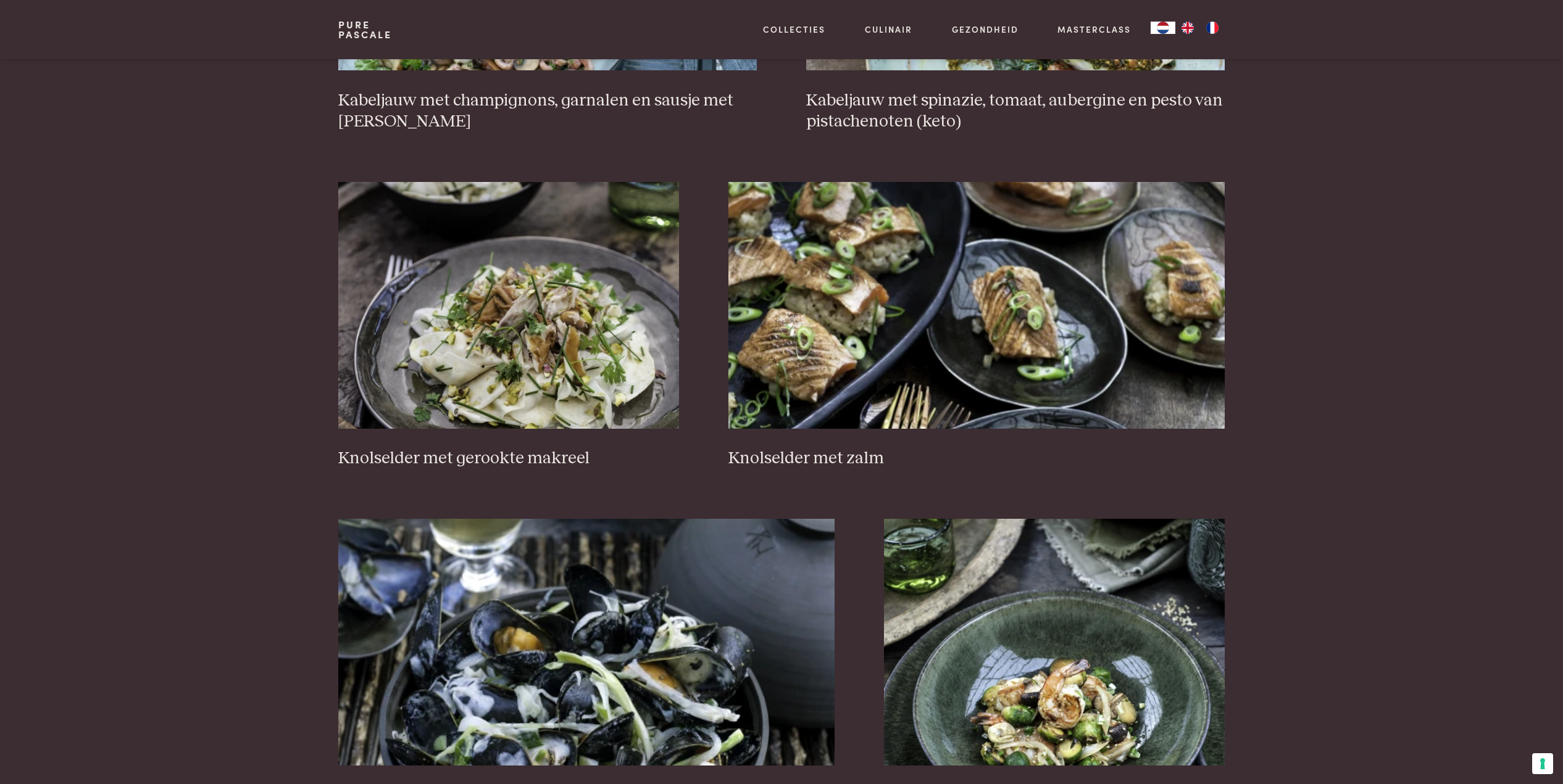
scroll to position [1943, 0]
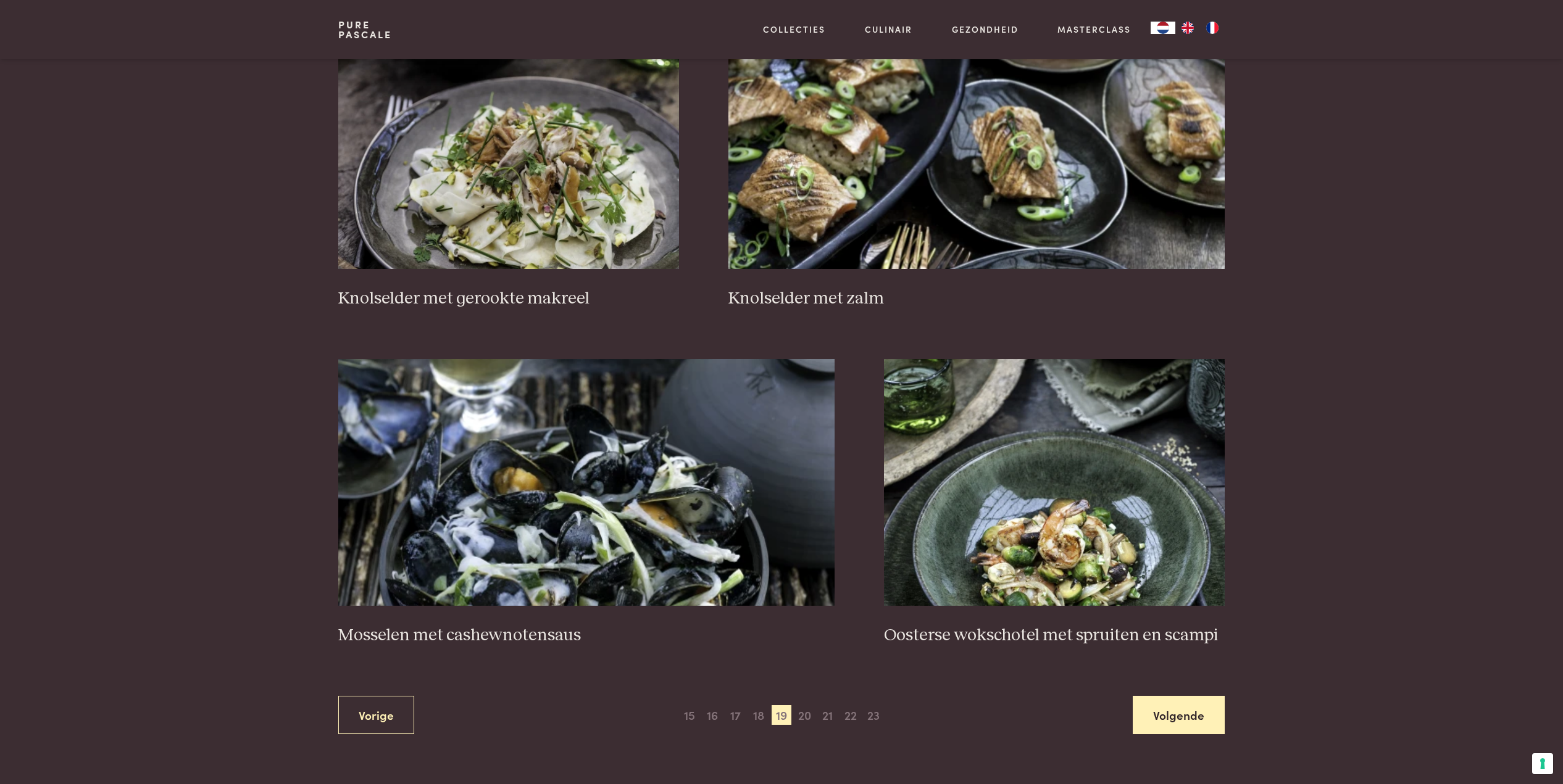
click at [1163, 696] on link "Volgende" at bounding box center [1179, 715] width 92 height 39
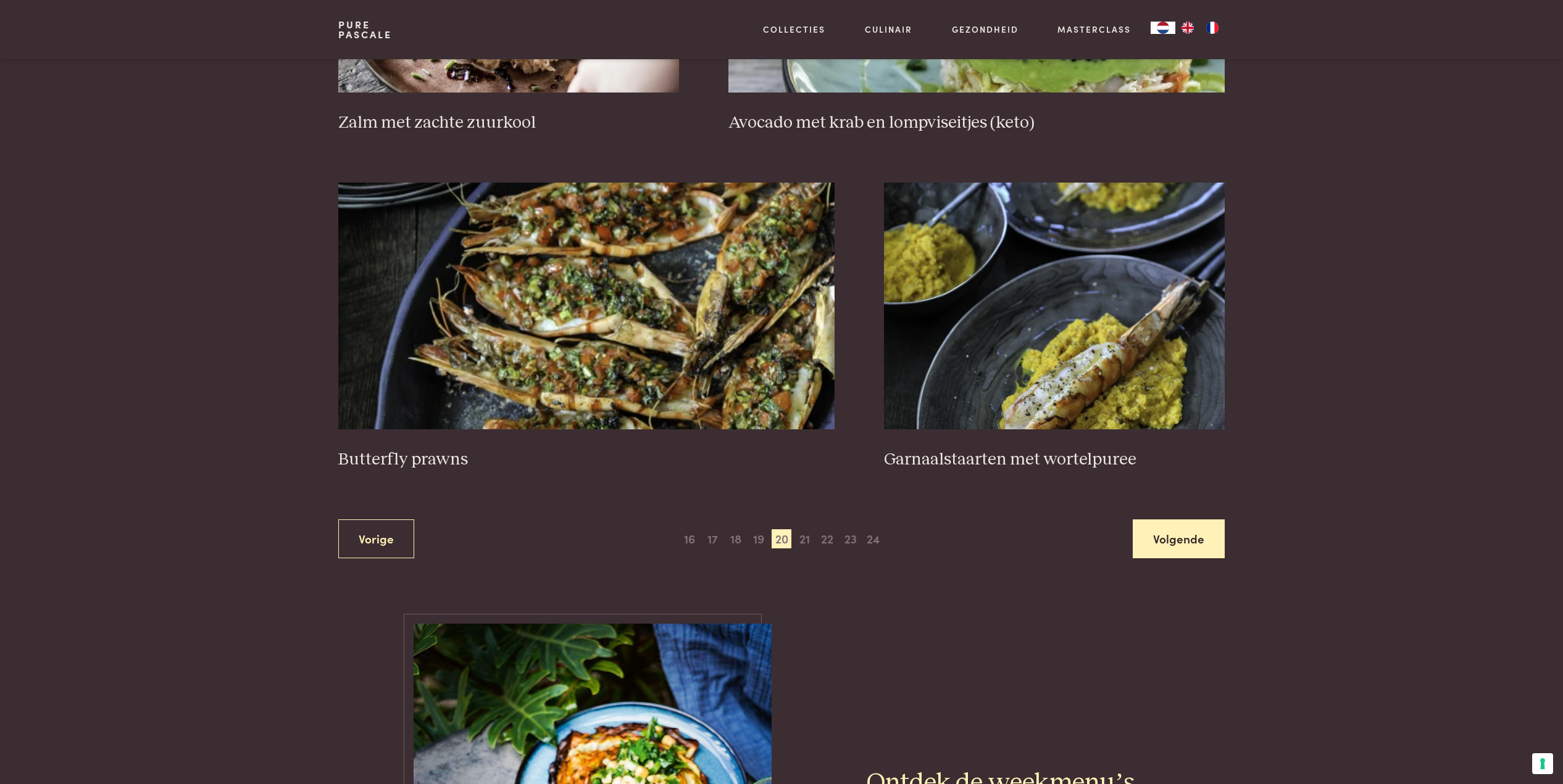
scroll to position [2124, 0]
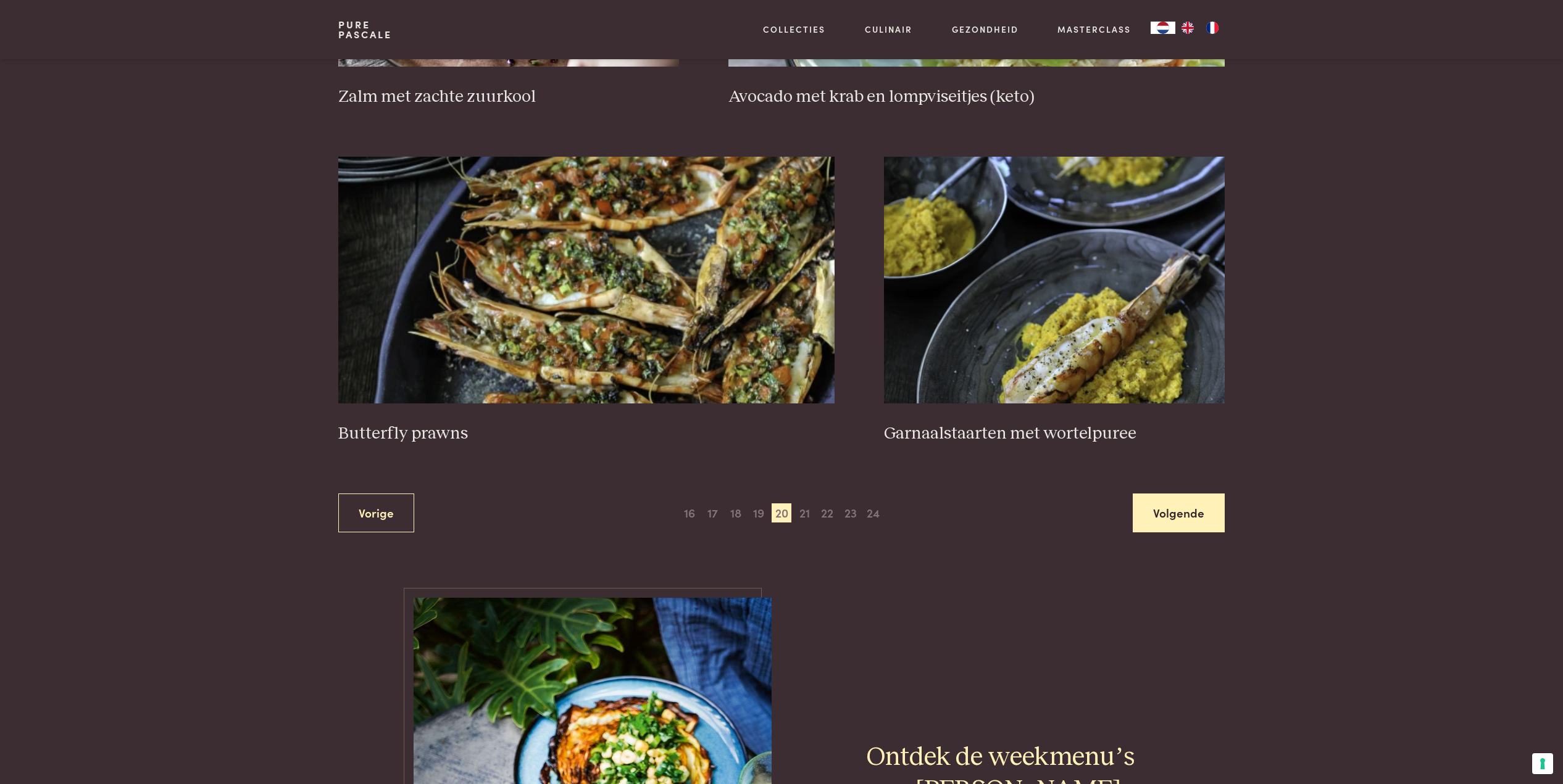
click at [1172, 501] on link "Volgende" at bounding box center [1179, 513] width 92 height 39
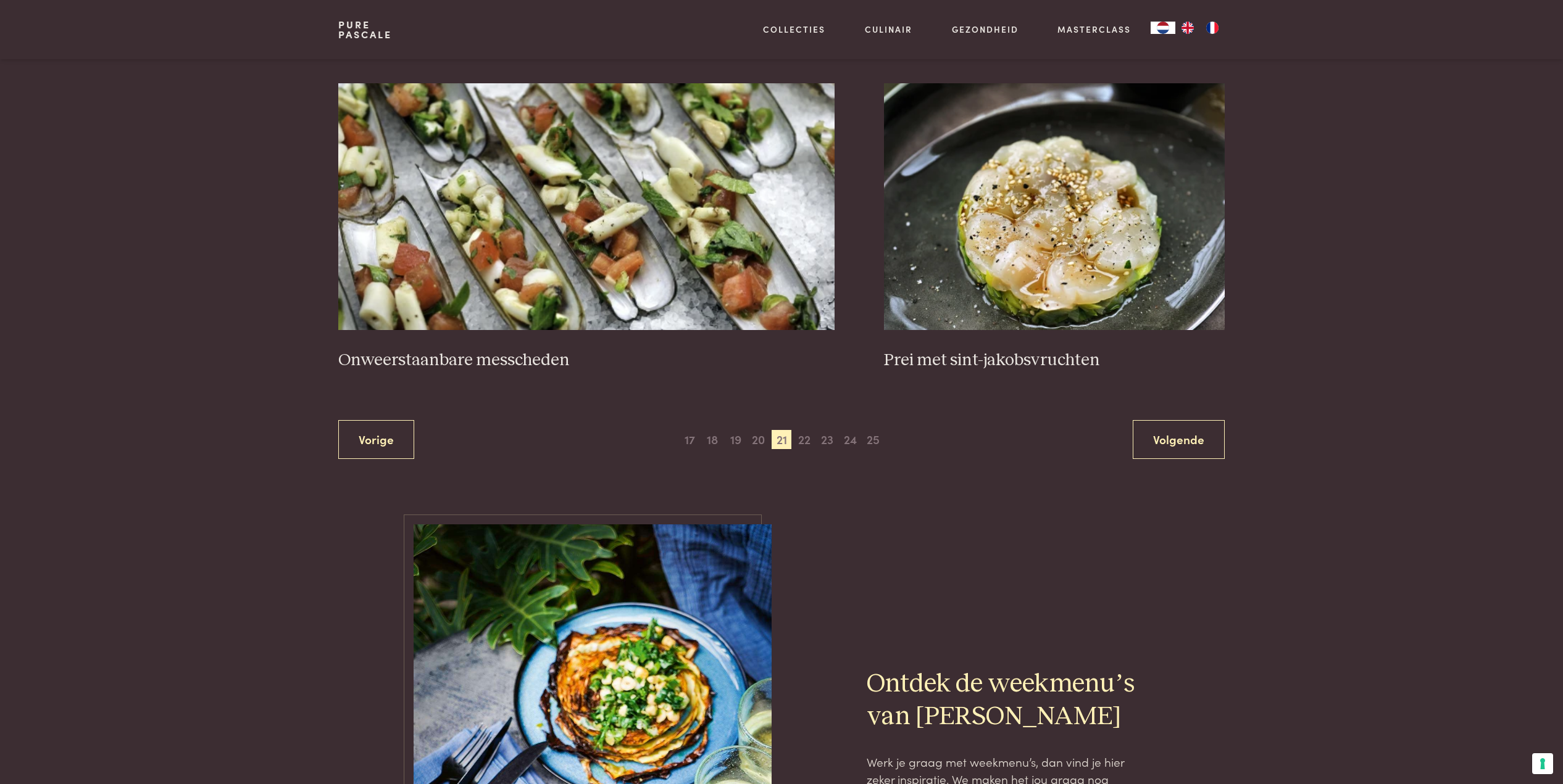
scroll to position [2258, 0]
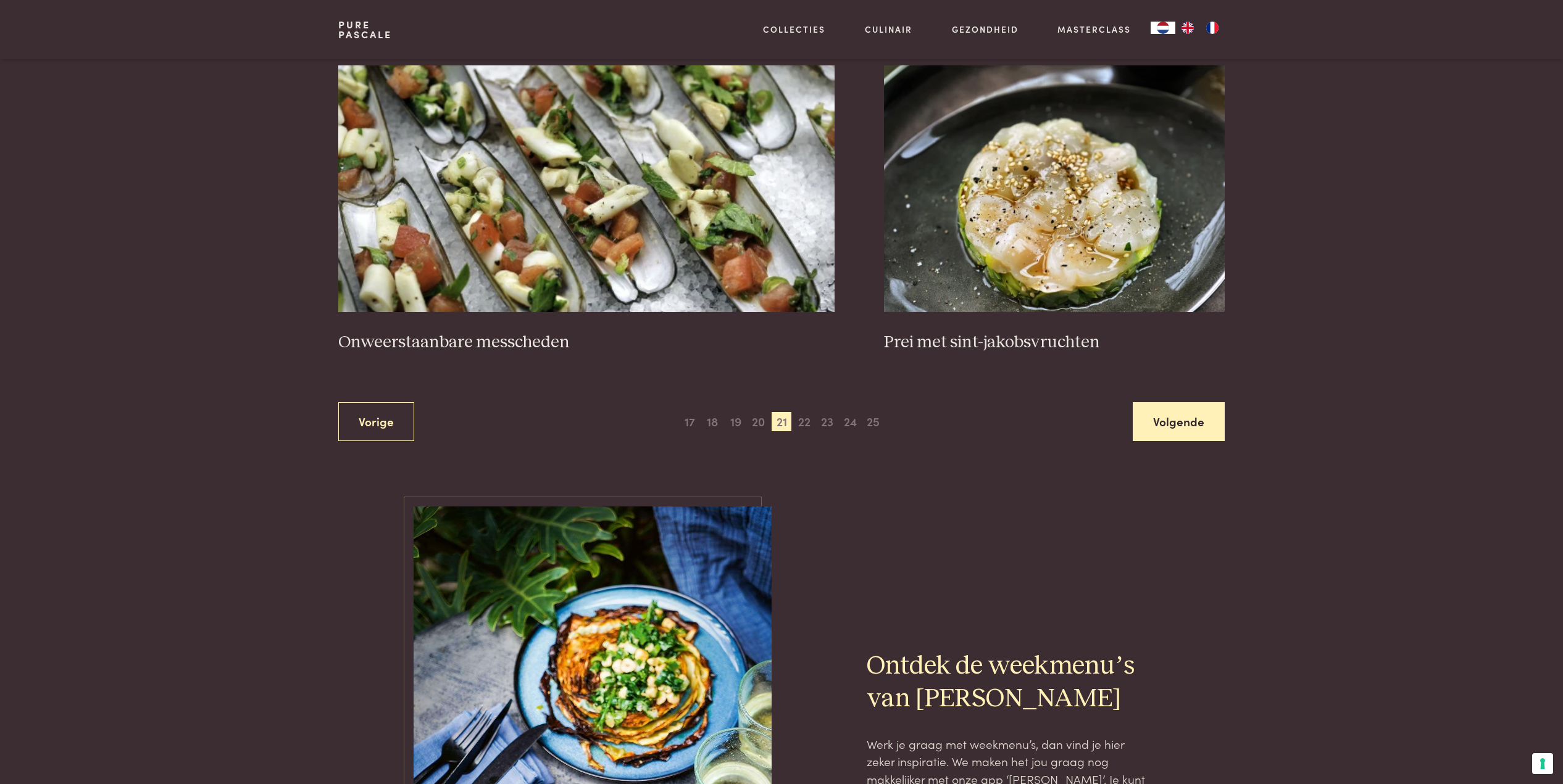
click at [1208, 418] on link "Volgende" at bounding box center [1179, 421] width 92 height 39
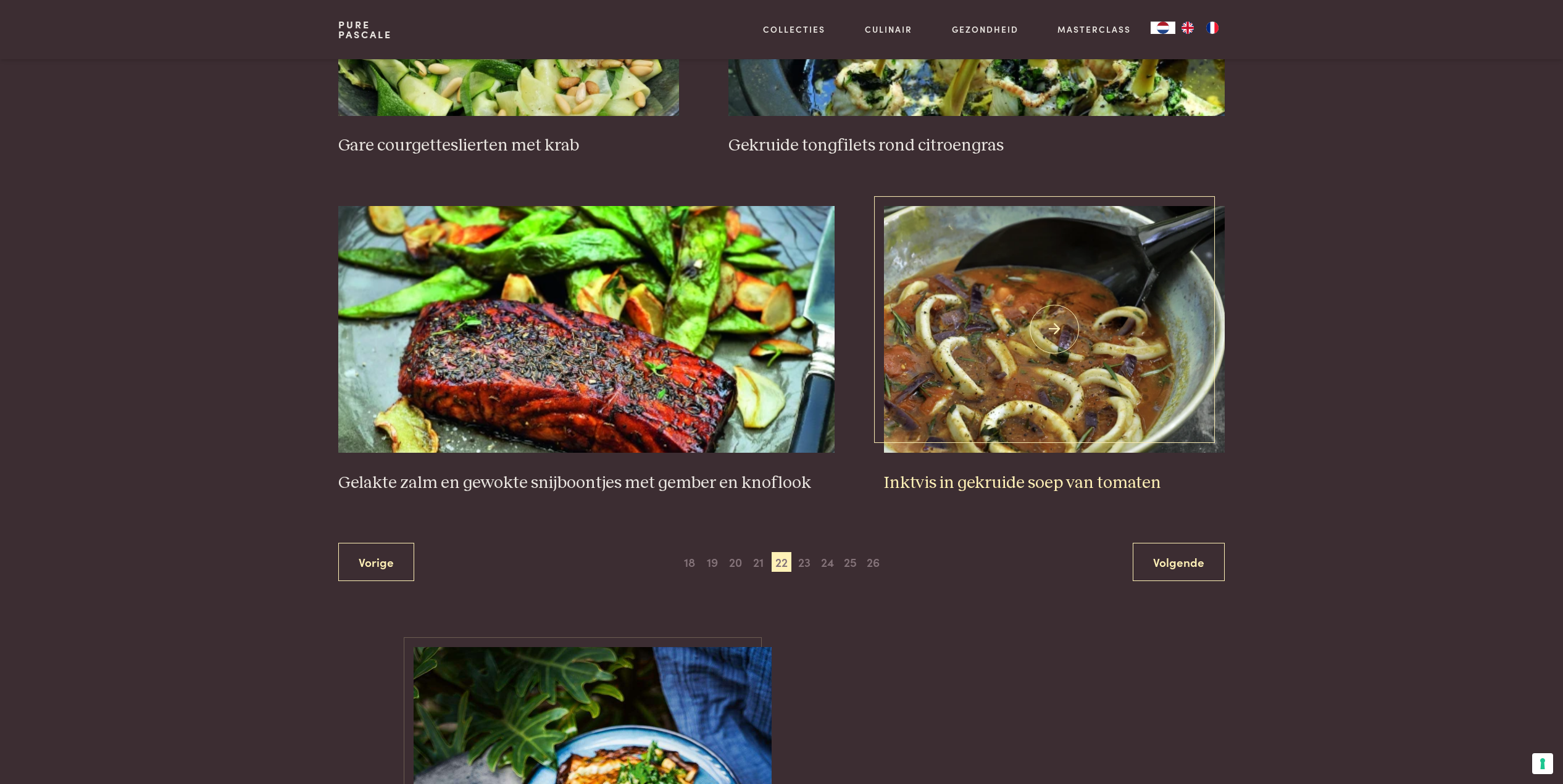
scroll to position [2160, 0]
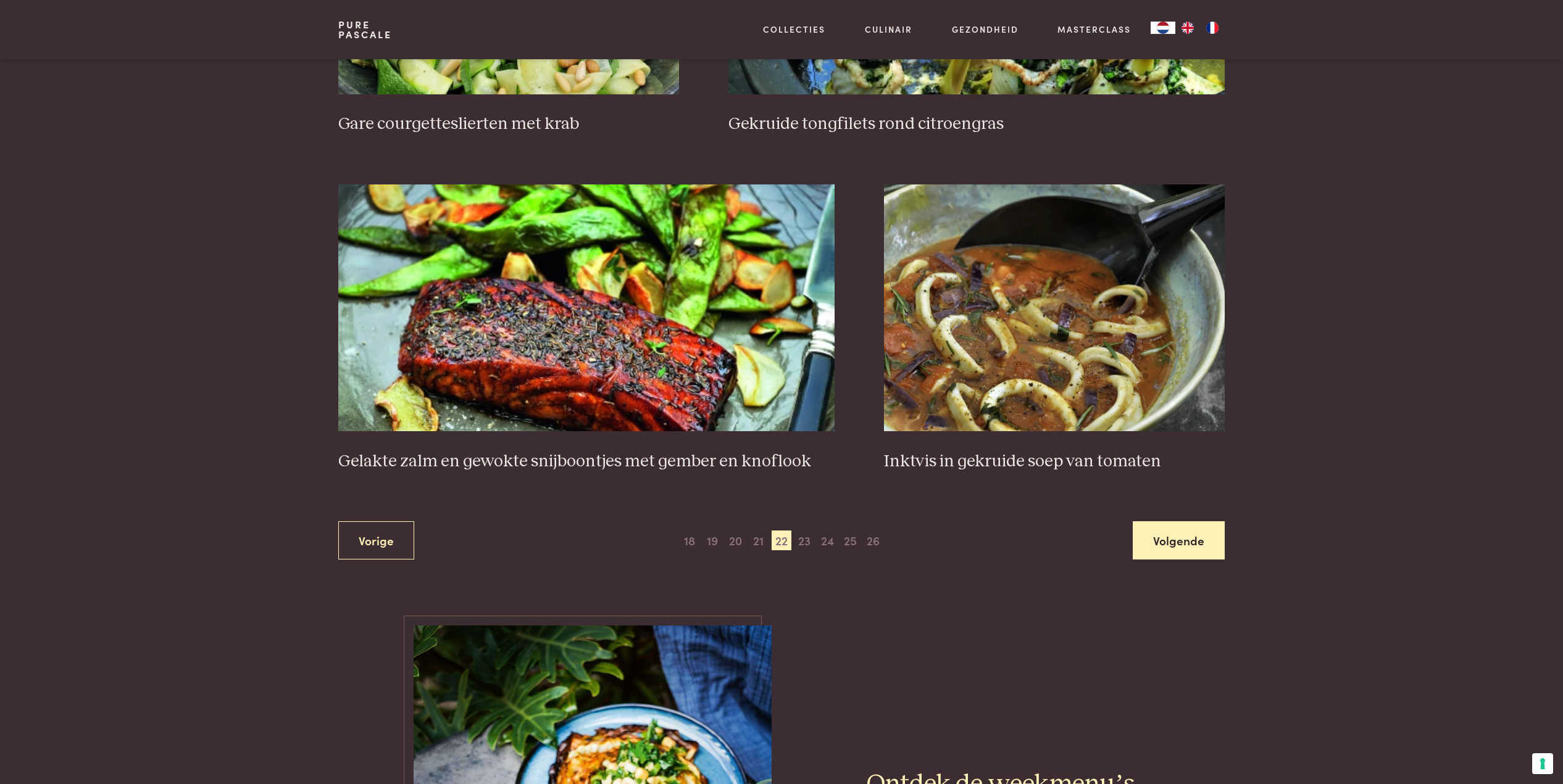
click at [1181, 530] on link "Volgende" at bounding box center [1179, 540] width 92 height 39
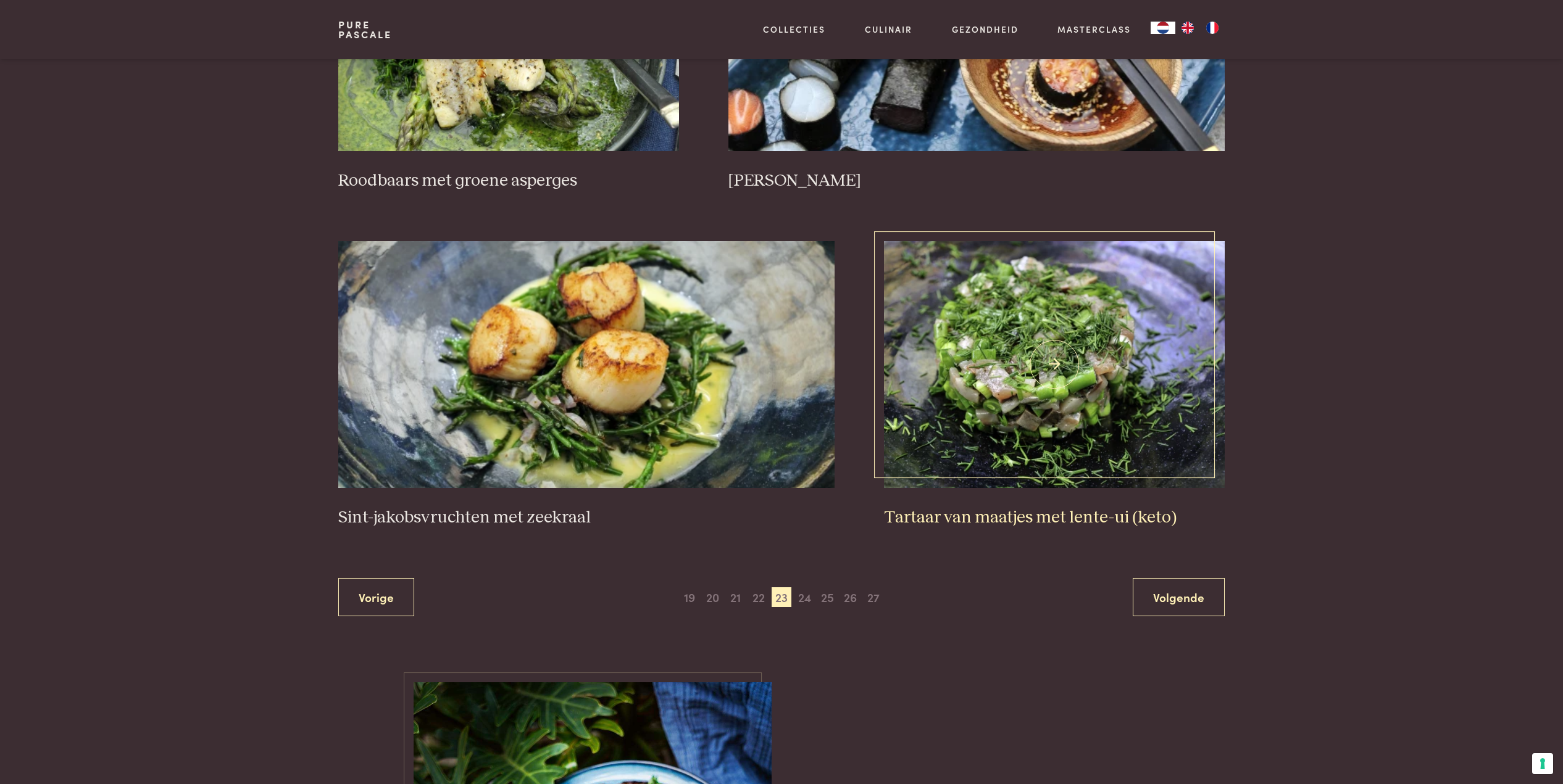
scroll to position [2092, 0]
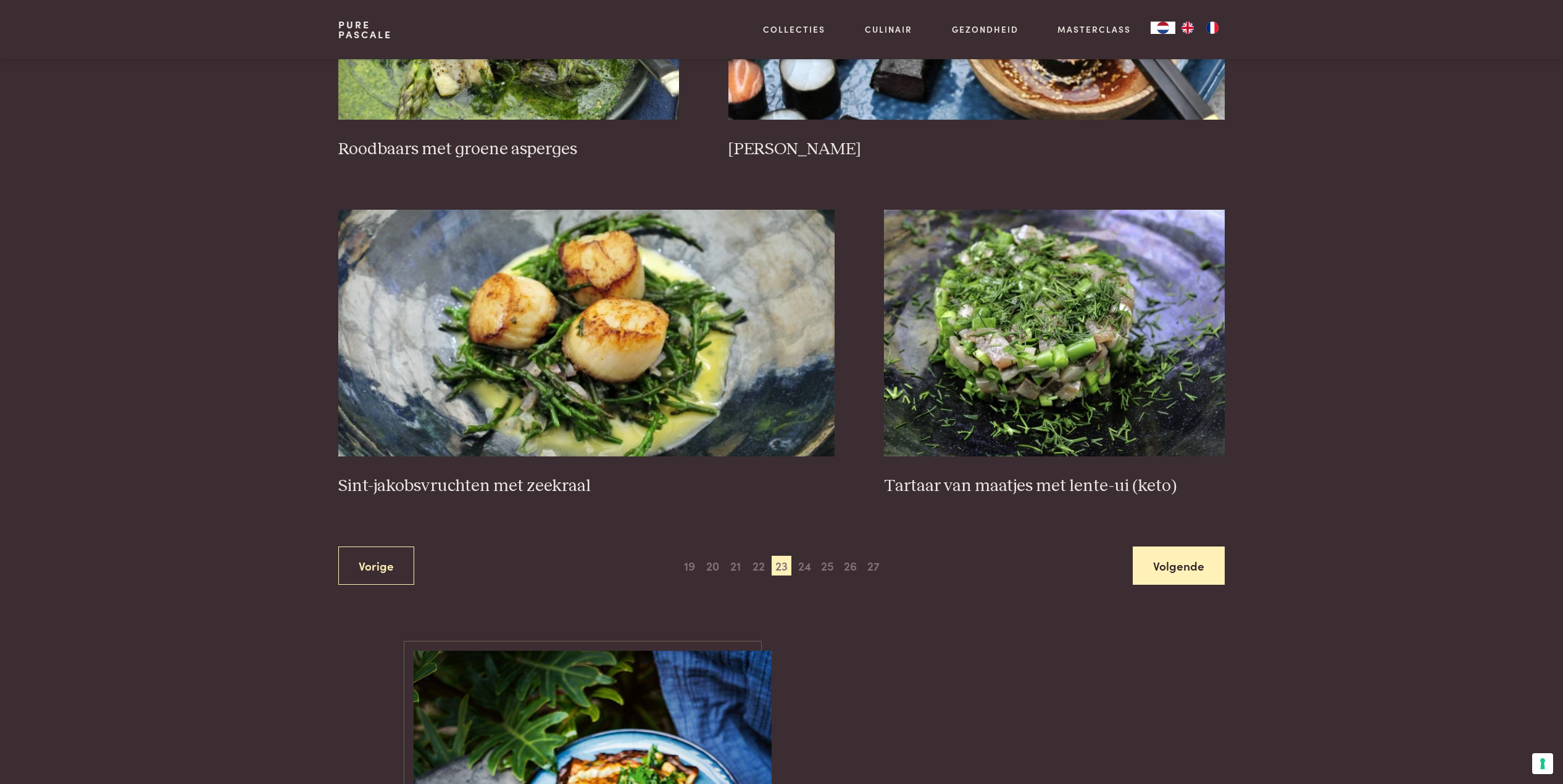
click at [1172, 546] on link "Volgende" at bounding box center [1179, 565] width 92 height 39
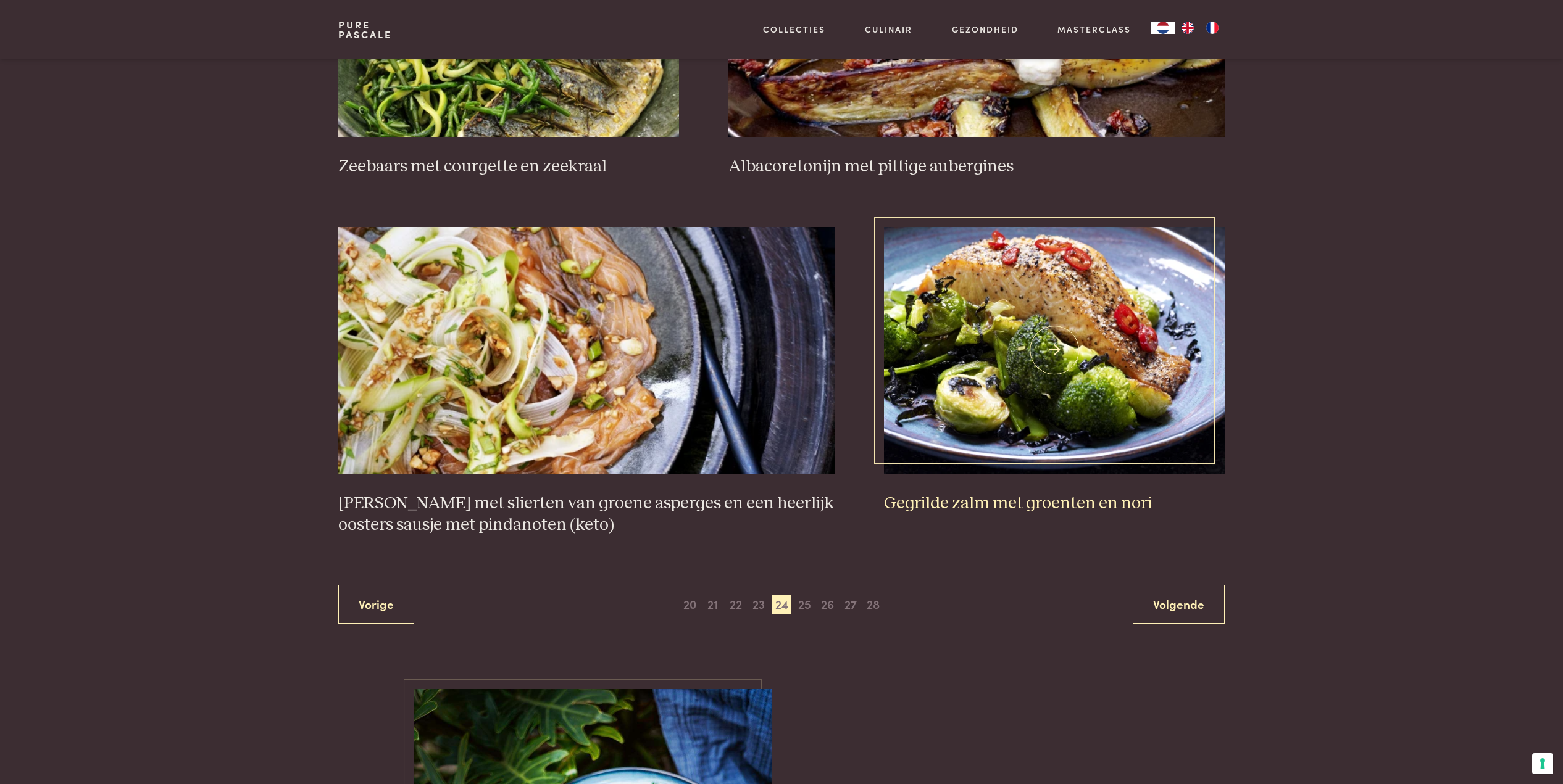
scroll to position [2082, 0]
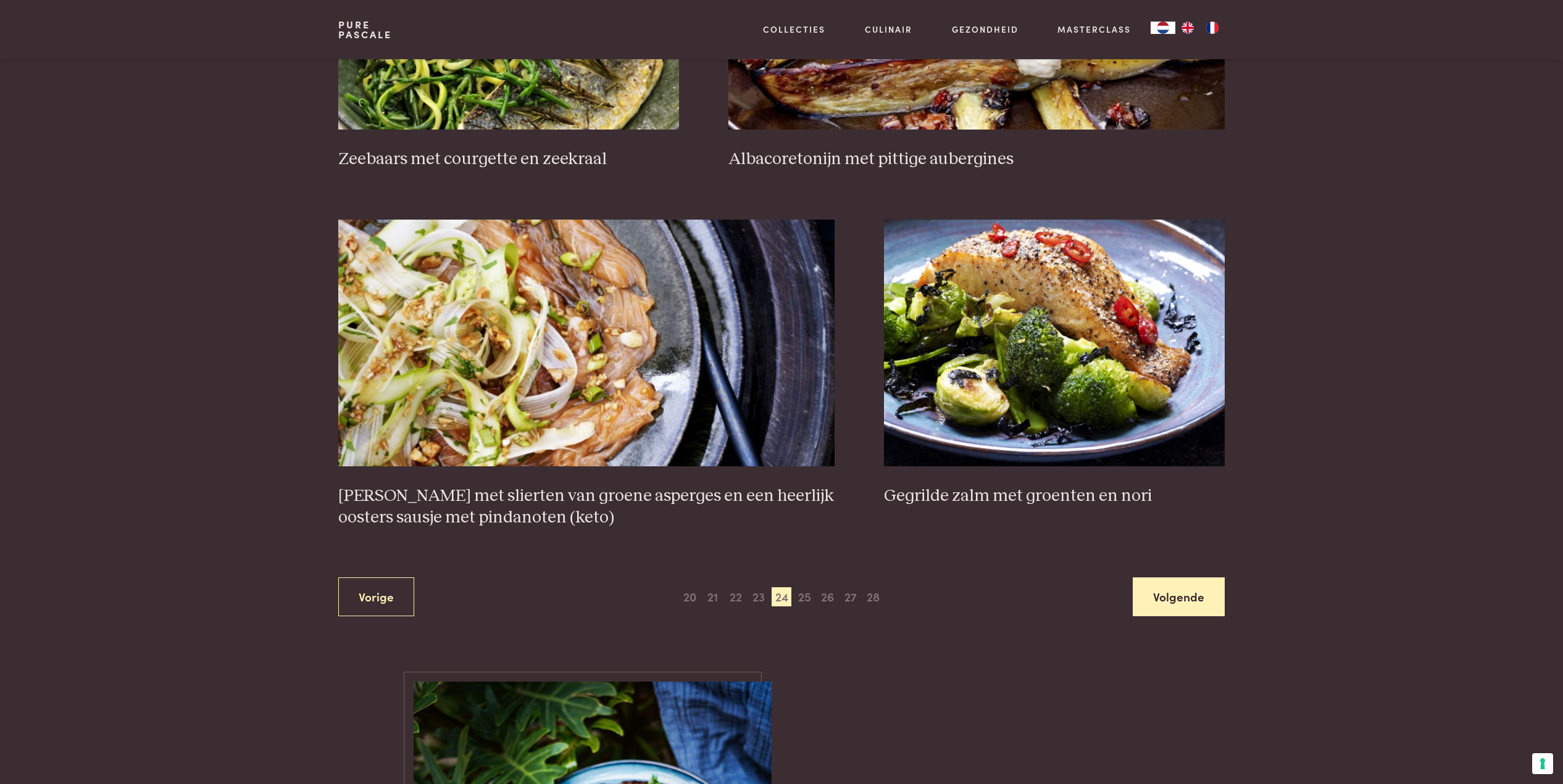
click at [1175, 591] on link "Volgende" at bounding box center [1179, 597] width 92 height 39
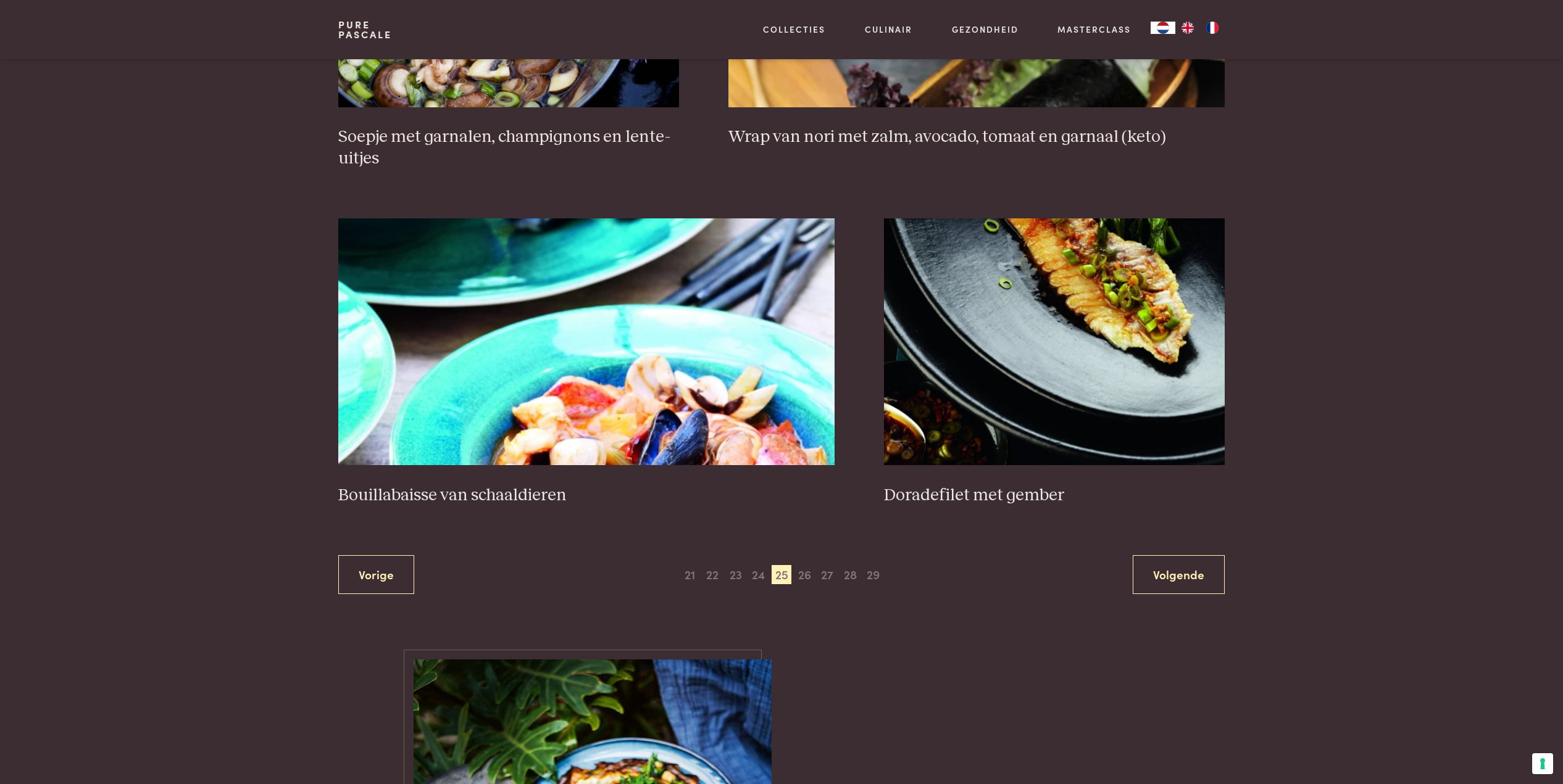
scroll to position [2142, 0]
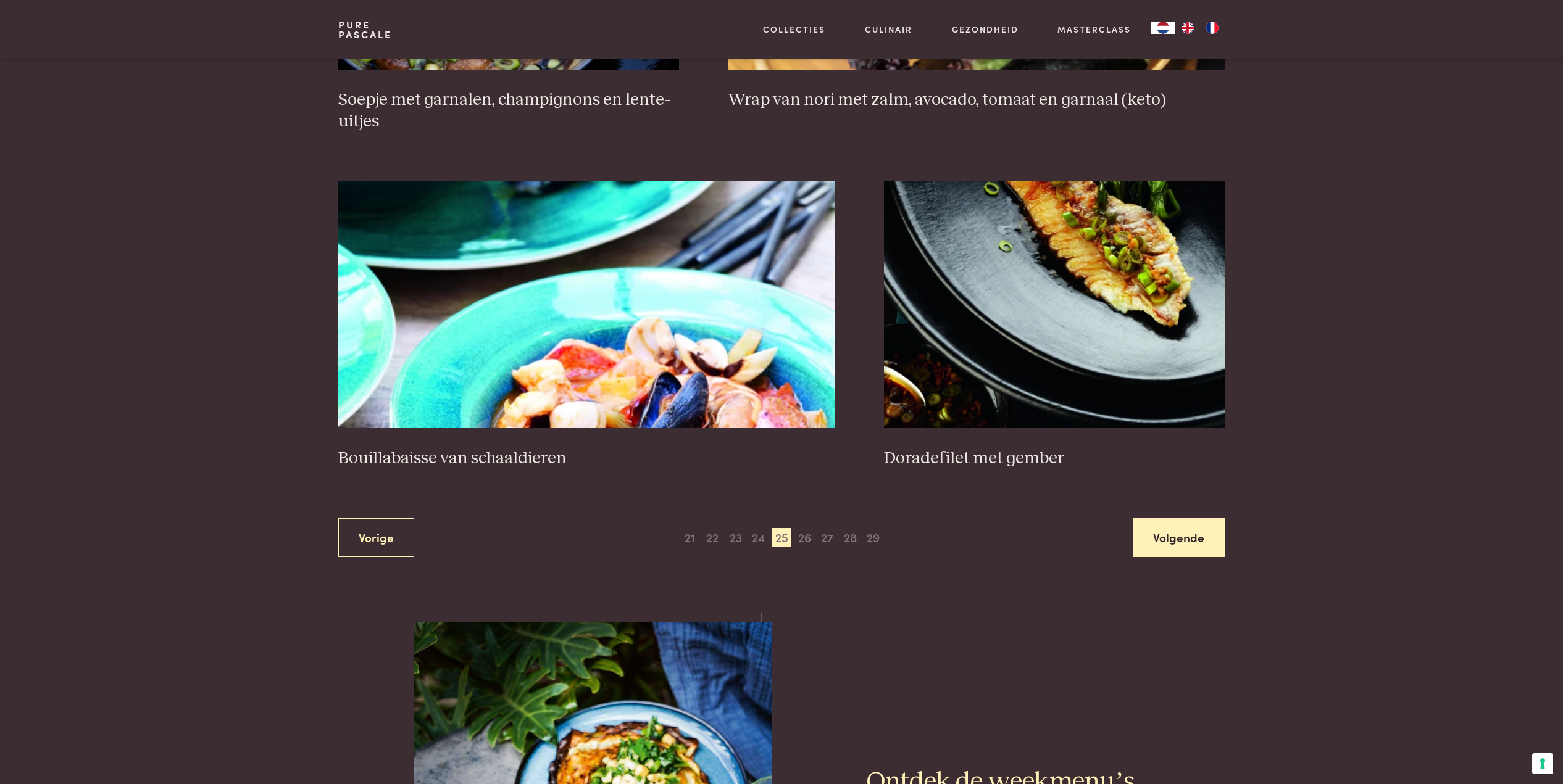
click at [1181, 543] on link "Volgende" at bounding box center [1179, 537] width 92 height 39
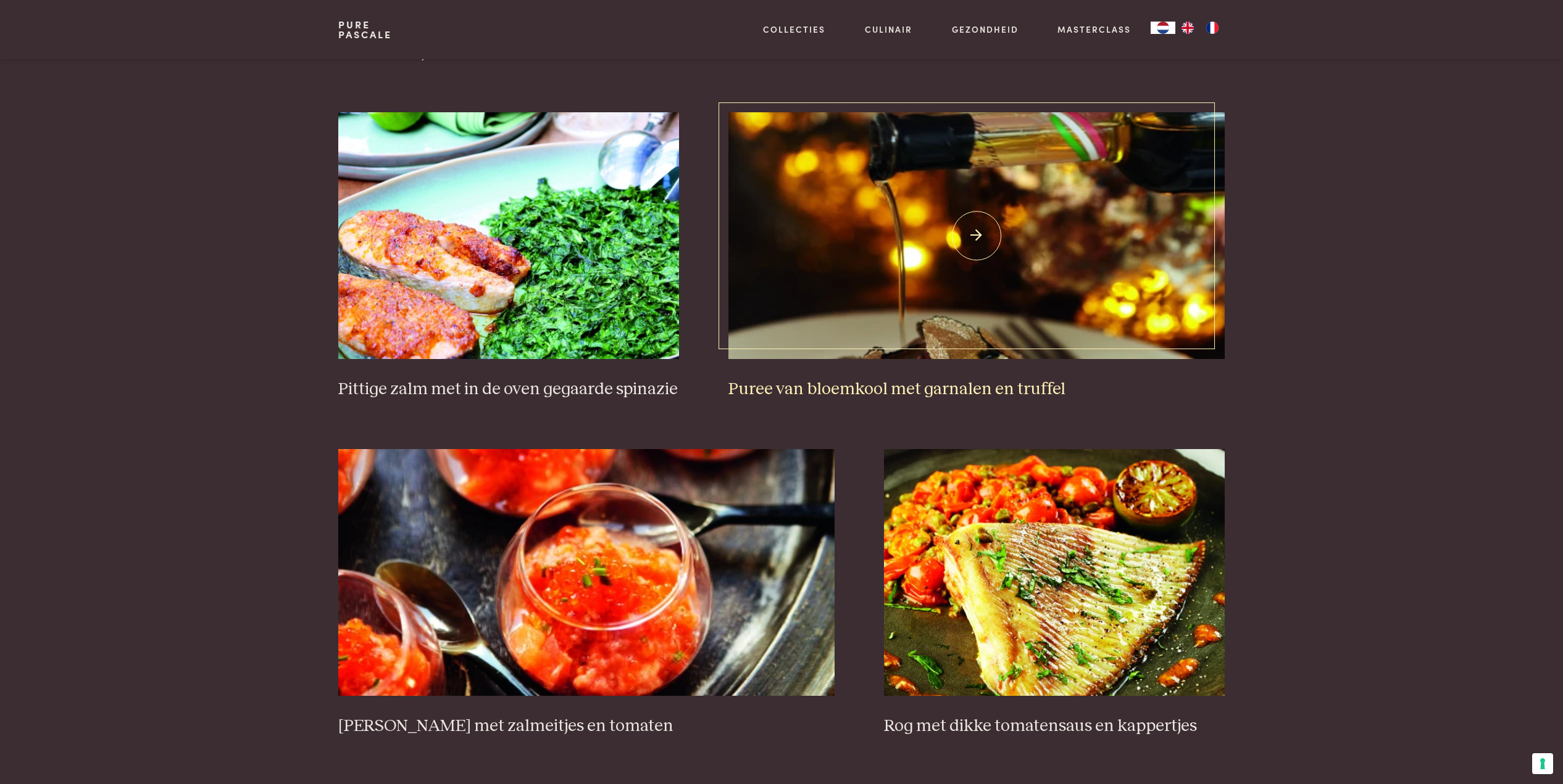
scroll to position [1890, 0]
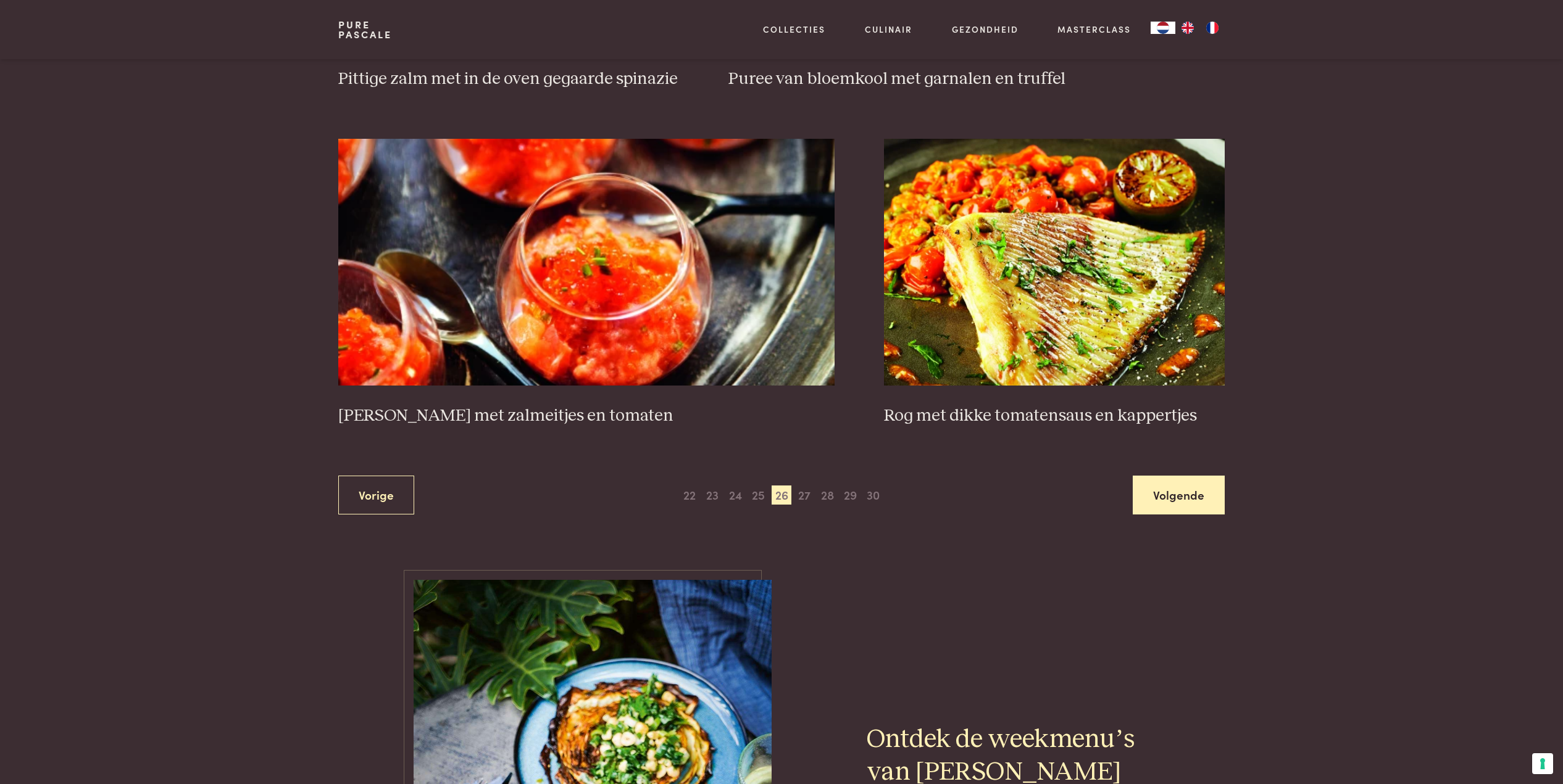
click at [1161, 476] on link "Volgende" at bounding box center [1179, 495] width 92 height 39
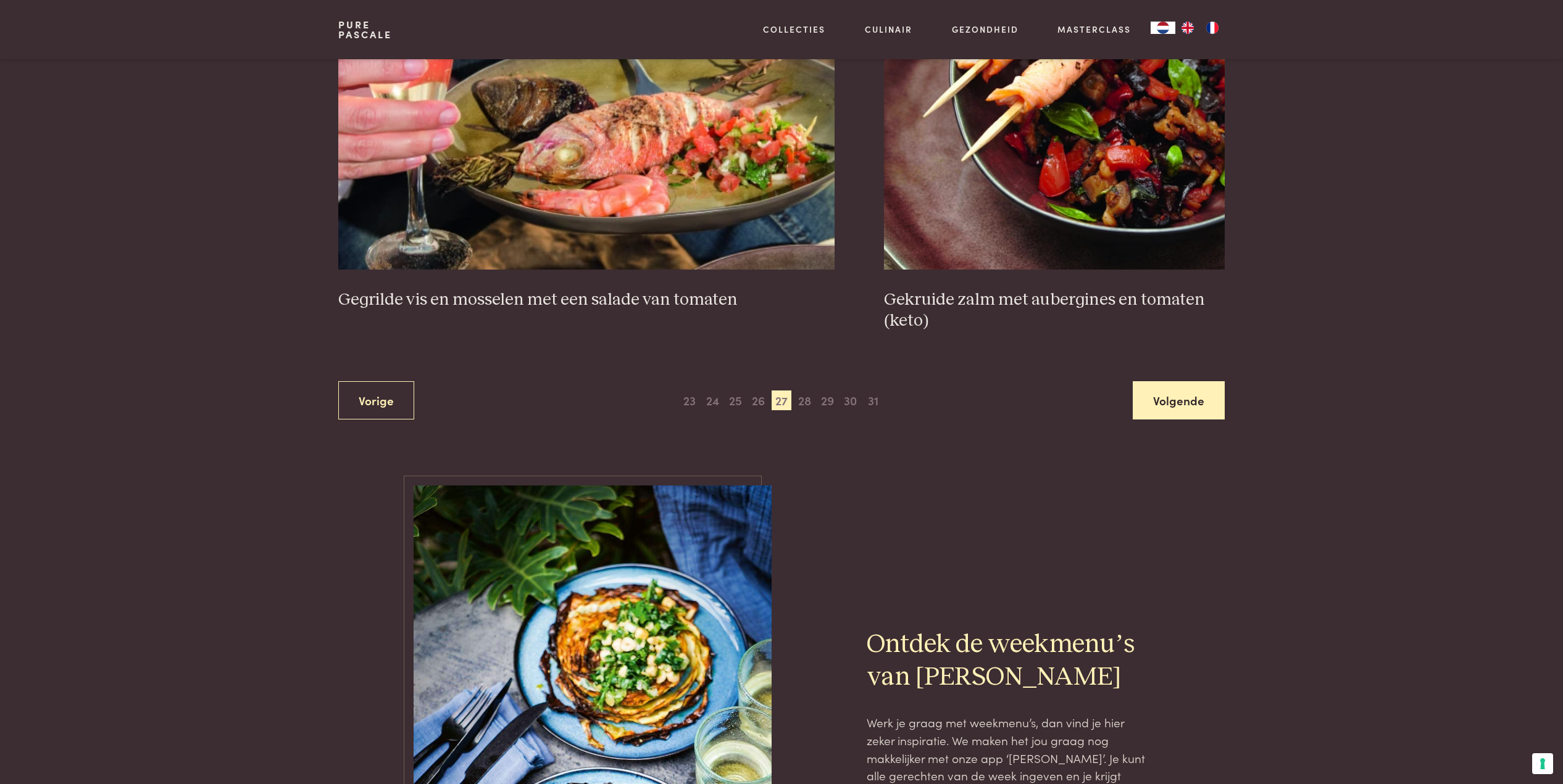
click at [1172, 397] on link "Volgende" at bounding box center [1179, 400] width 92 height 39
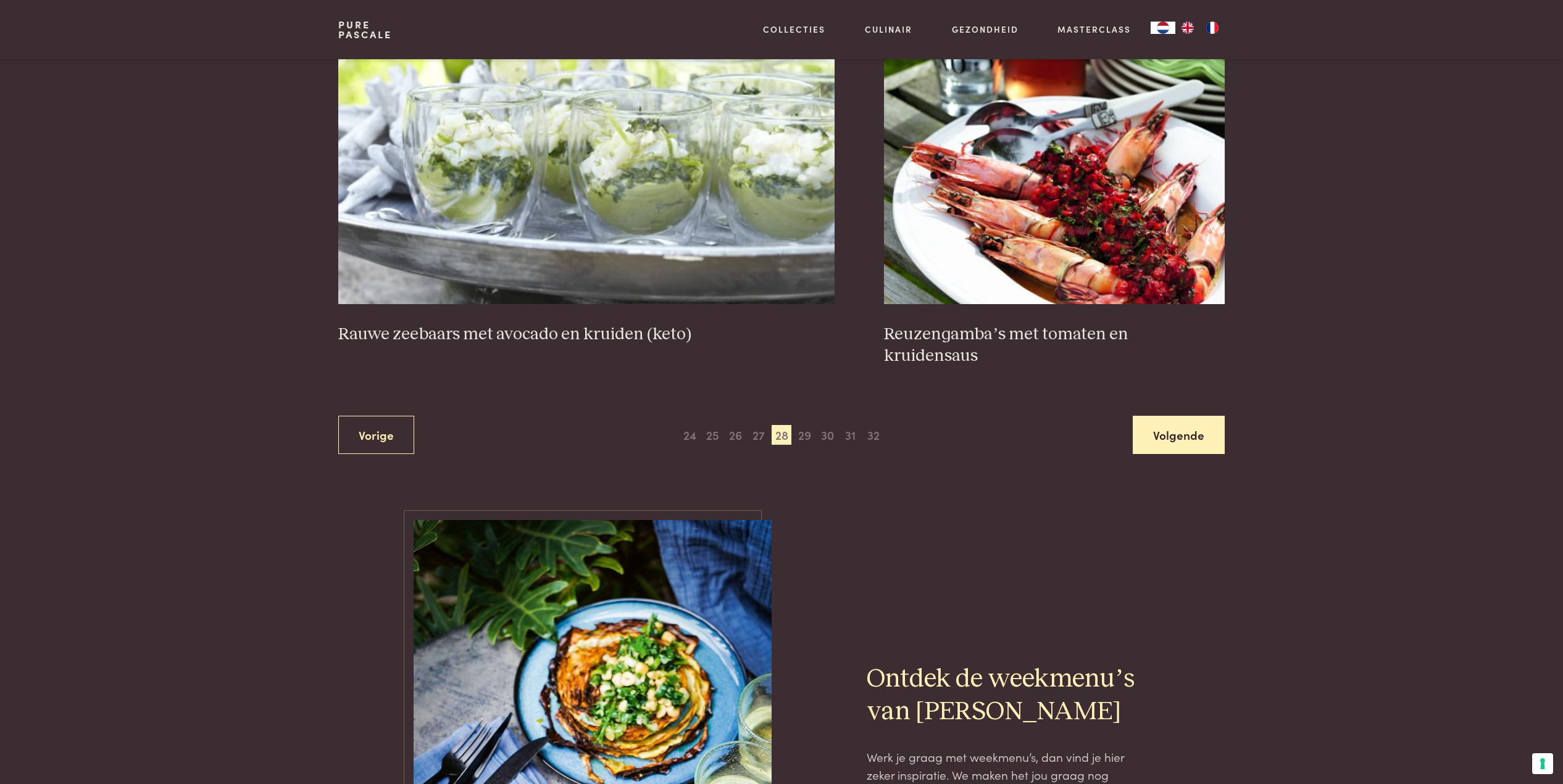
click at [1182, 416] on link "Volgende" at bounding box center [1179, 435] width 92 height 39
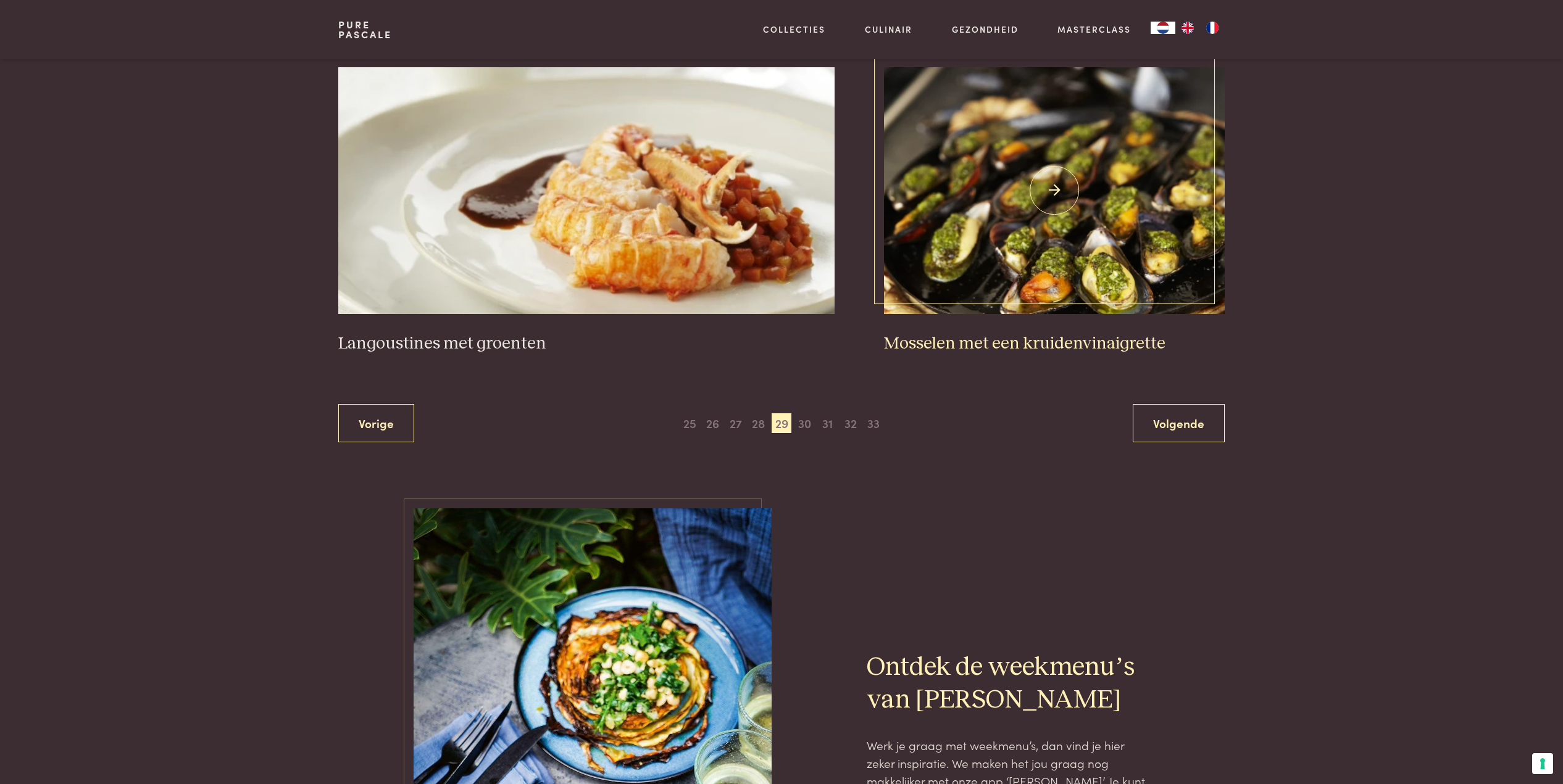
scroll to position [2267, 0]
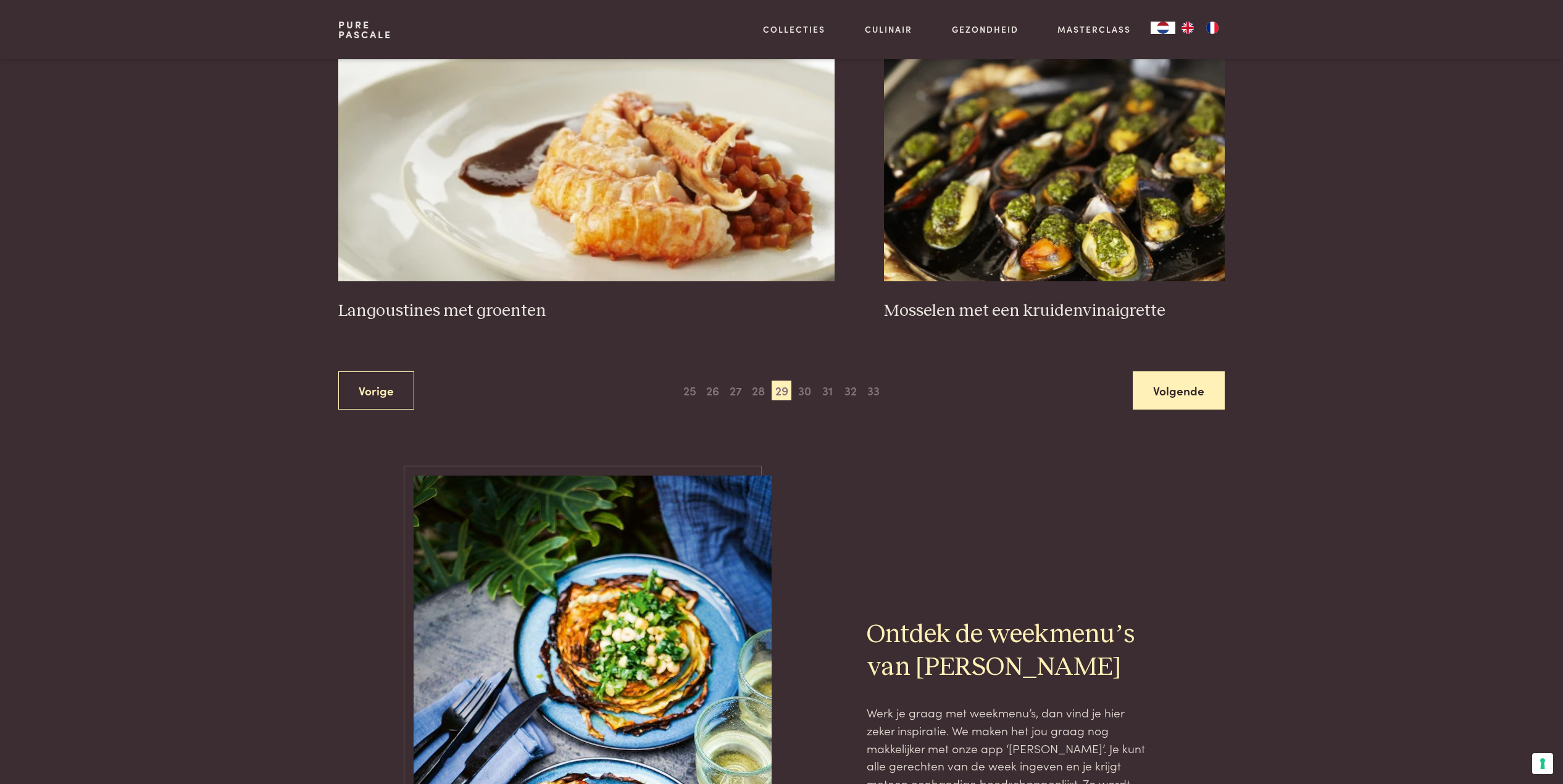
click at [1174, 377] on link "Volgende" at bounding box center [1179, 390] width 92 height 39
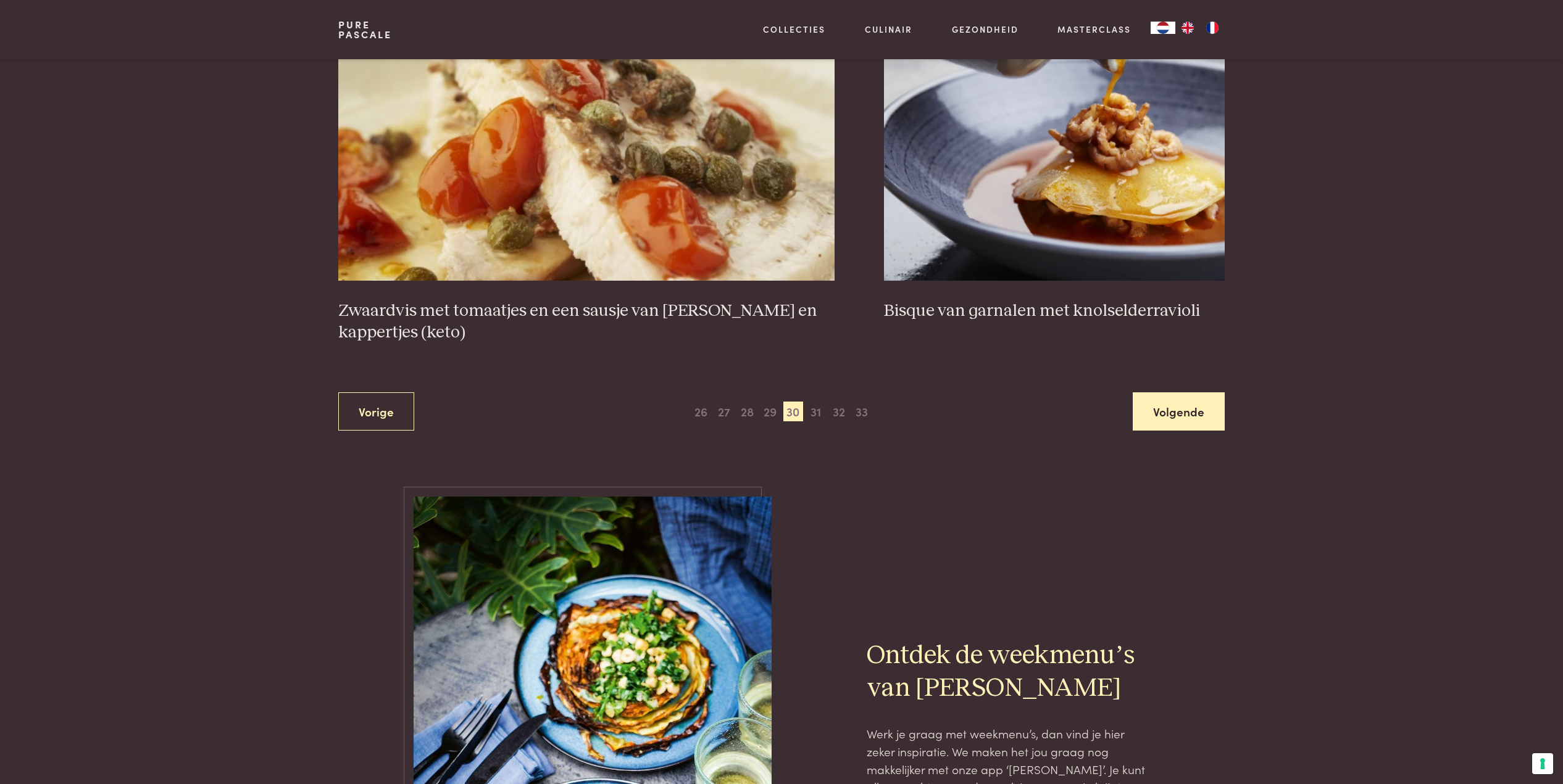
click at [1194, 393] on link "Volgende" at bounding box center [1179, 412] width 92 height 39
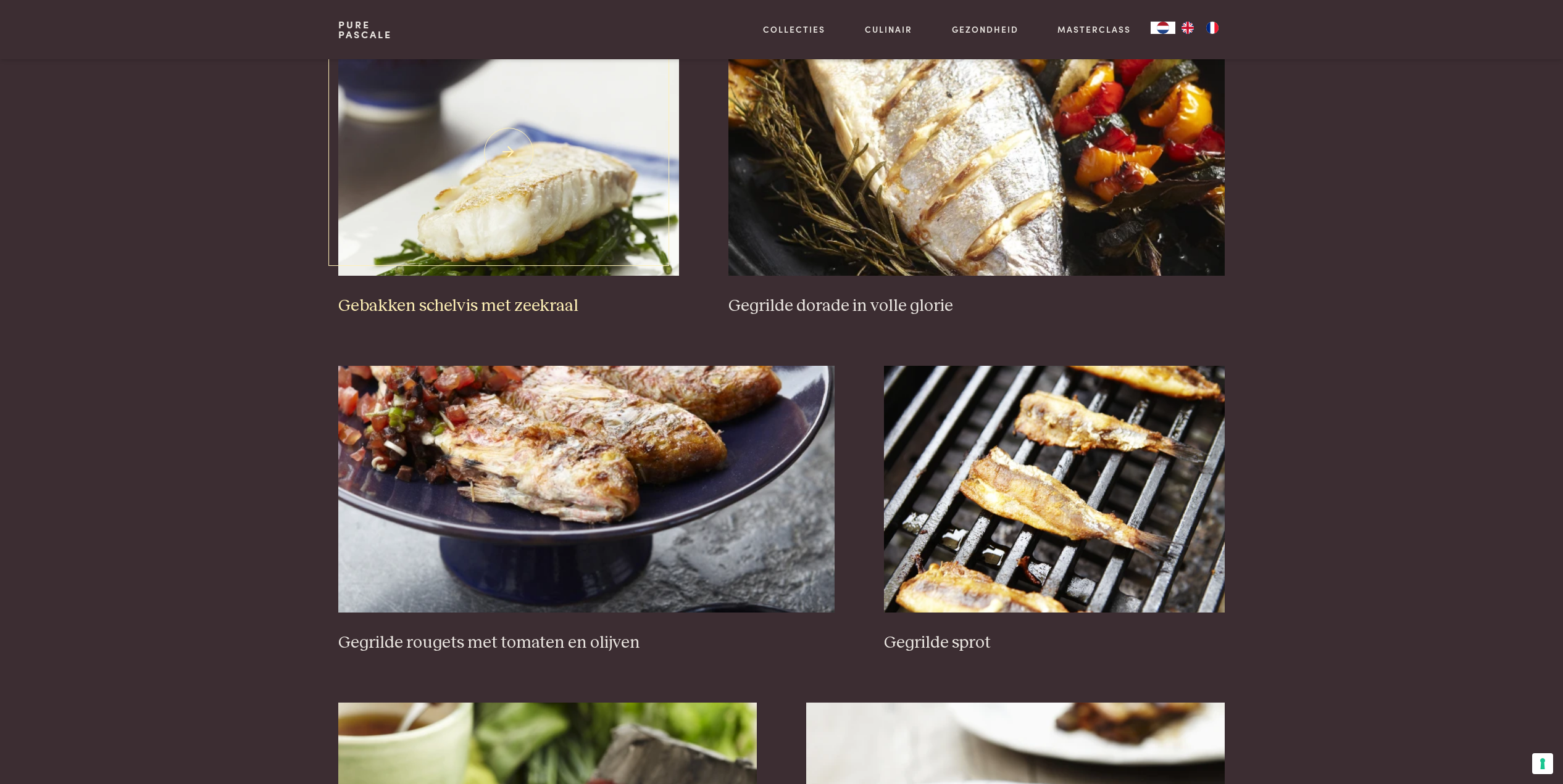
scroll to position [873, 0]
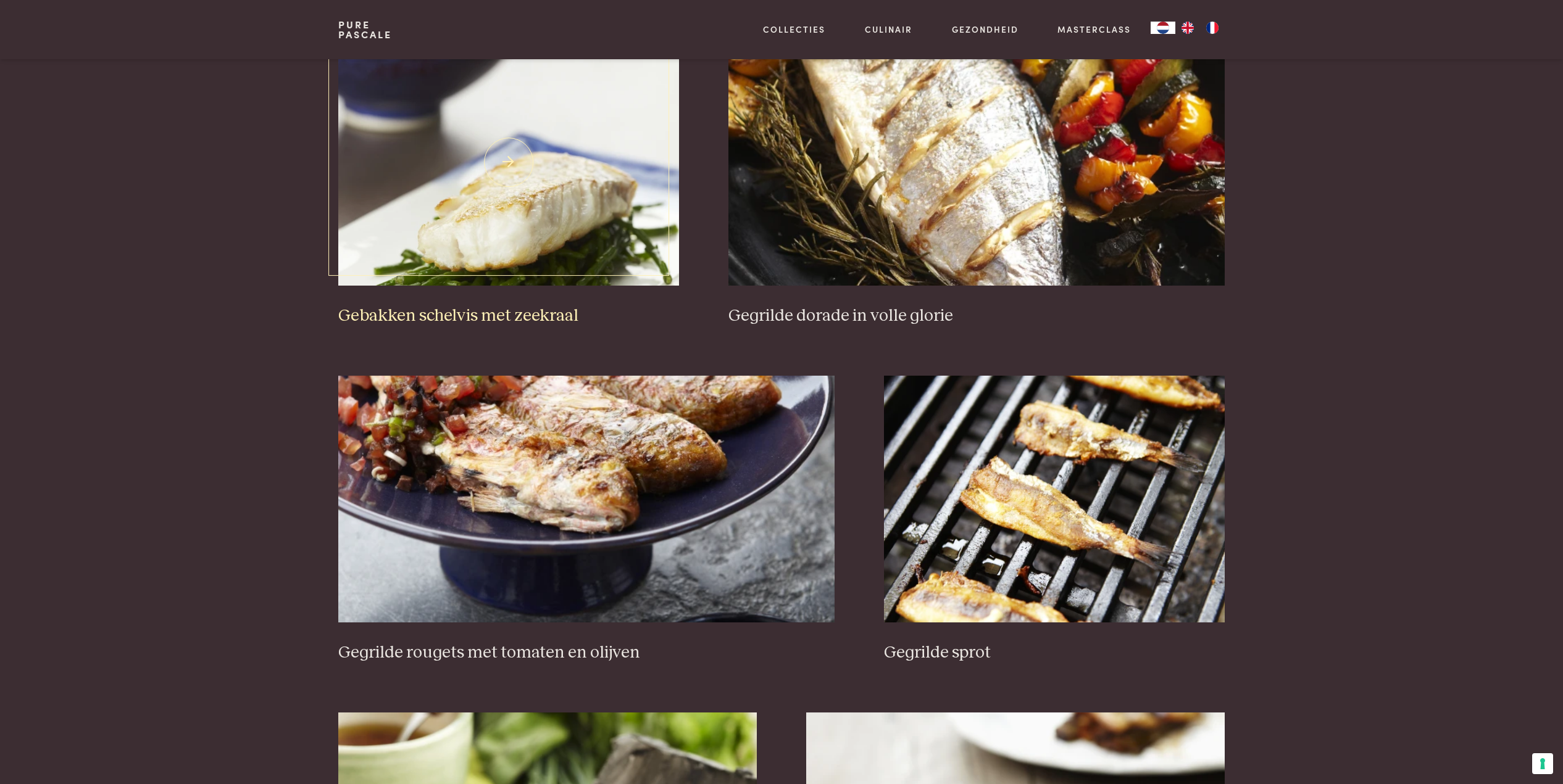
click at [544, 191] on img at bounding box center [508, 162] width 341 height 247
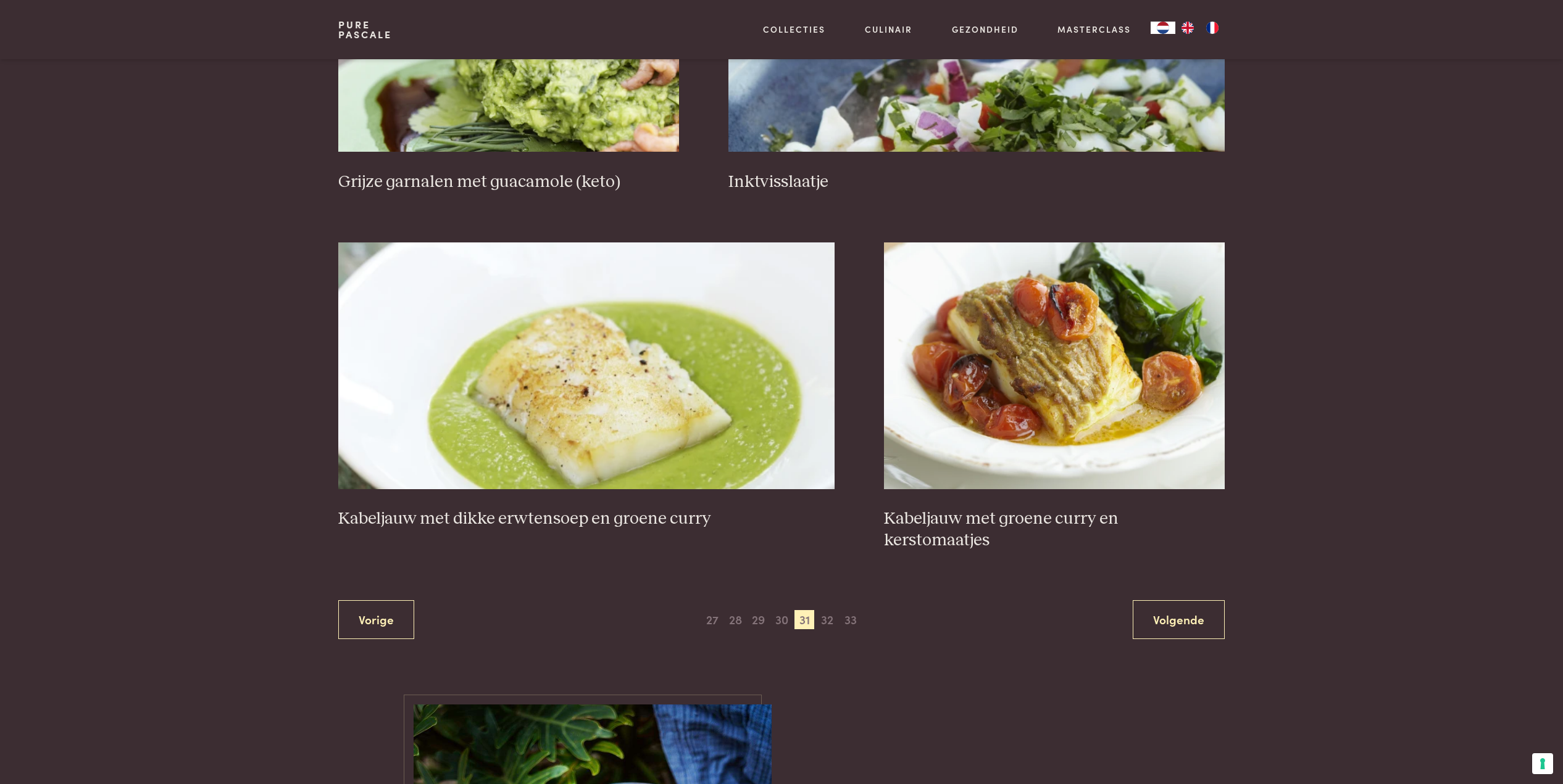
scroll to position [2043, 0]
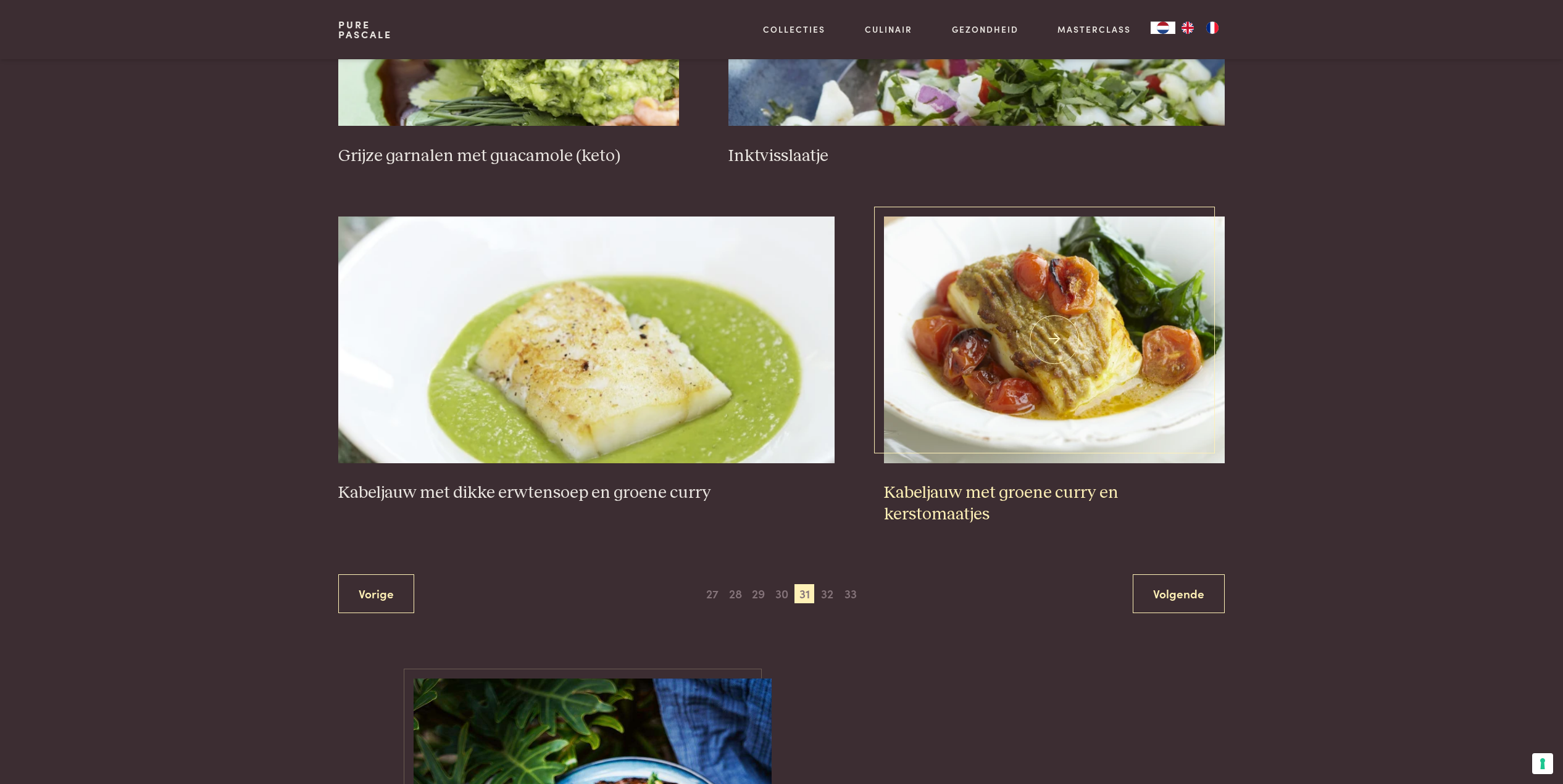
click at [1067, 334] on img at bounding box center [1054, 339] width 341 height 247
click at [1166, 575] on link "Volgende" at bounding box center [1179, 594] width 92 height 39
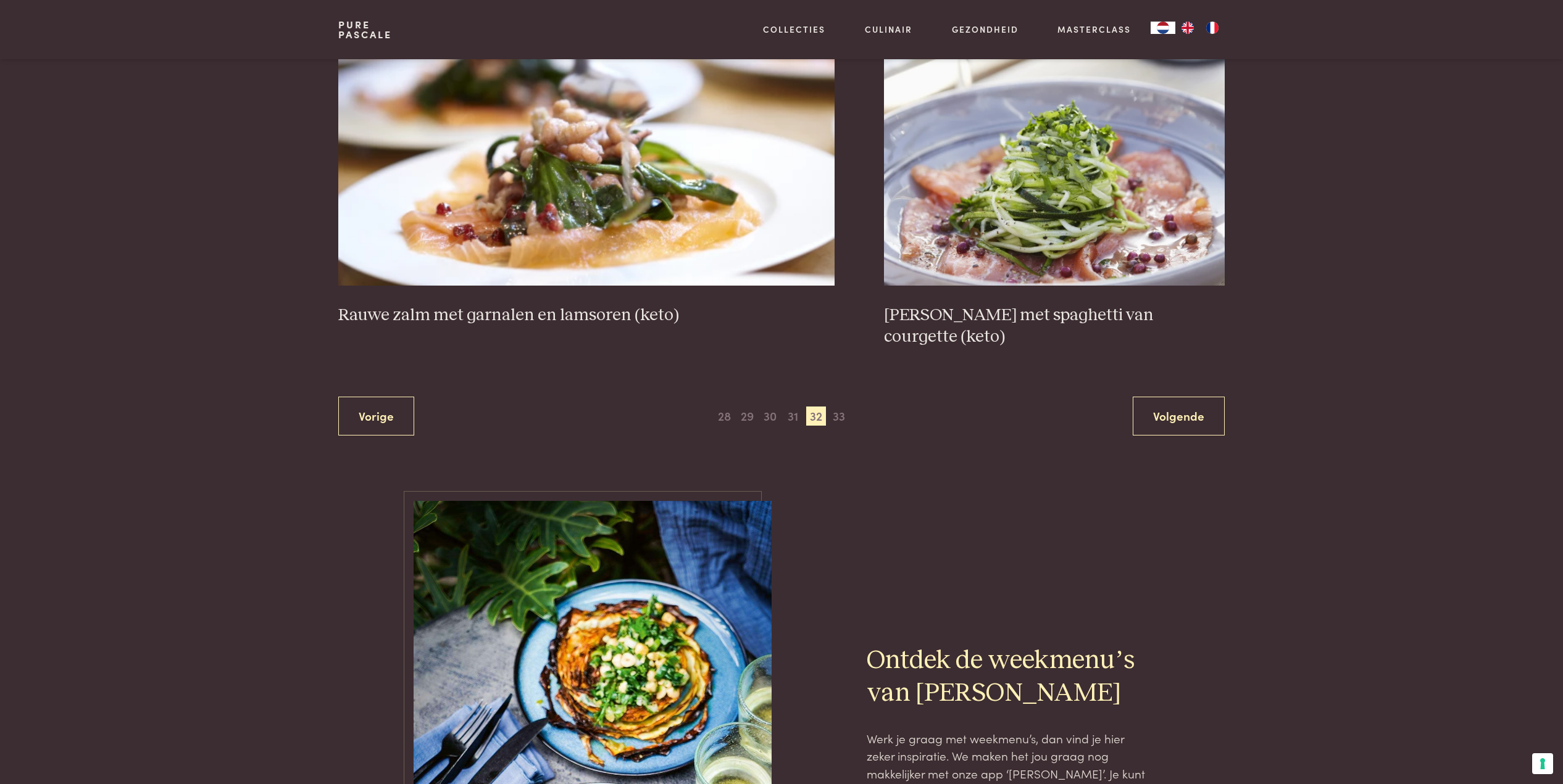
scroll to position [2273, 0]
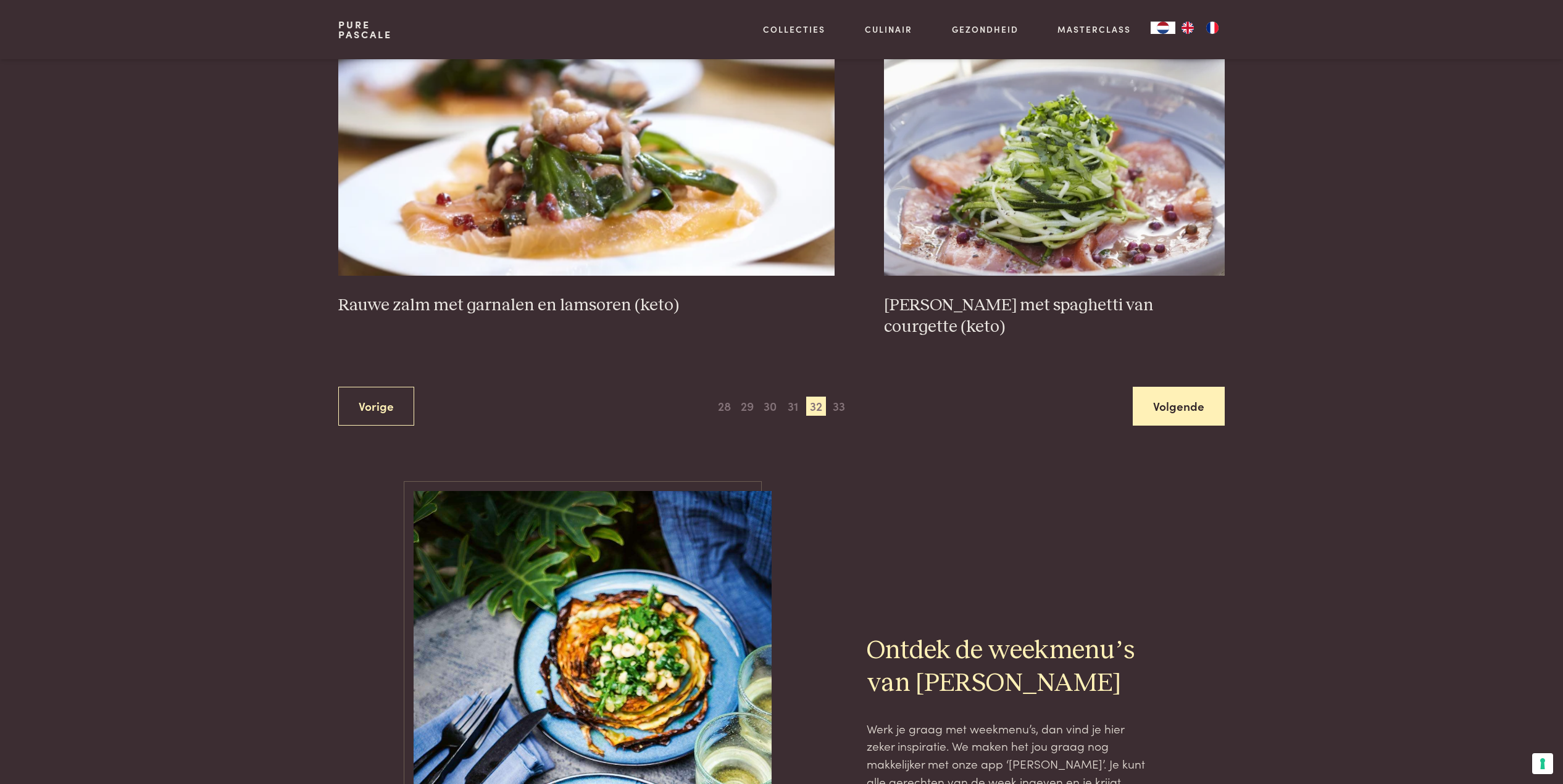
click at [1187, 401] on link "Volgende" at bounding box center [1179, 406] width 92 height 39
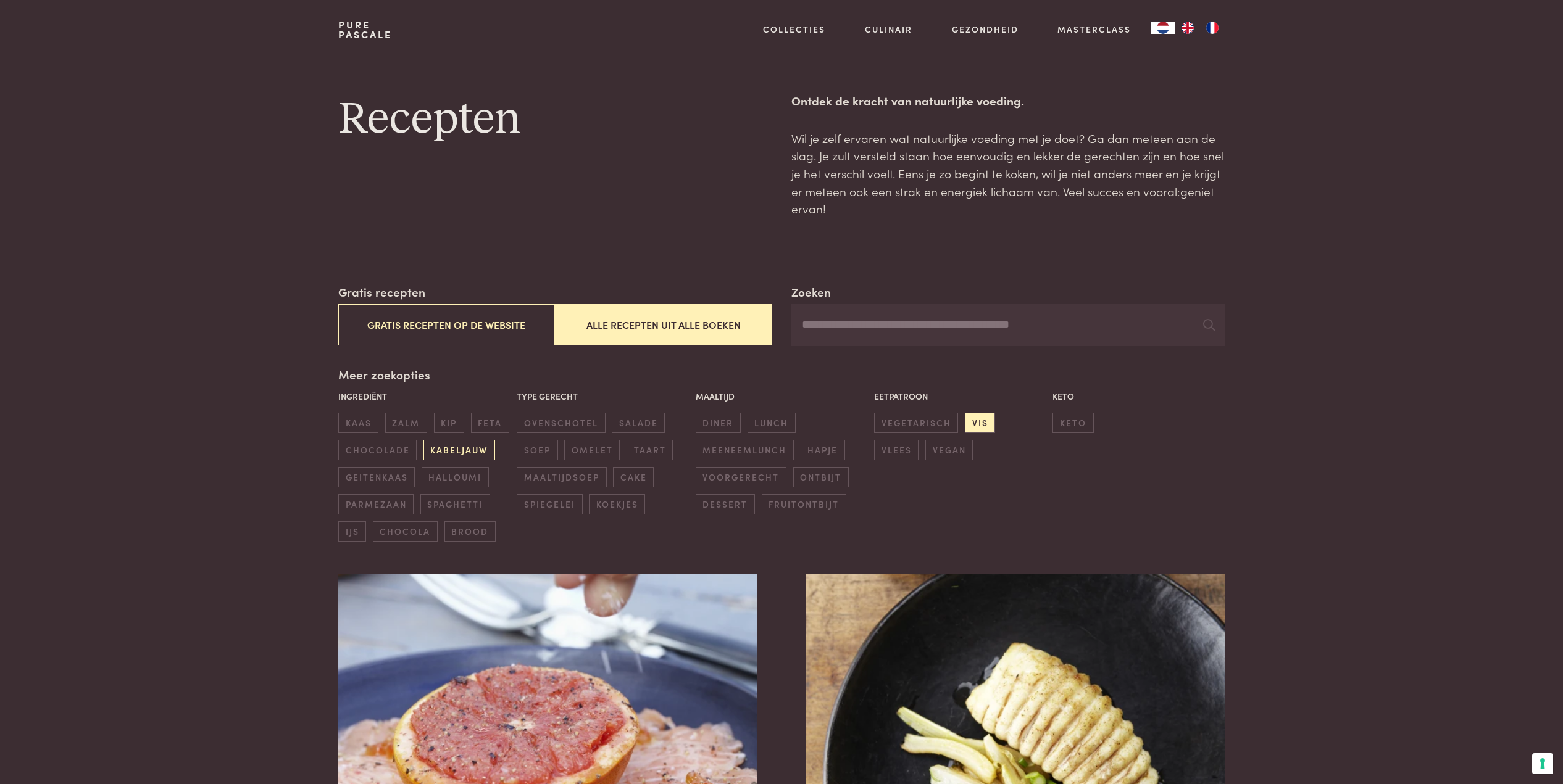
click at [444, 443] on span "kabeljauw" at bounding box center [459, 450] width 72 height 21
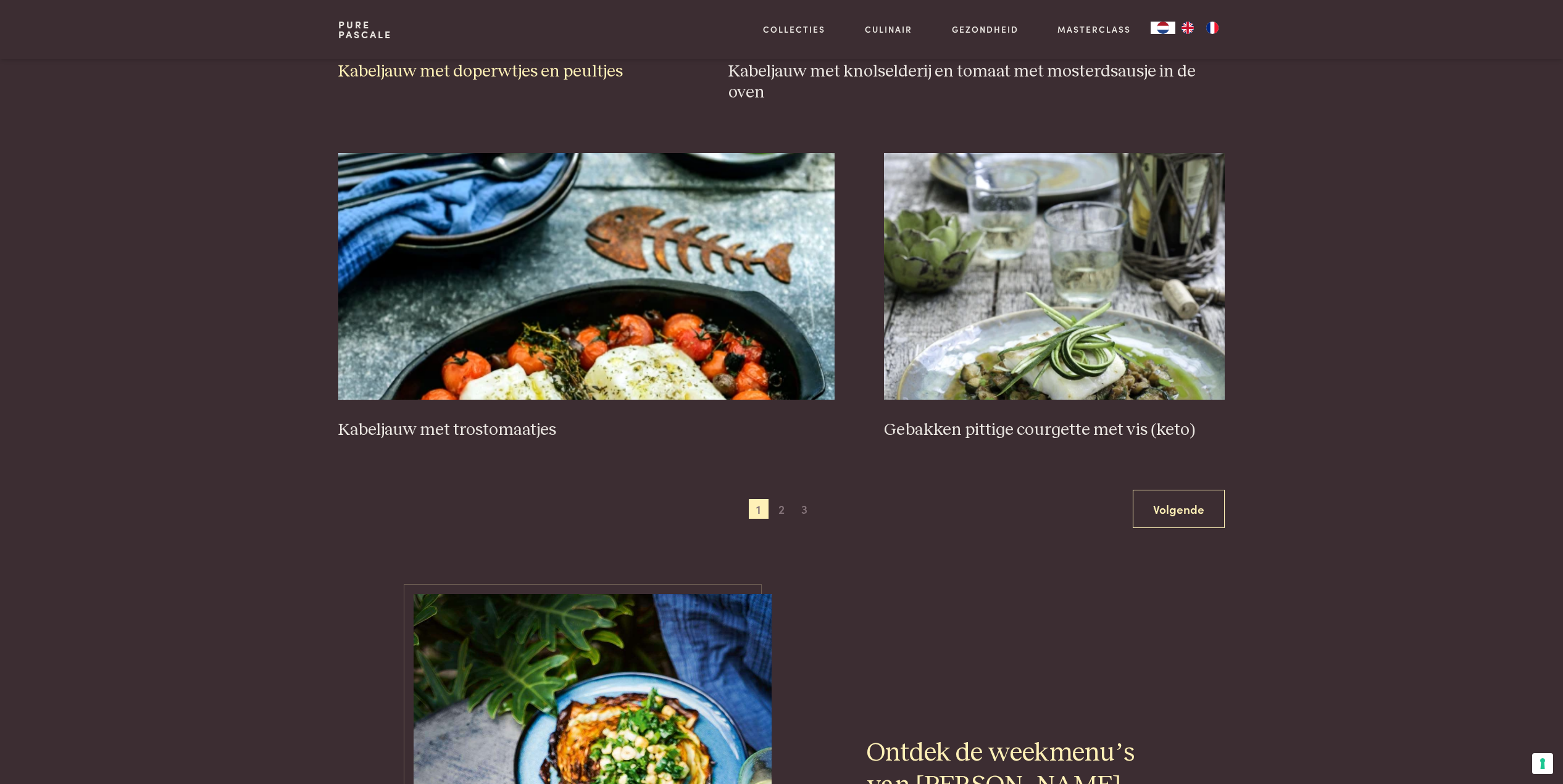
scroll to position [2216, 0]
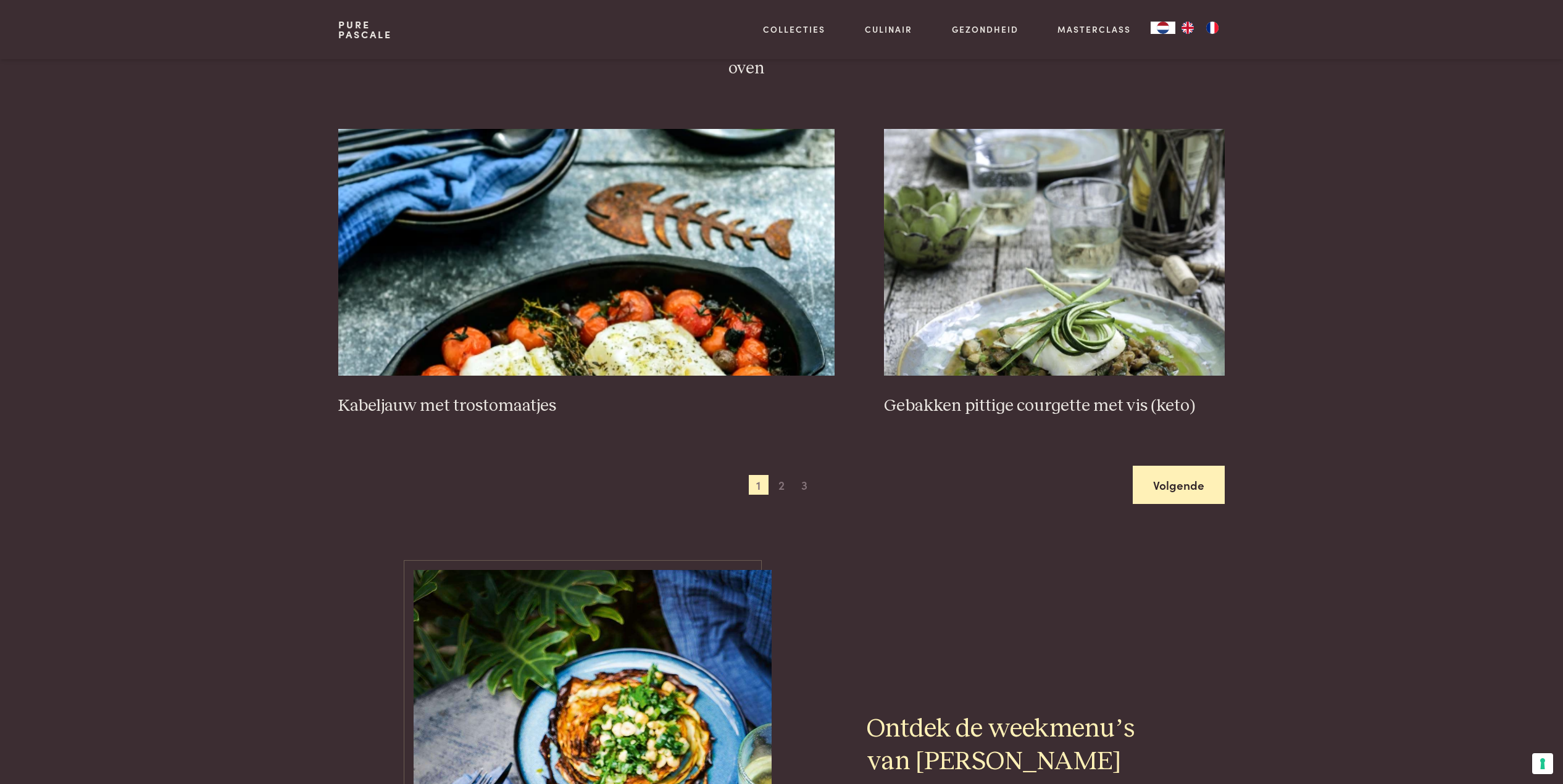
click at [1183, 478] on link "Volgende" at bounding box center [1179, 485] width 92 height 39
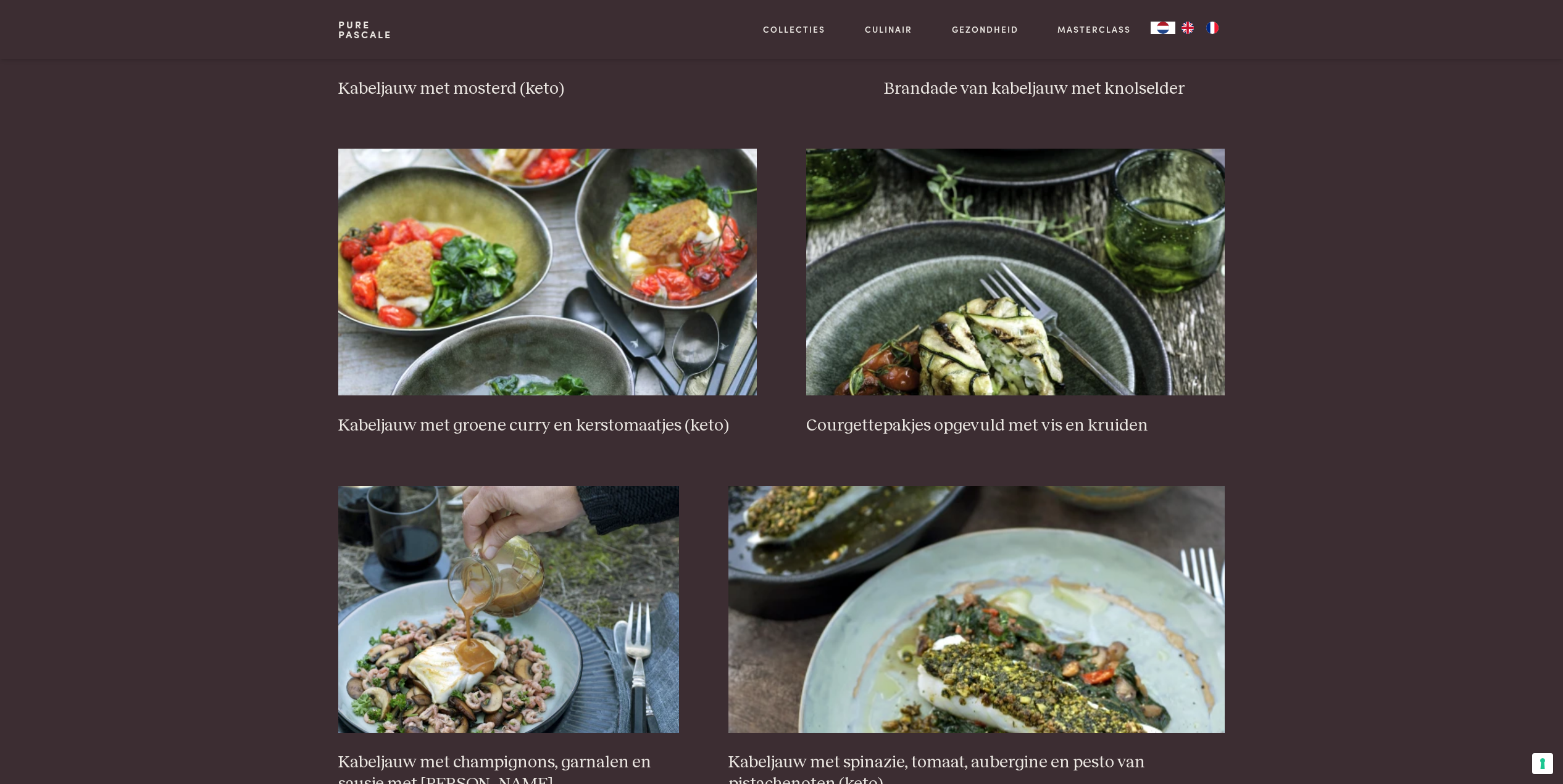
scroll to position [1510, 0]
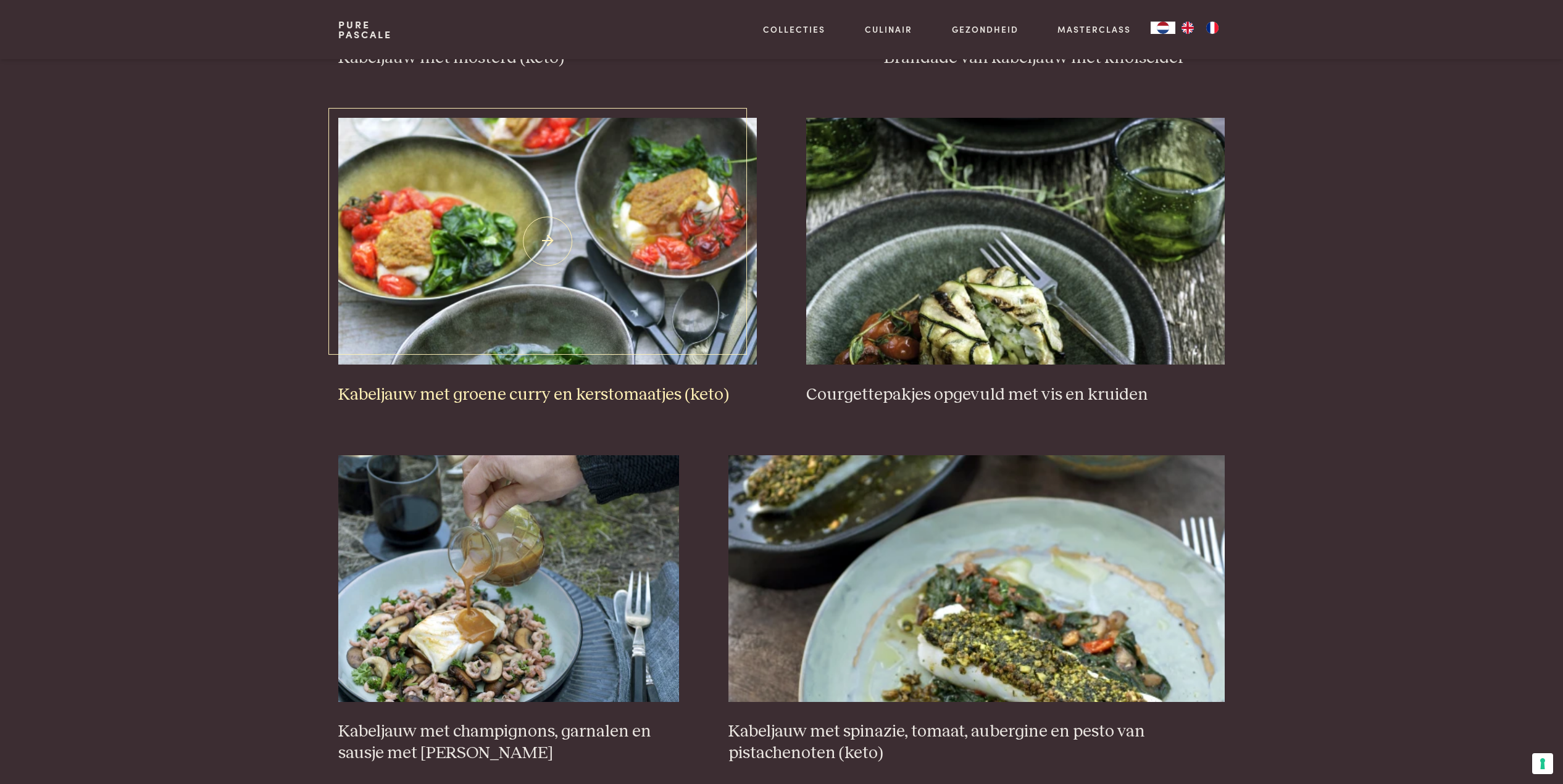
click at [543, 225] on img at bounding box center [546, 241] width 418 height 247
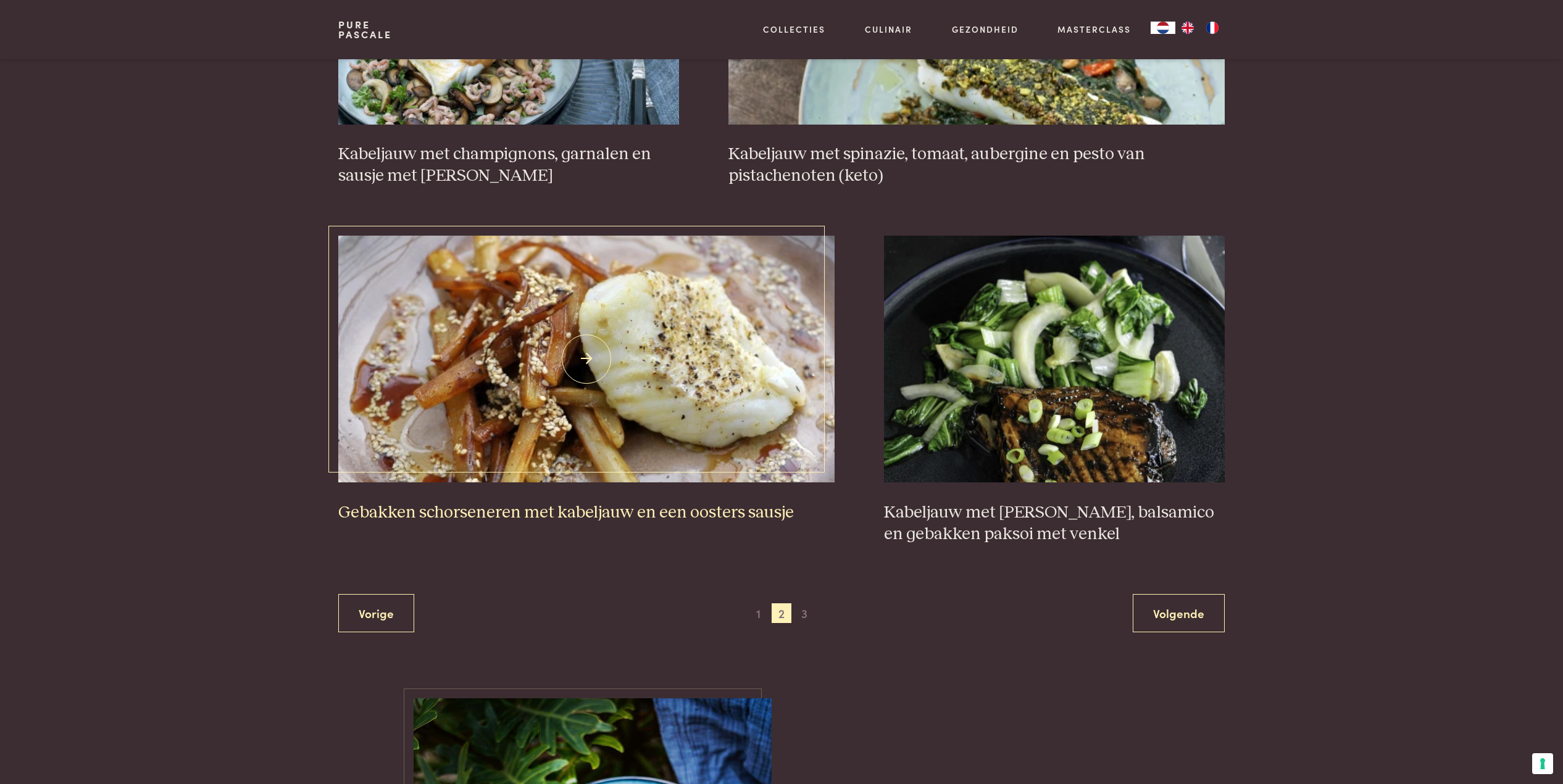
scroll to position [2088, 0]
click at [1188, 599] on link "Volgende" at bounding box center [1179, 613] width 92 height 39
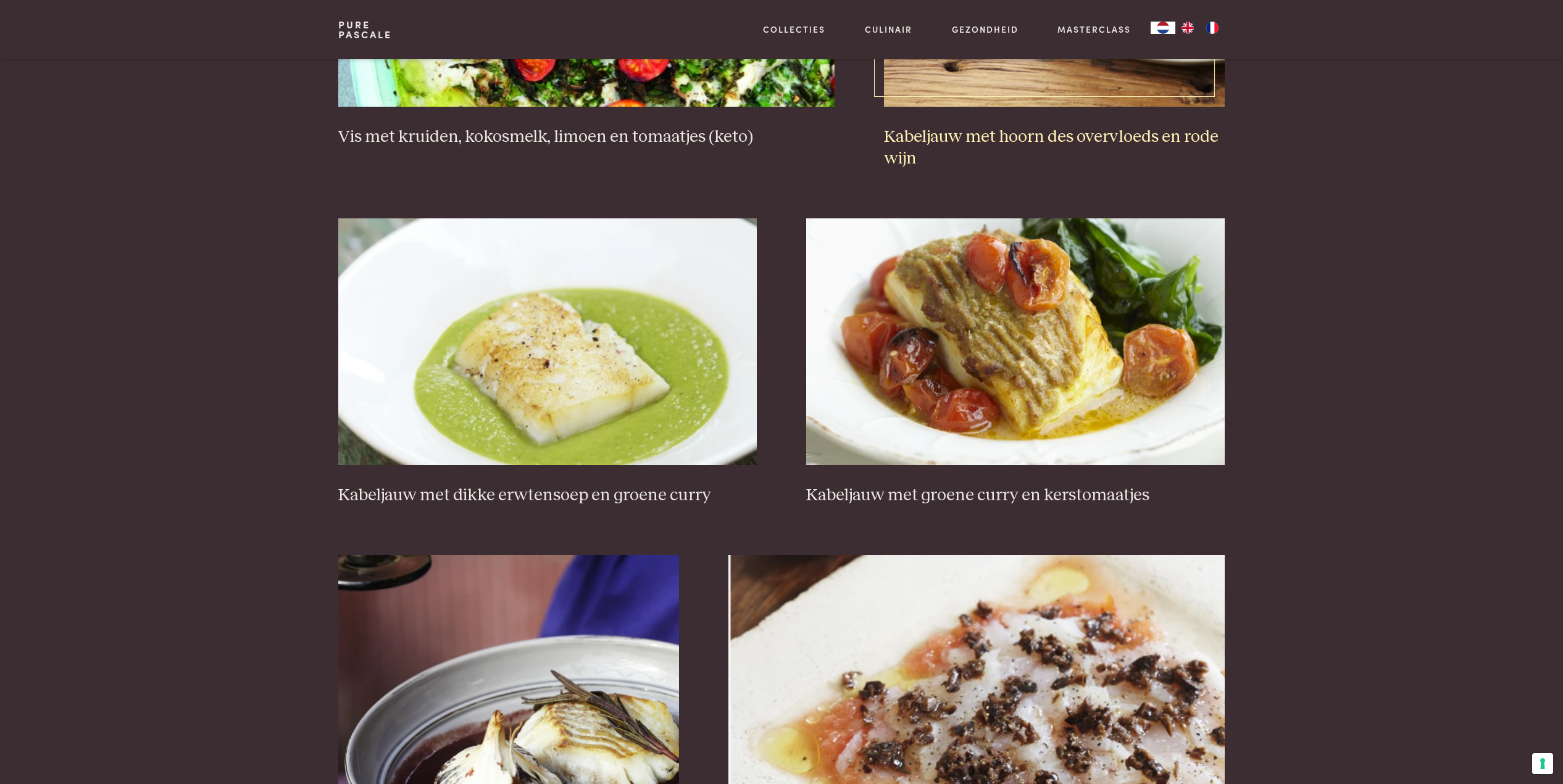
scroll to position [1389, 0]
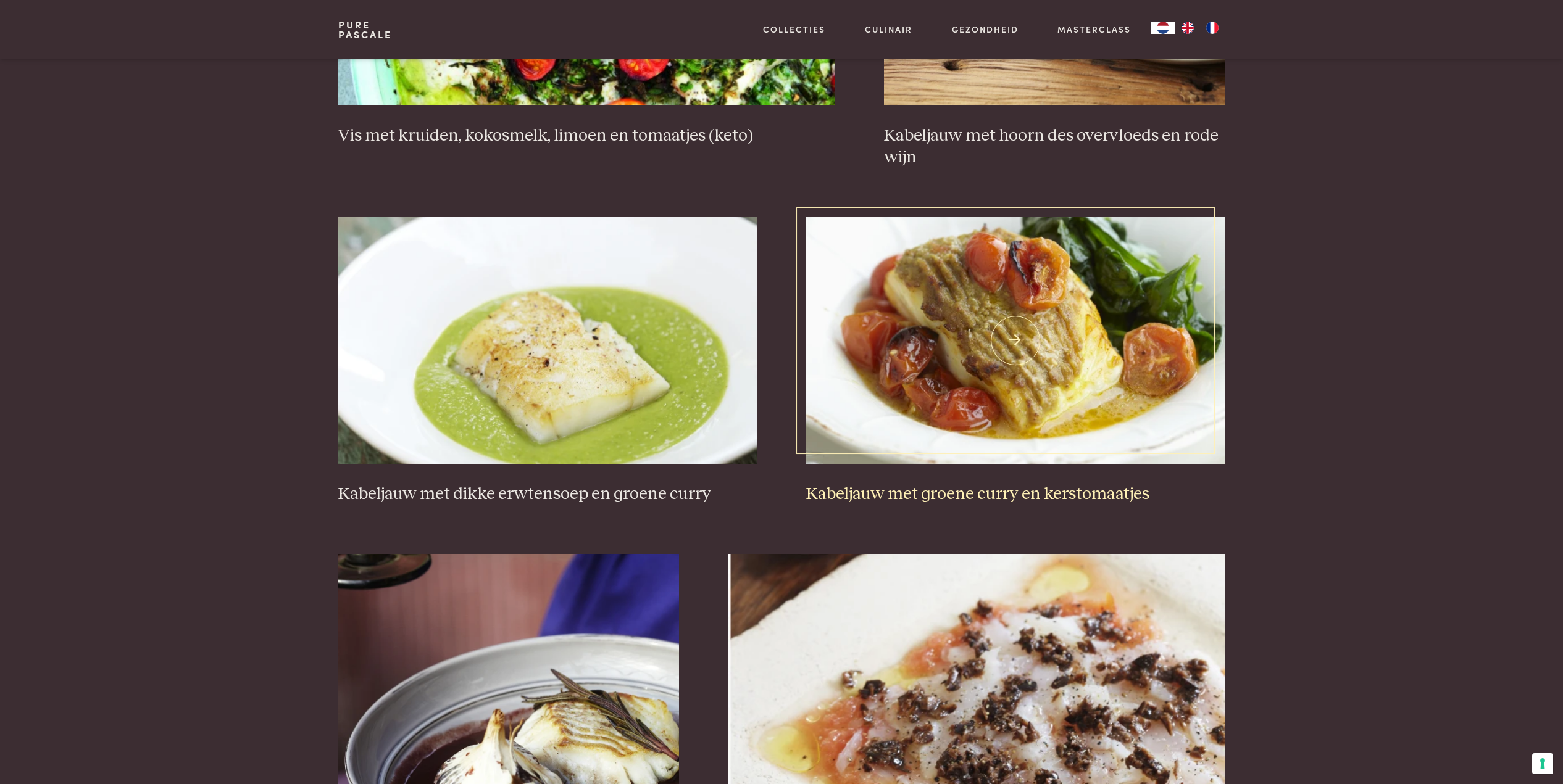
click at [1024, 328] on img at bounding box center [1015, 340] width 418 height 247
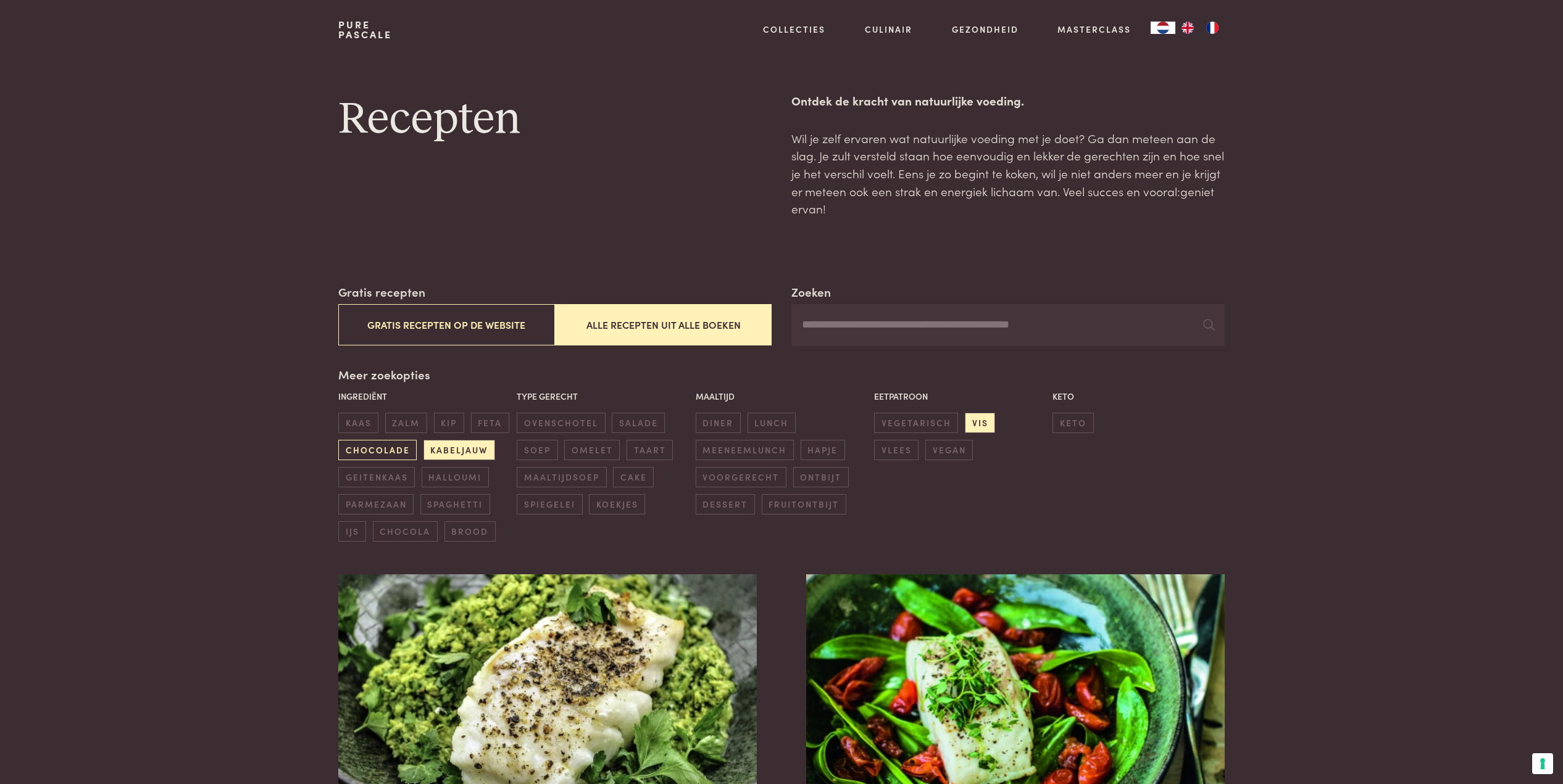
scroll to position [0, 0]
click at [463, 446] on span "kabeljauw" at bounding box center [459, 450] width 72 height 21
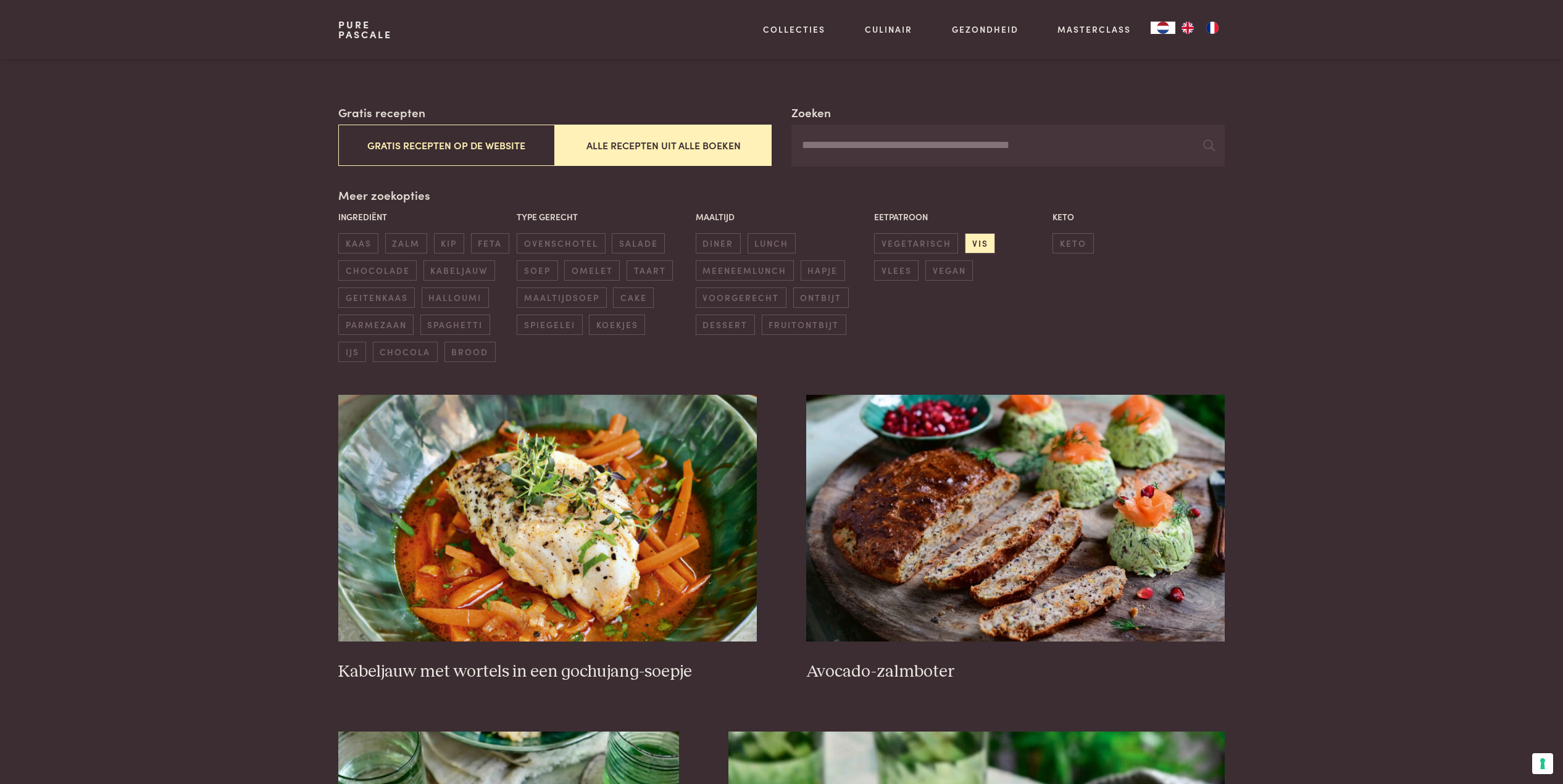
scroll to position [180, 0]
click at [722, 239] on span "diner" at bounding box center [718, 243] width 45 height 21
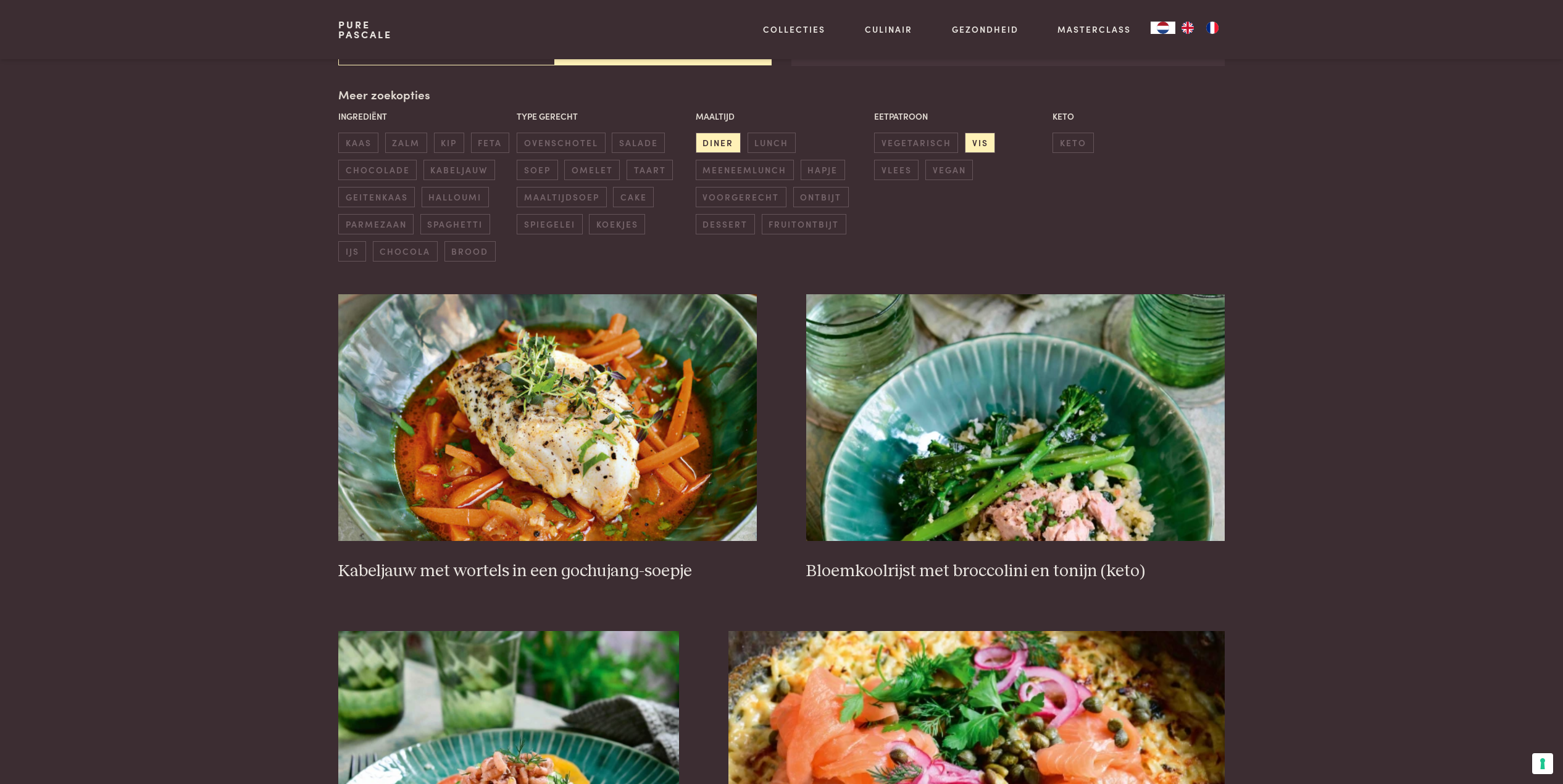
scroll to position [280, 0]
click at [563, 136] on span "ovenschotel" at bounding box center [560, 142] width 88 height 21
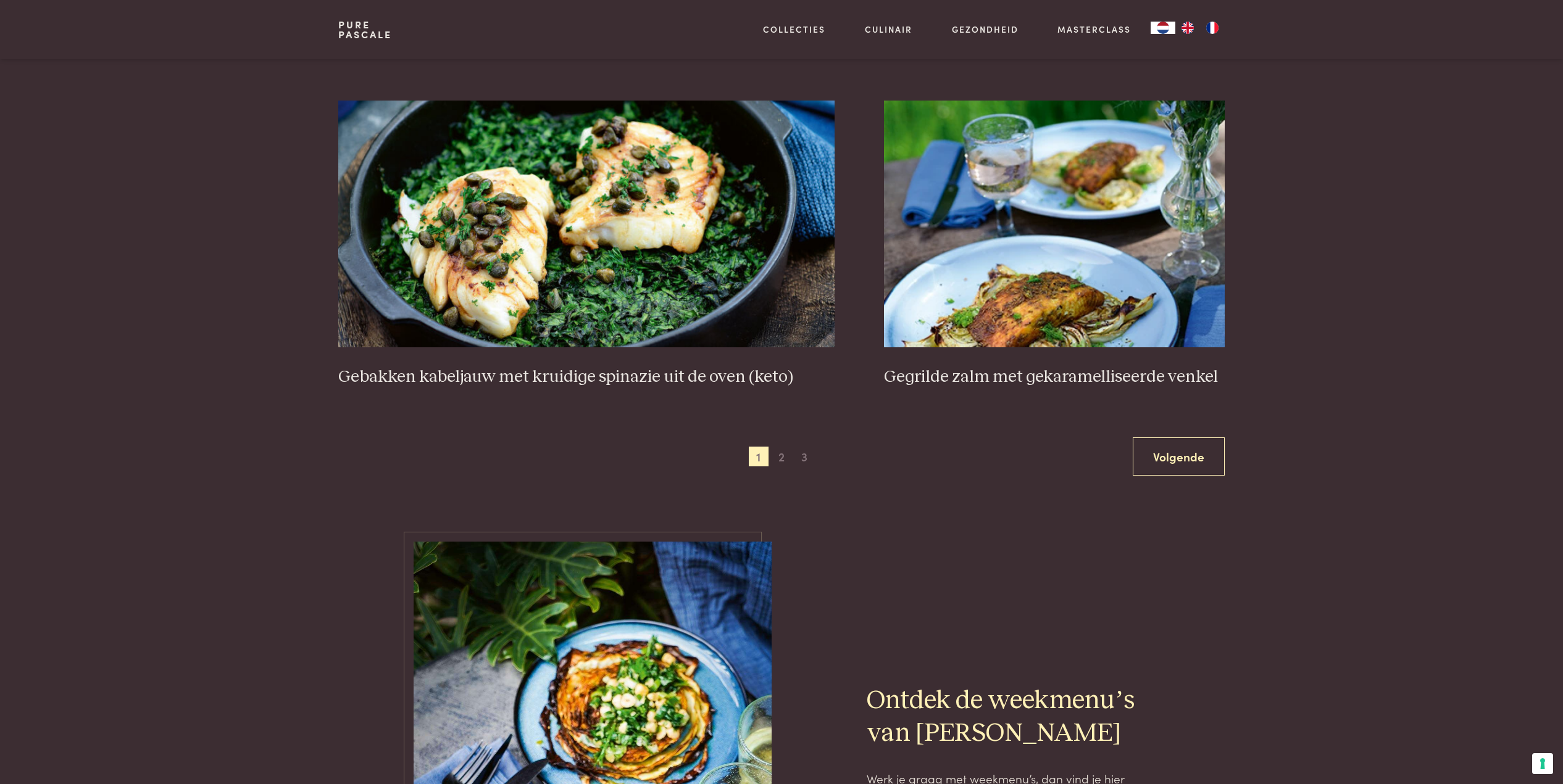
scroll to position [2247, 0]
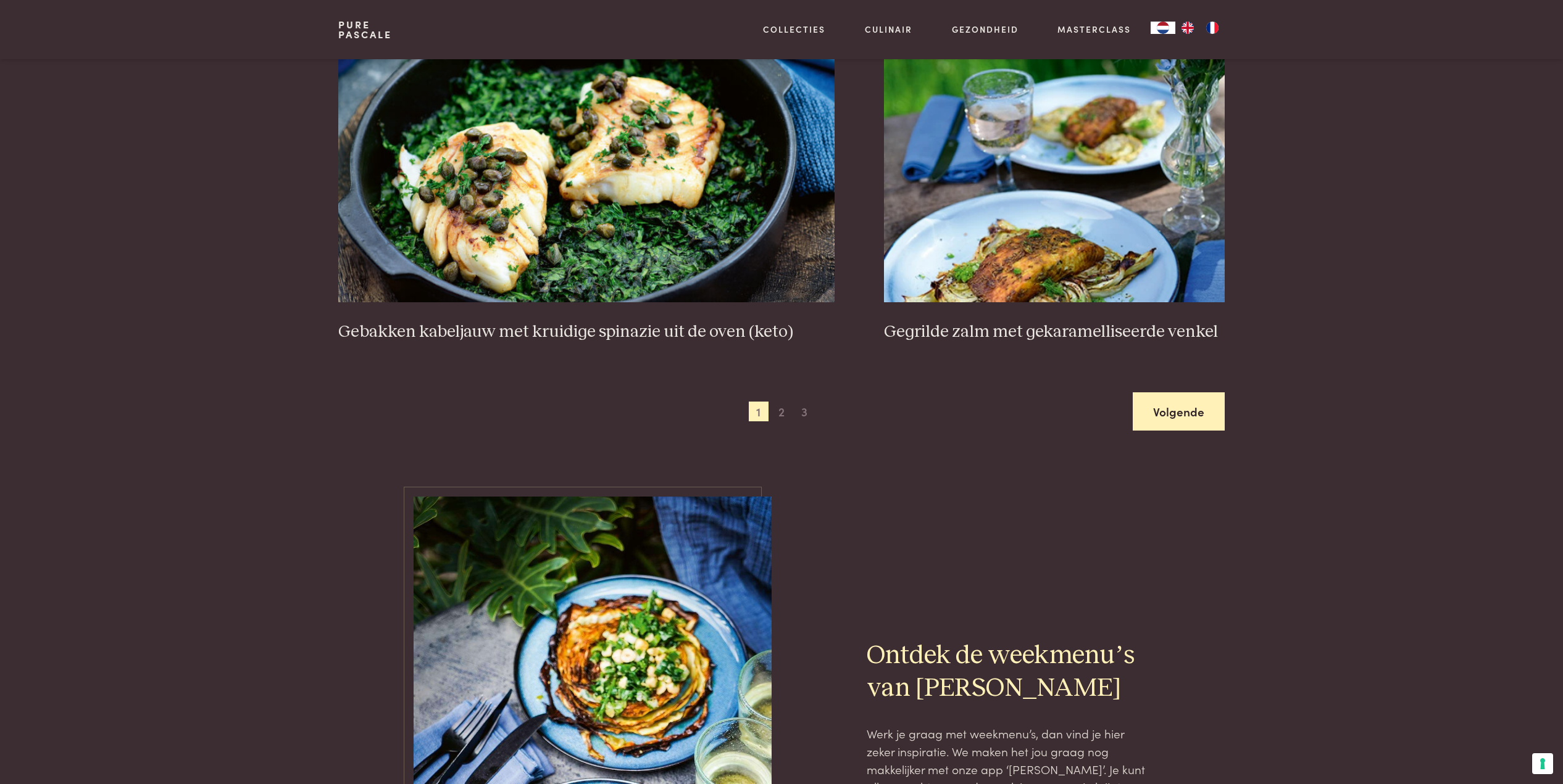
click at [1171, 407] on link "Volgende" at bounding box center [1179, 412] width 92 height 39
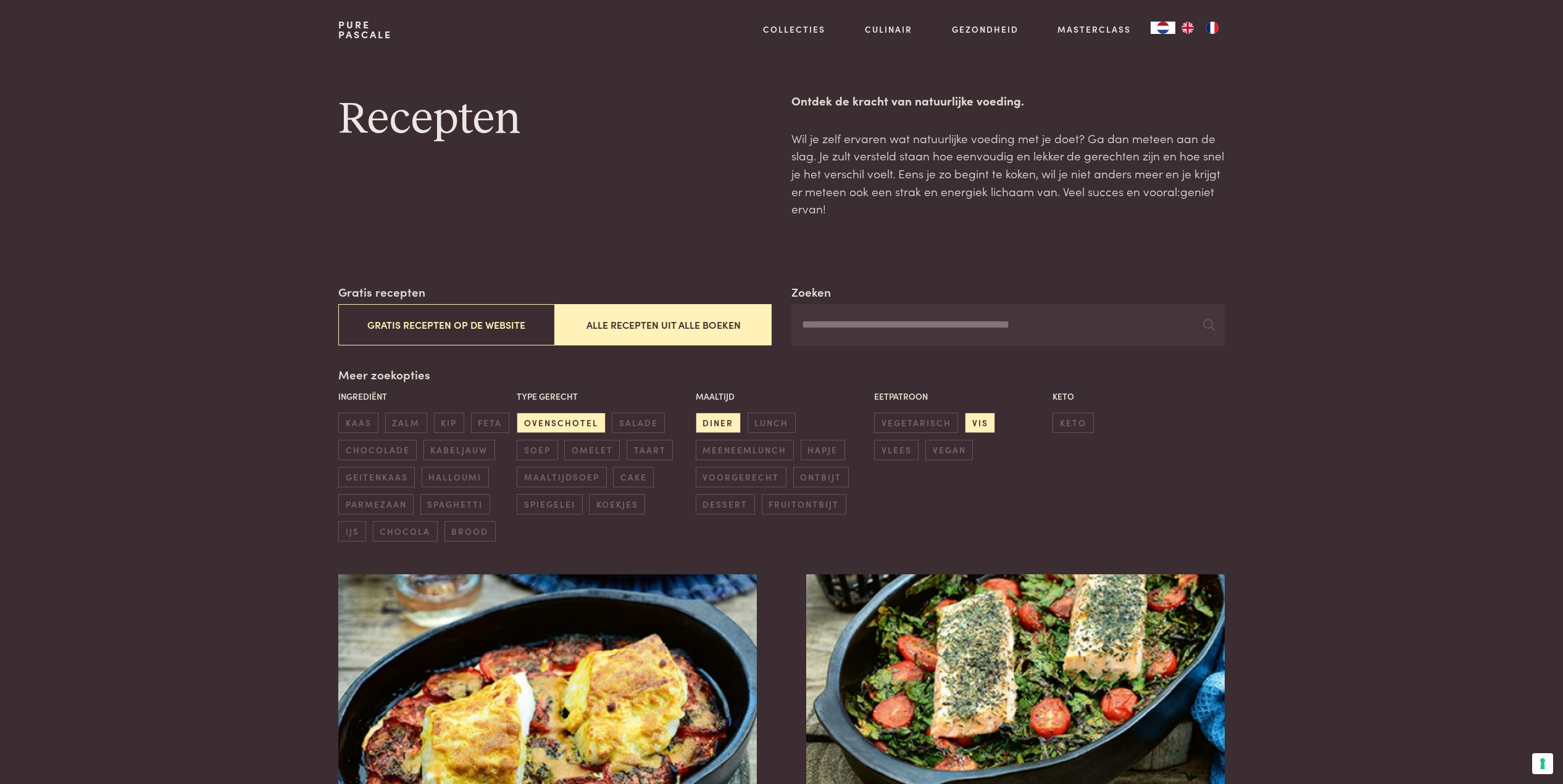
click at [938, 325] on input "Zoeken" at bounding box center [1007, 325] width 433 height 42
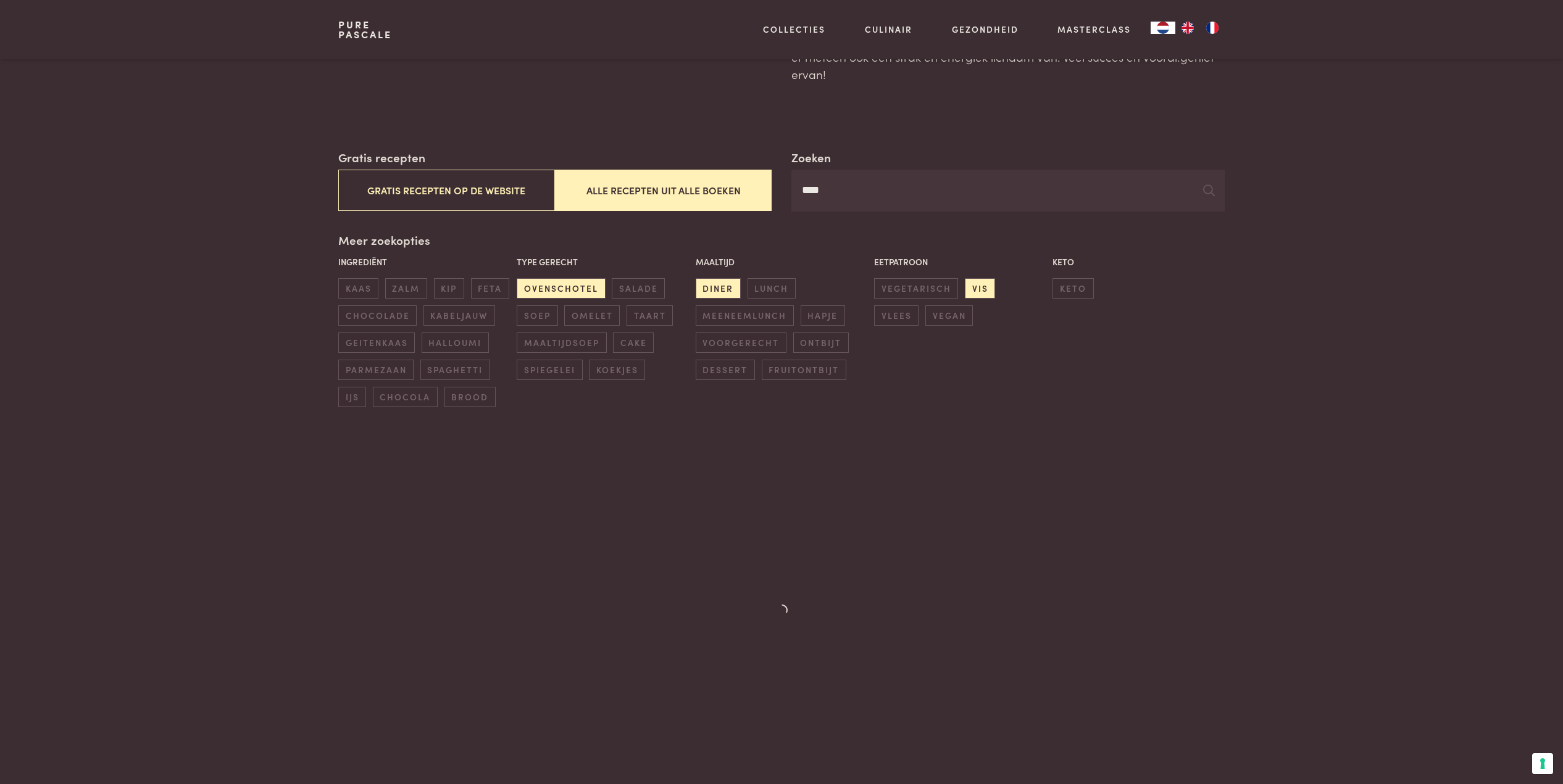
scroll to position [134, 0]
type input "********"
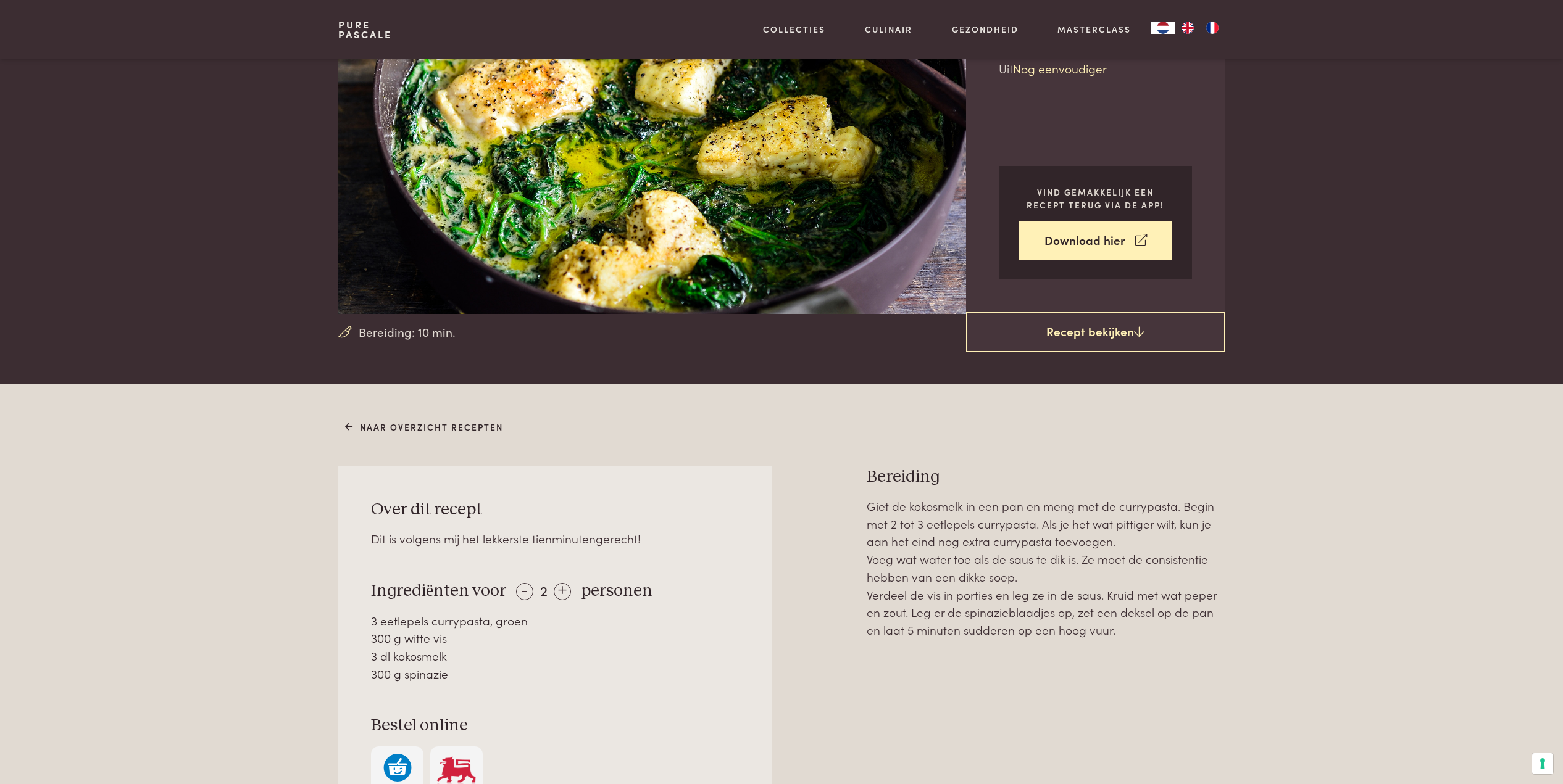
scroll to position [140, 0]
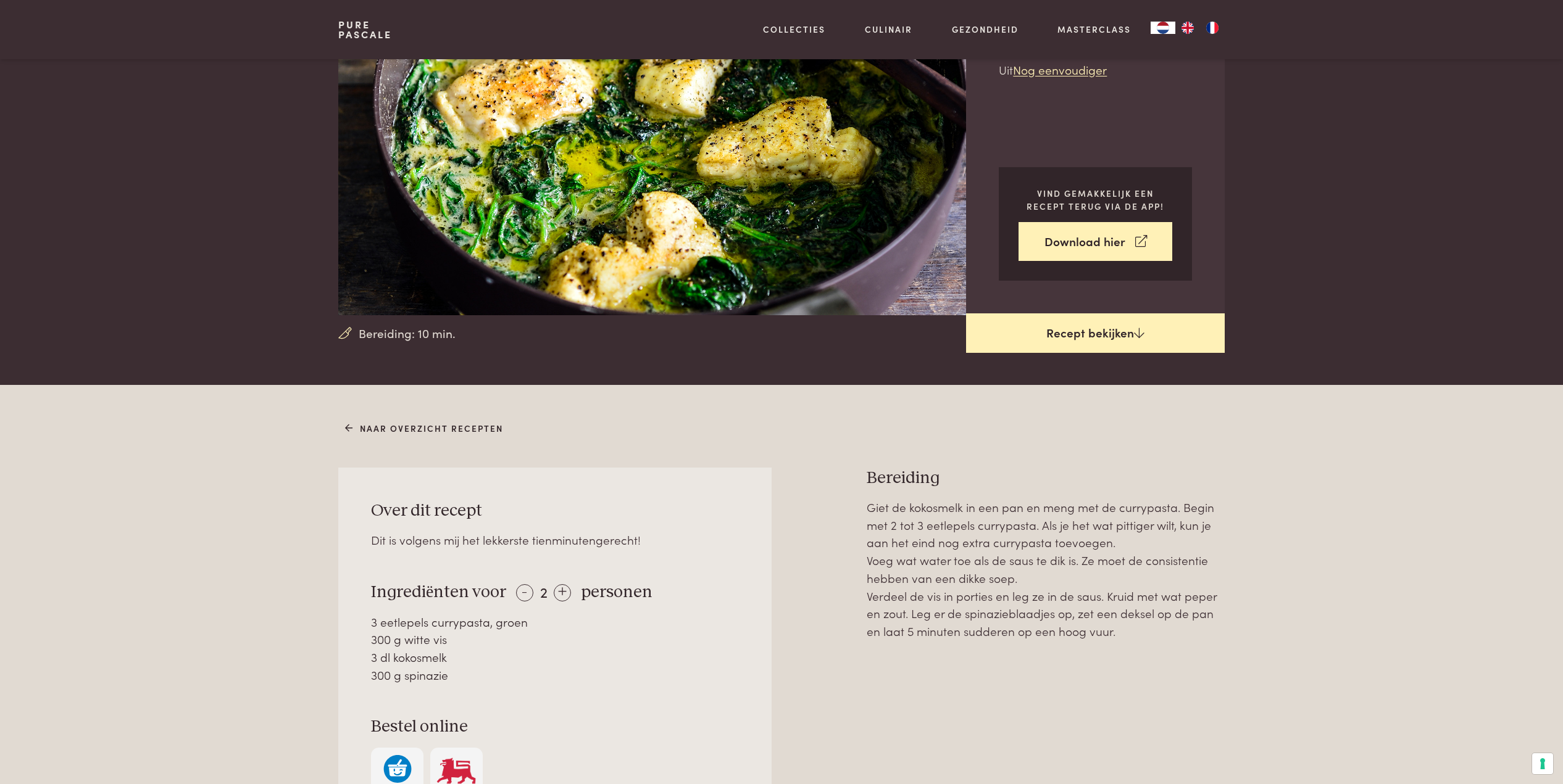
click at [1120, 335] on link "Recept bekijken" at bounding box center [1095, 333] width 258 height 40
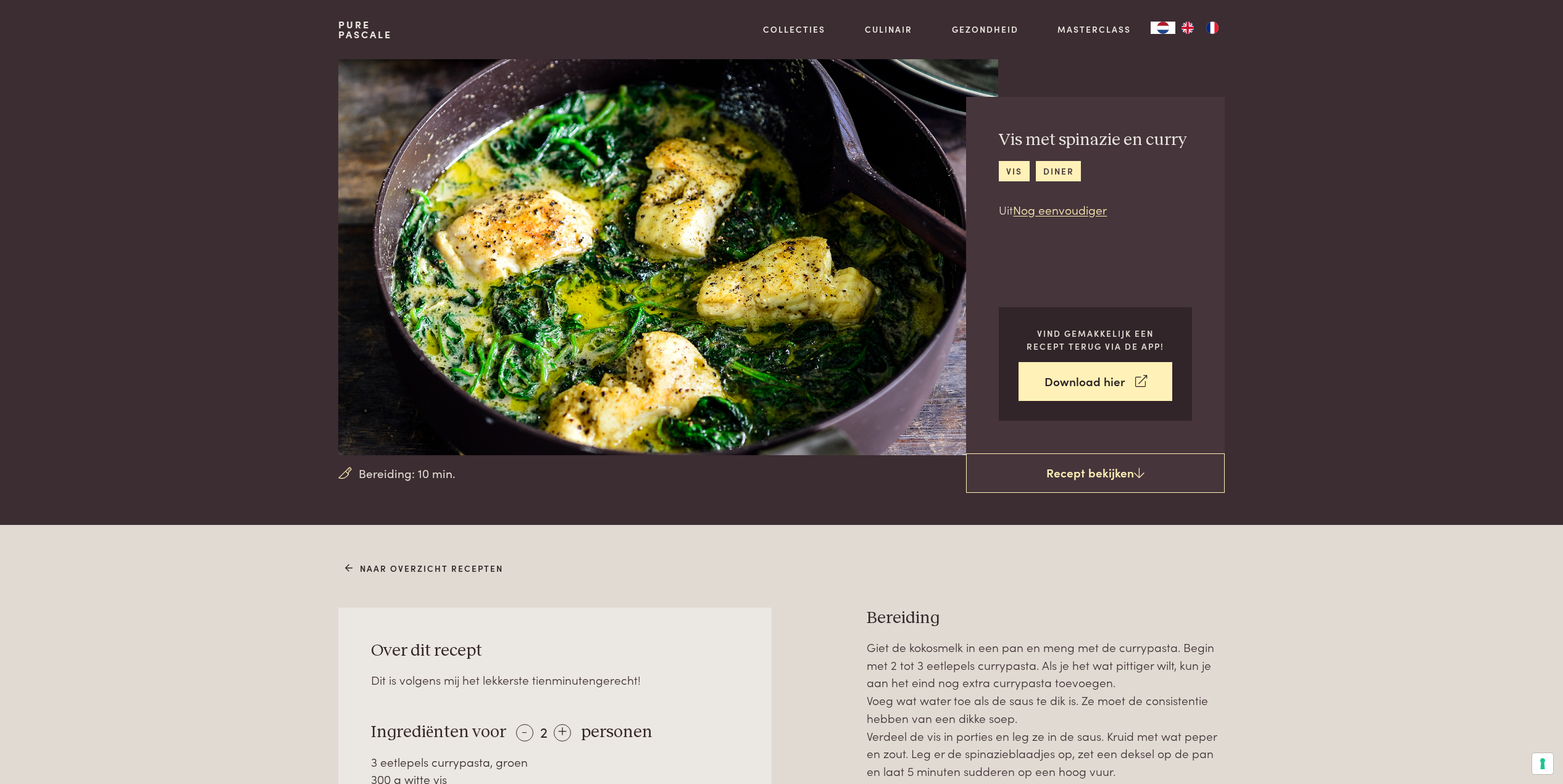
scroll to position [524, 0]
